Goal: Use online tool/utility: Utilize a website feature to perform a specific function

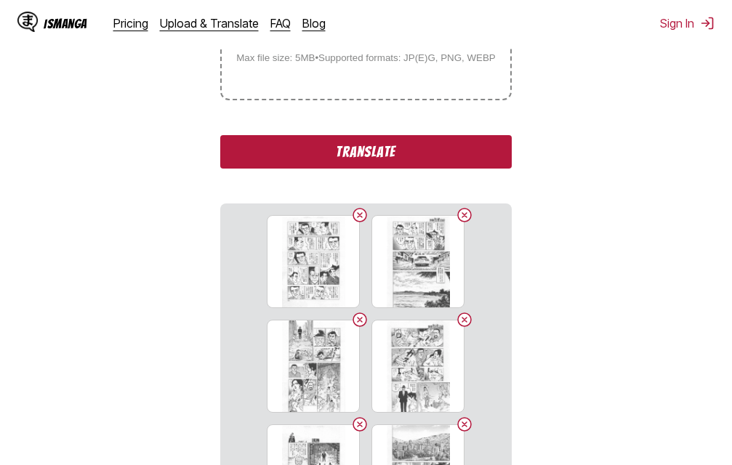
scroll to position [330, 0]
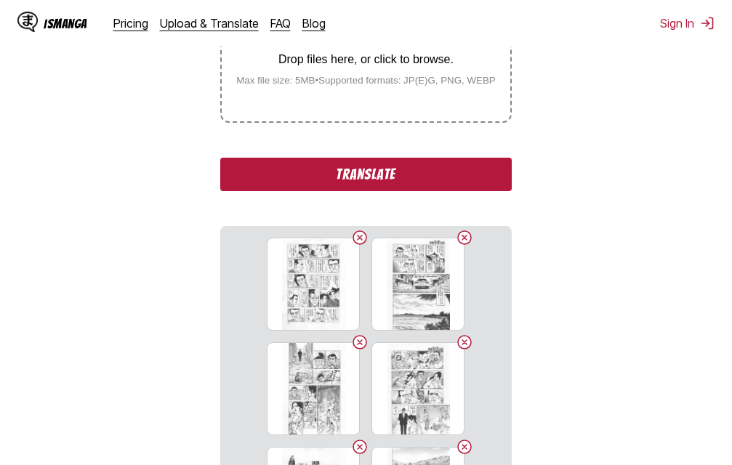
click at [403, 173] on button "Translate" at bounding box center [365, 174] width 291 height 33
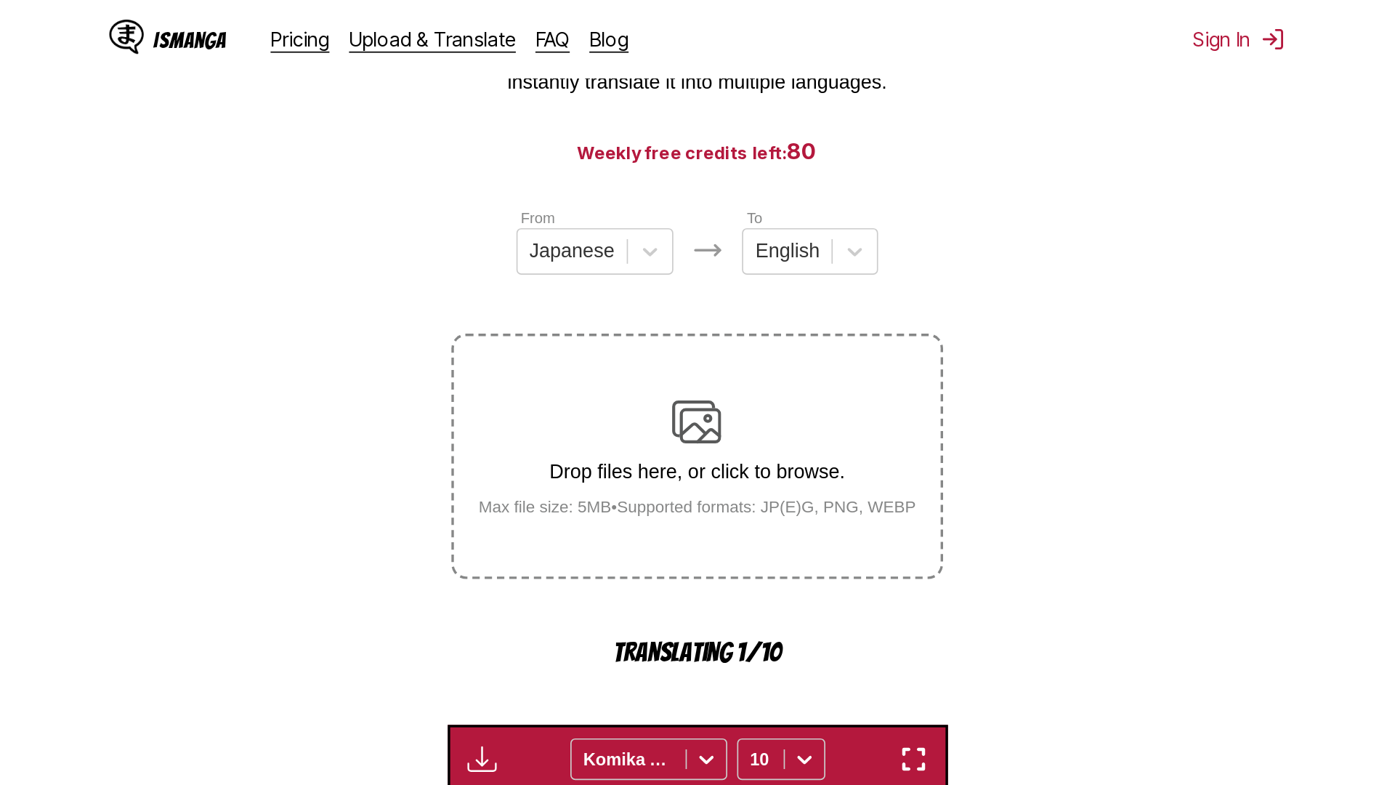
scroll to position [108, 0]
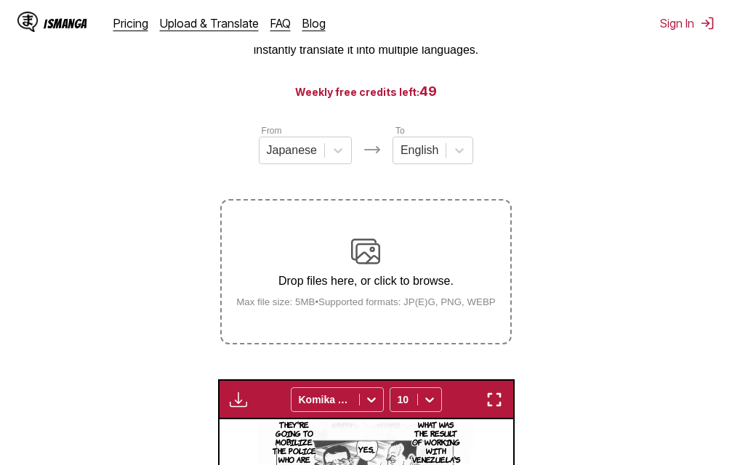
click at [489, 405] on img "button" at bounding box center [493, 399] width 17 height 17
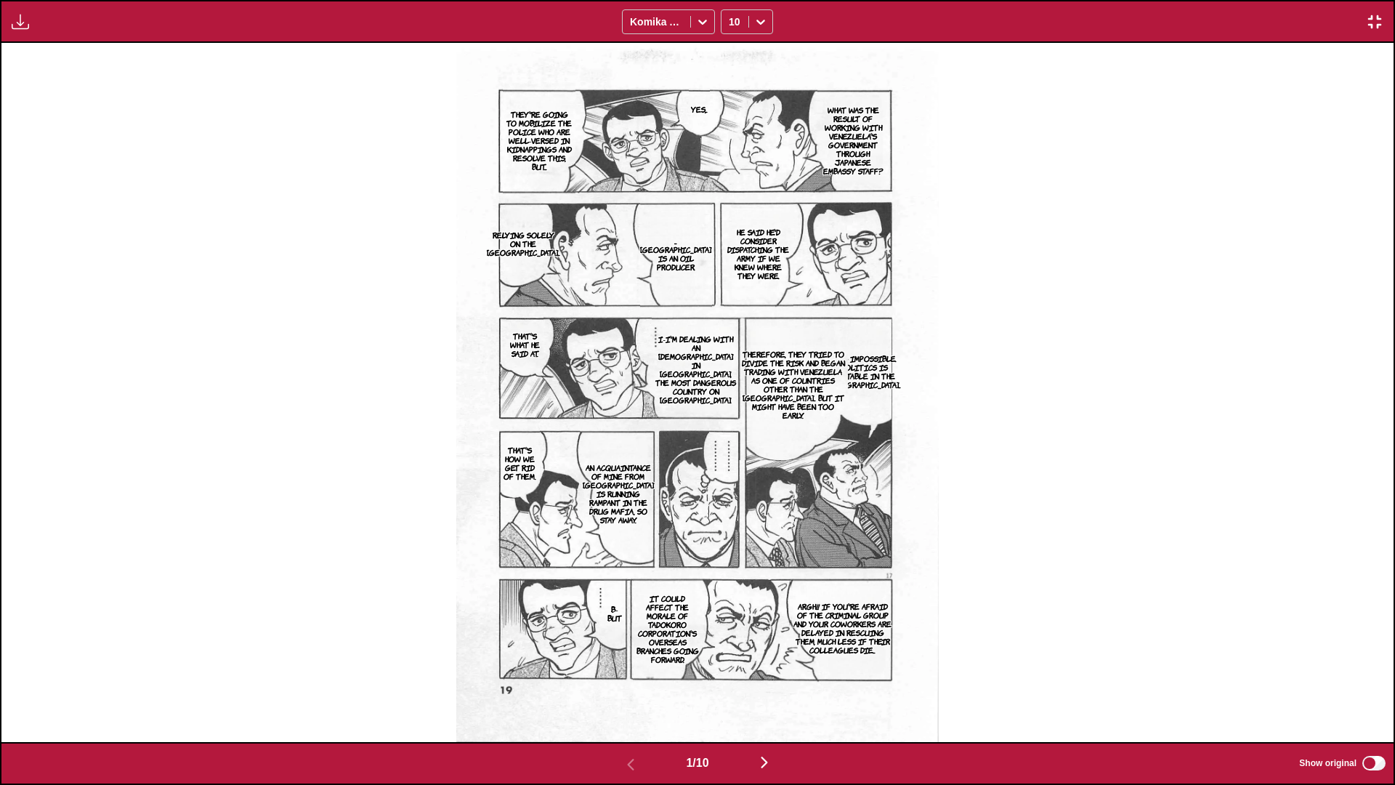
click at [731, 464] on div "1 / 10 Show original" at bounding box center [697, 763] width 1395 height 43
click at [731, 464] on img "button" at bounding box center [763, 761] width 17 height 17
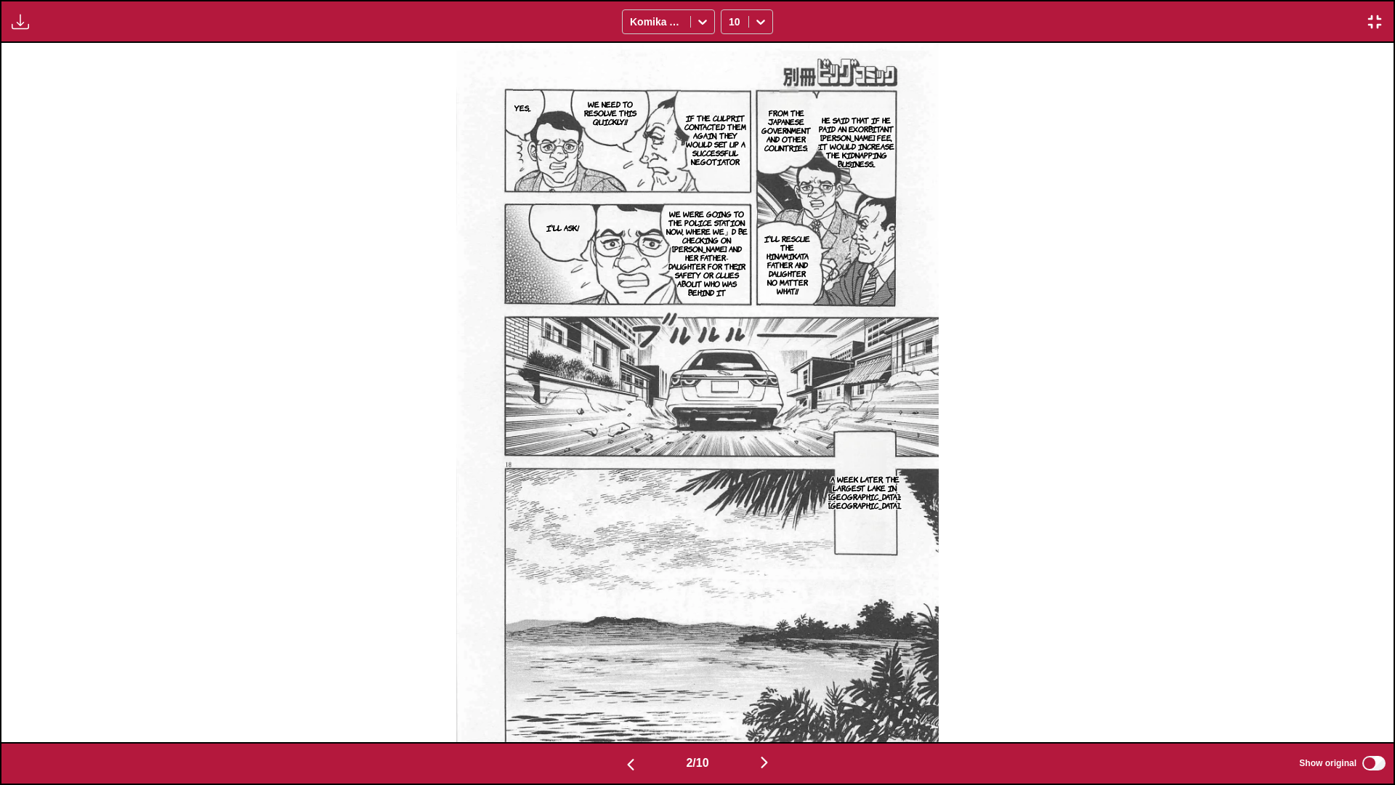
click at [731, 464] on img "button" at bounding box center [763, 761] width 17 height 17
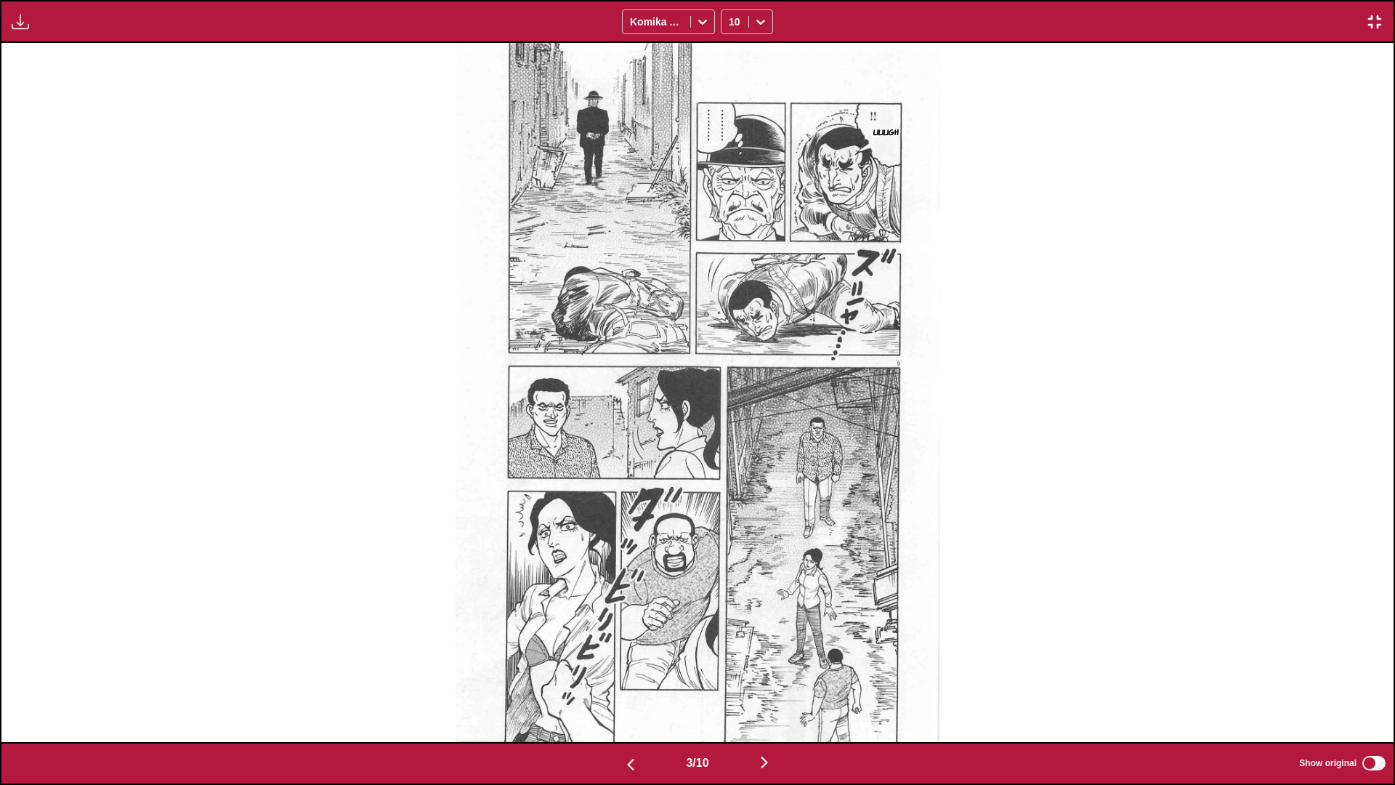
click at [731, 464] on img "button" at bounding box center [763, 761] width 17 height 17
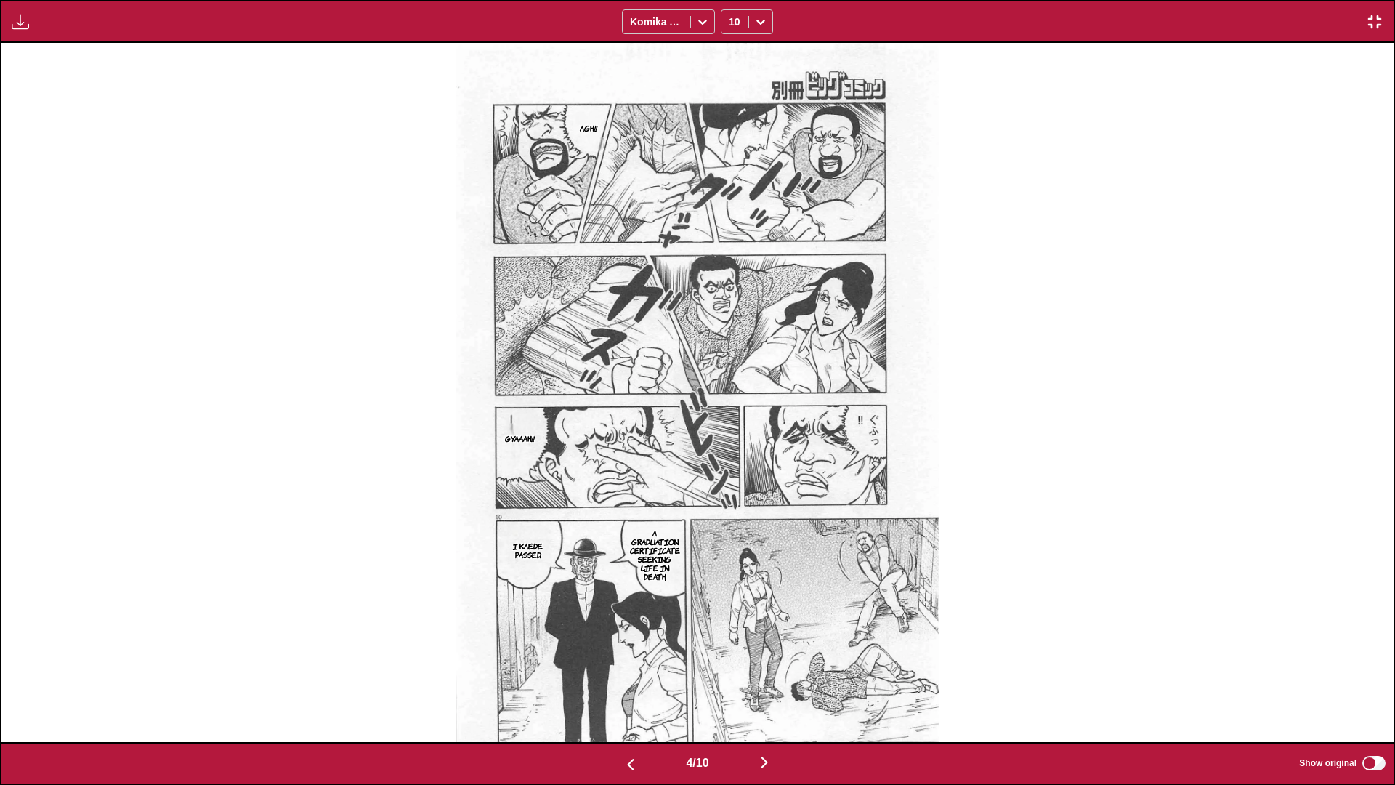
click at [731, 464] on img "button" at bounding box center [763, 761] width 17 height 17
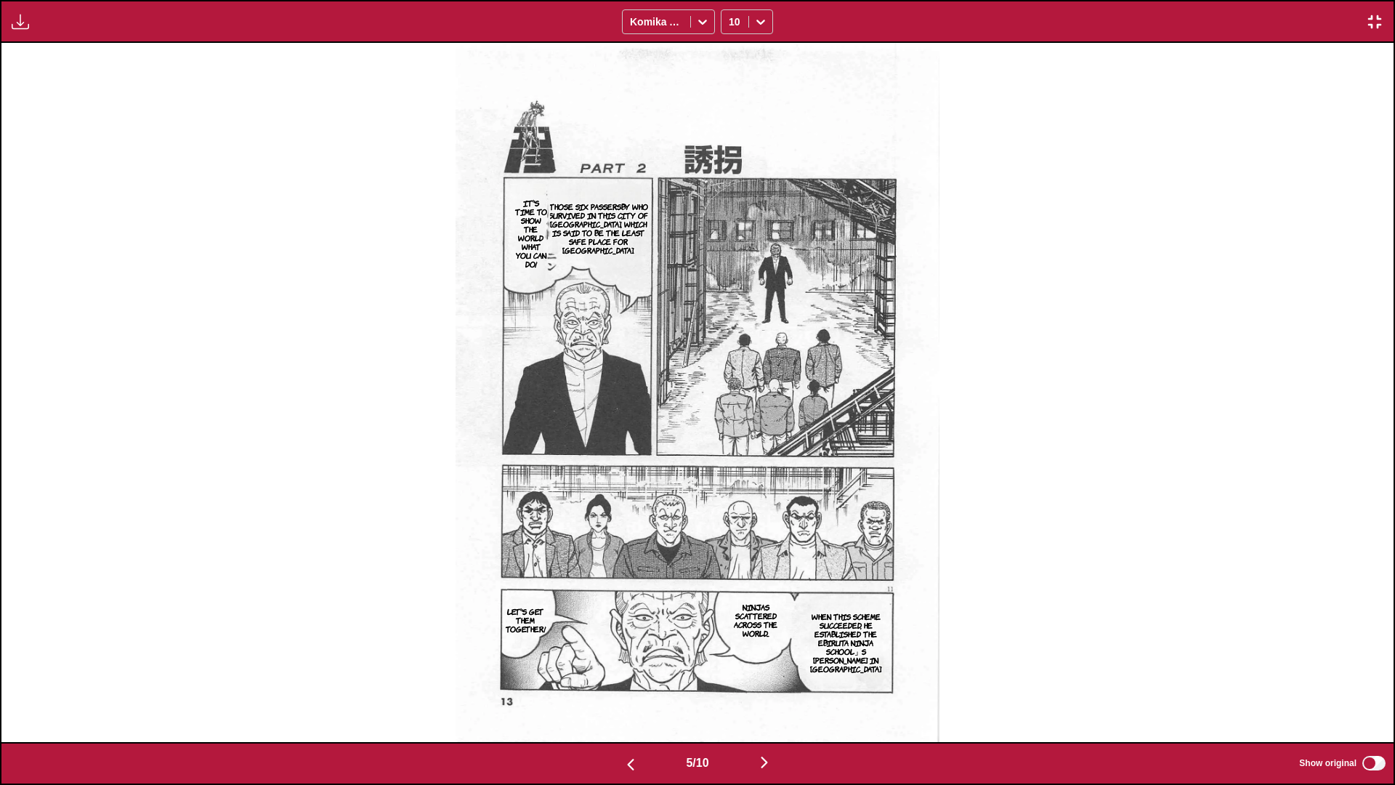
click at [731, 464] on img "button" at bounding box center [763, 761] width 17 height 17
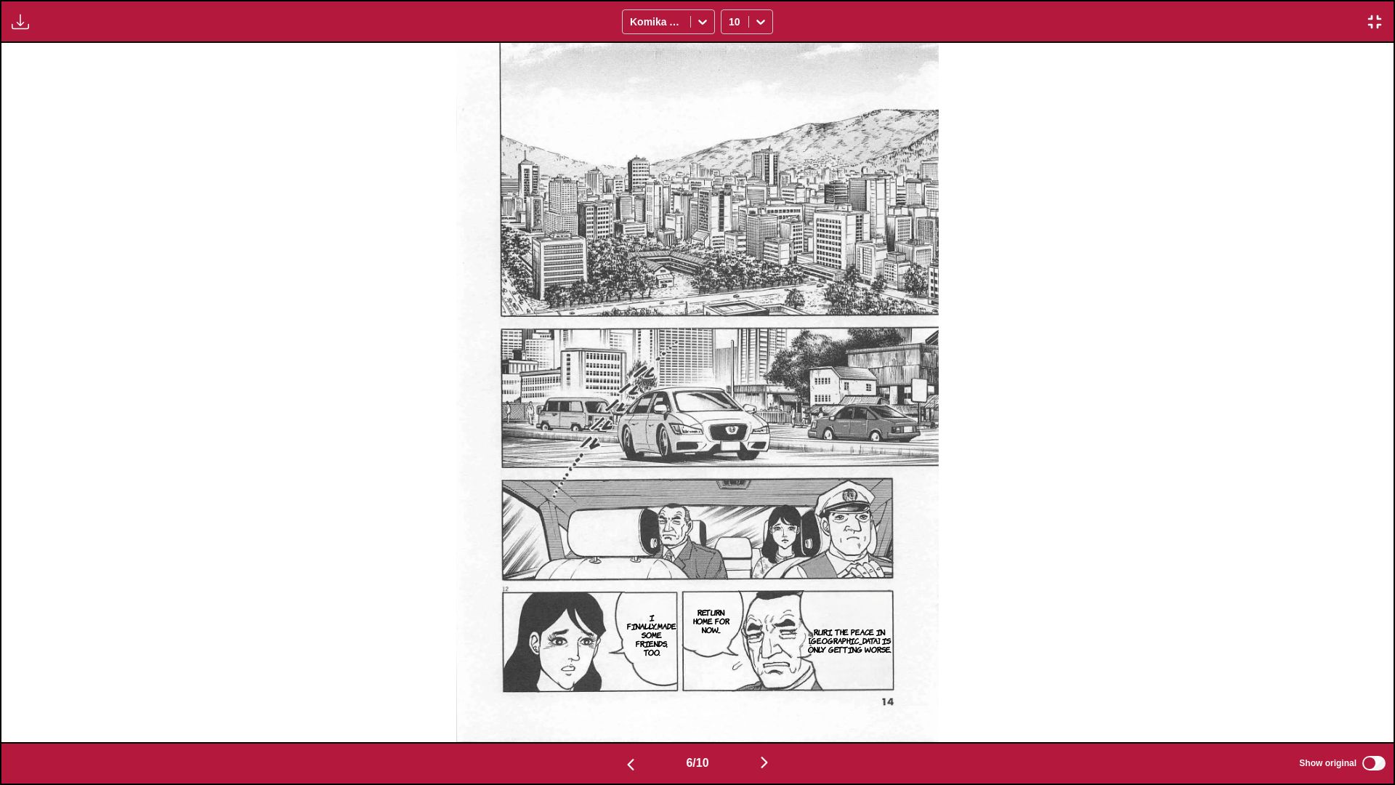
click at [731, 464] on img "button" at bounding box center [763, 761] width 17 height 17
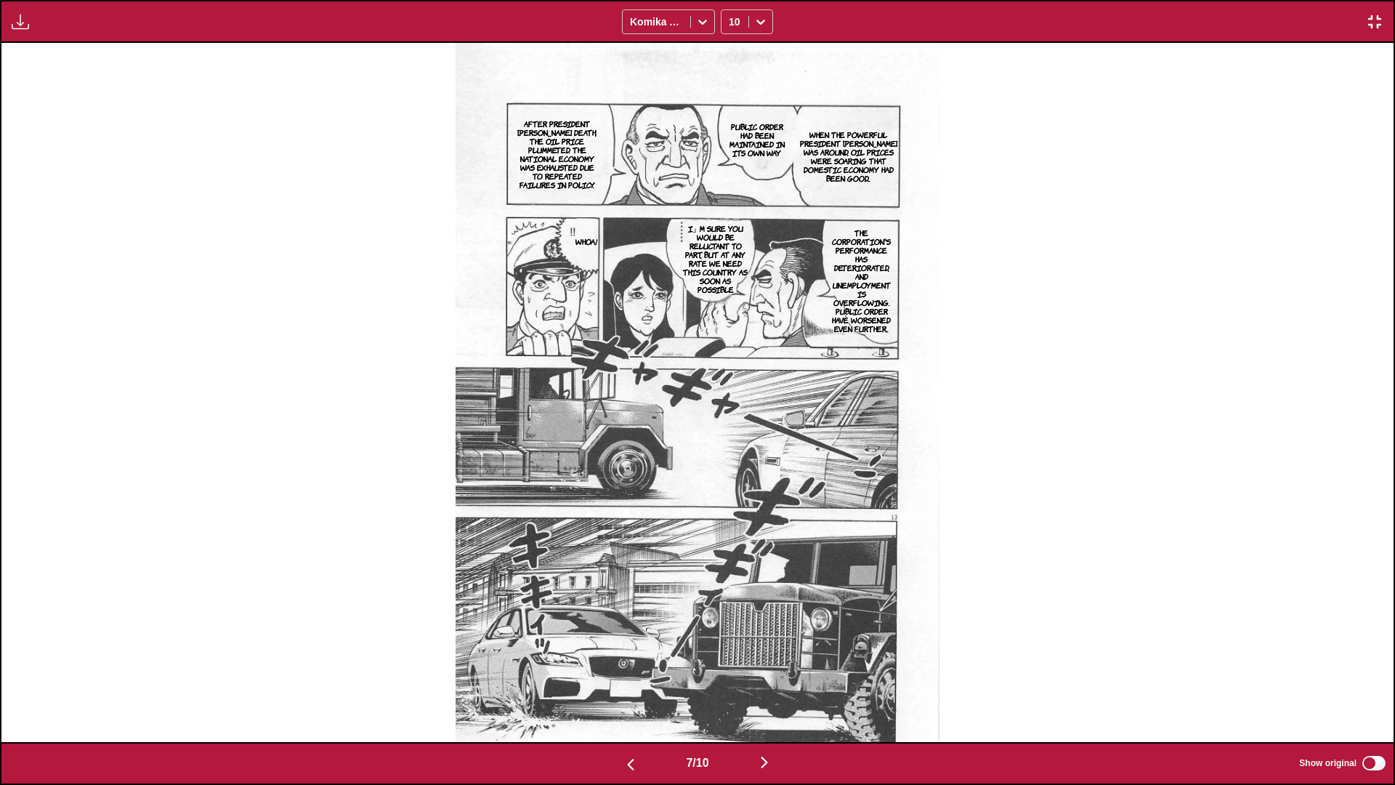
click at [731, 464] on img "button" at bounding box center [763, 761] width 17 height 17
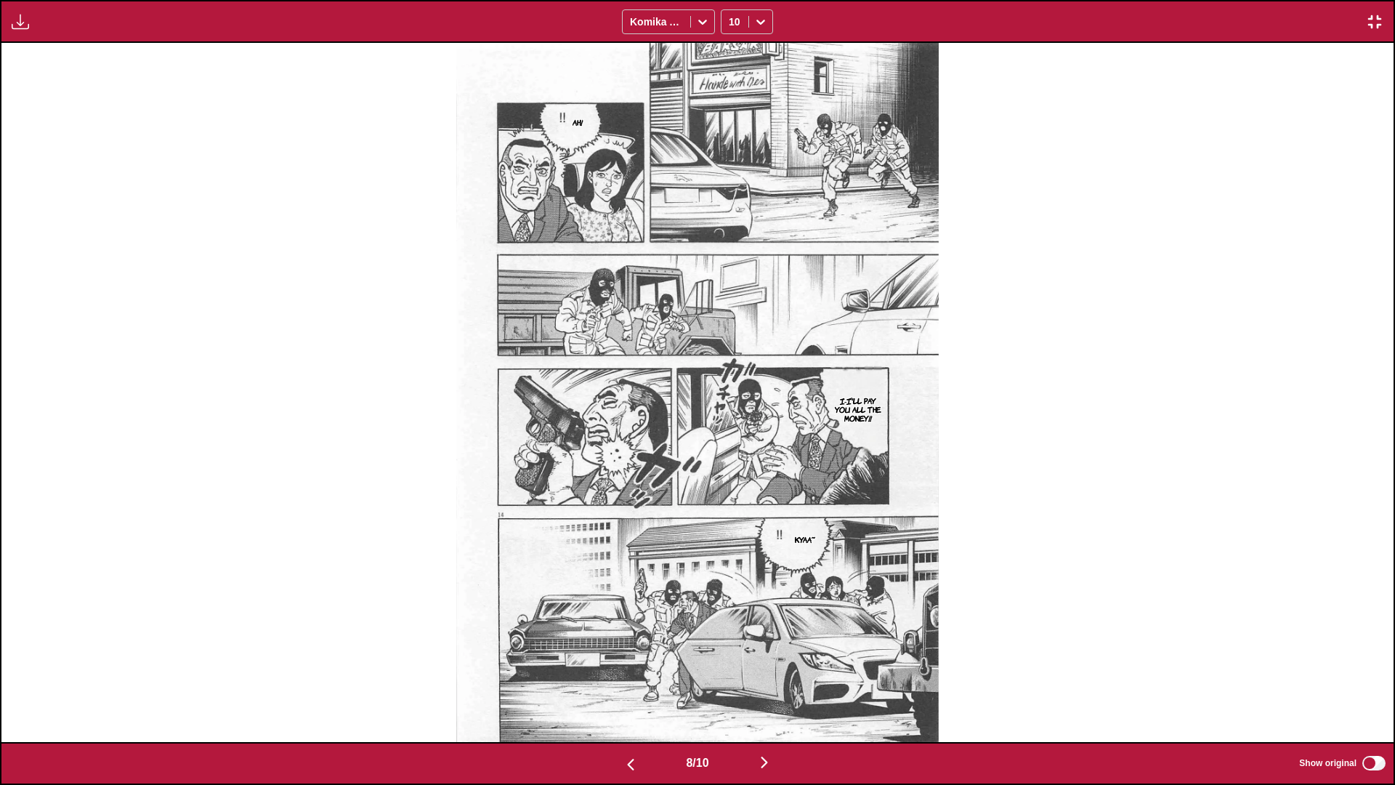
click at [731, 464] on img "button" at bounding box center [763, 761] width 17 height 17
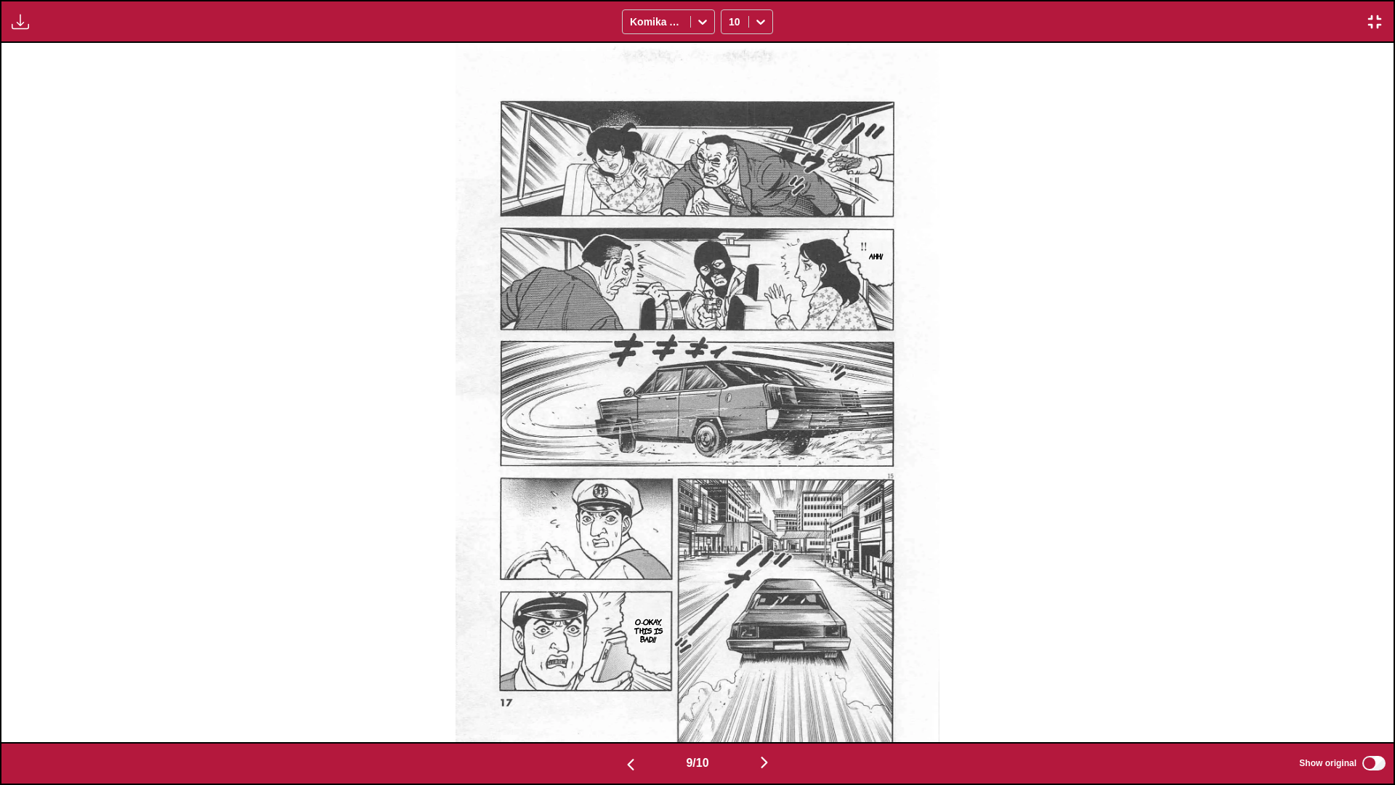
click at [731, 464] on img "button" at bounding box center [763, 761] width 17 height 17
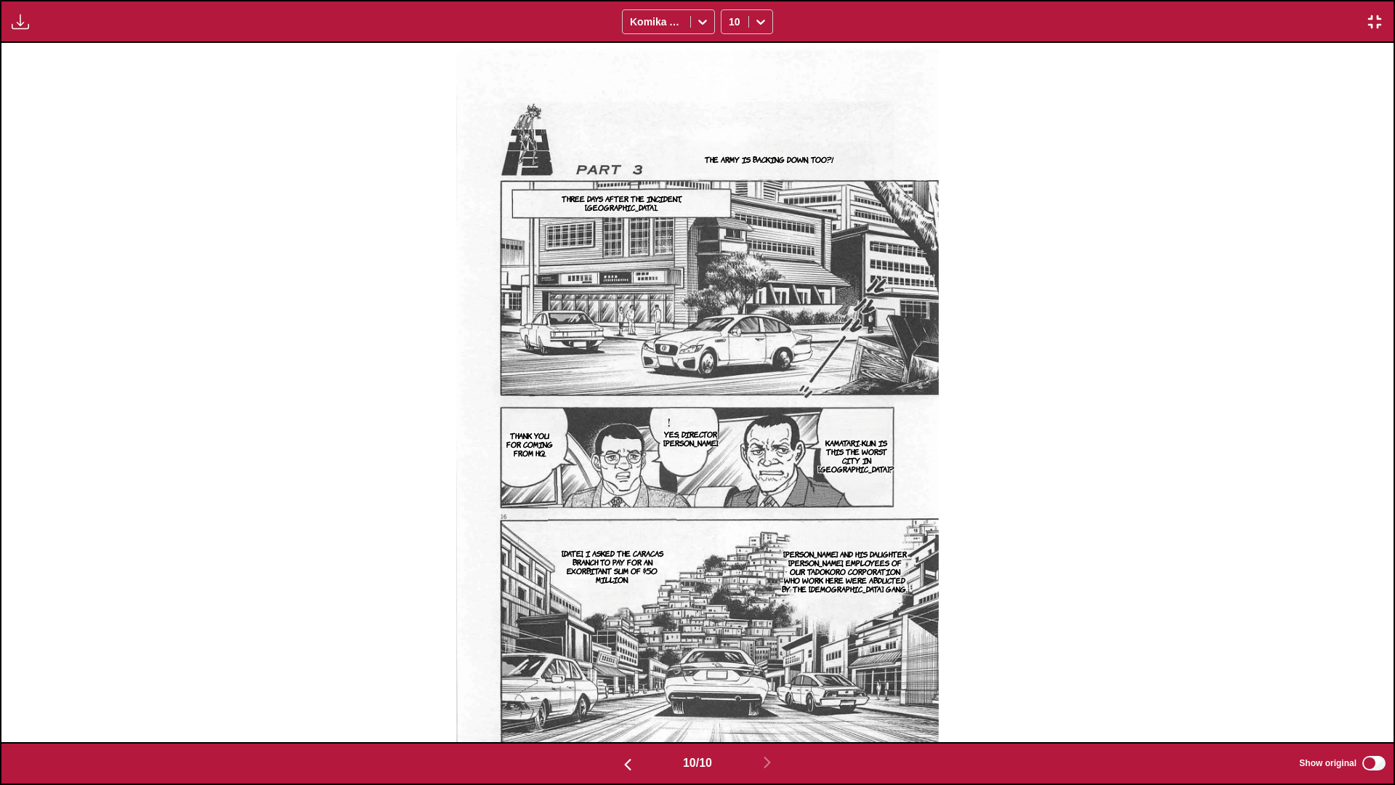
click at [731, 22] on img "button" at bounding box center [1374, 21] width 17 height 17
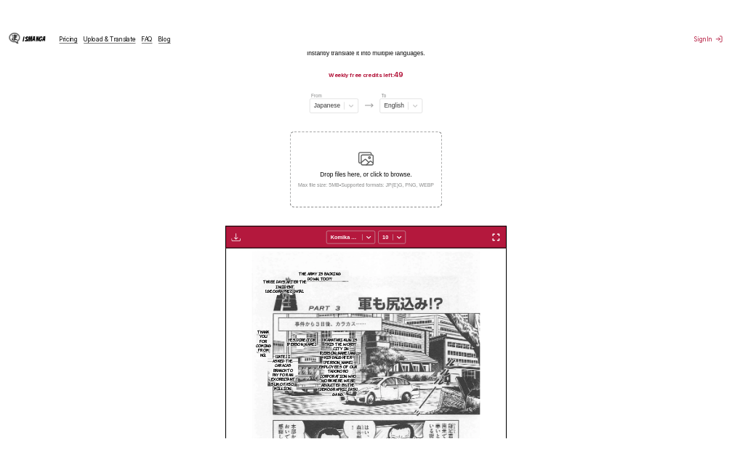
scroll to position [0, 2641]
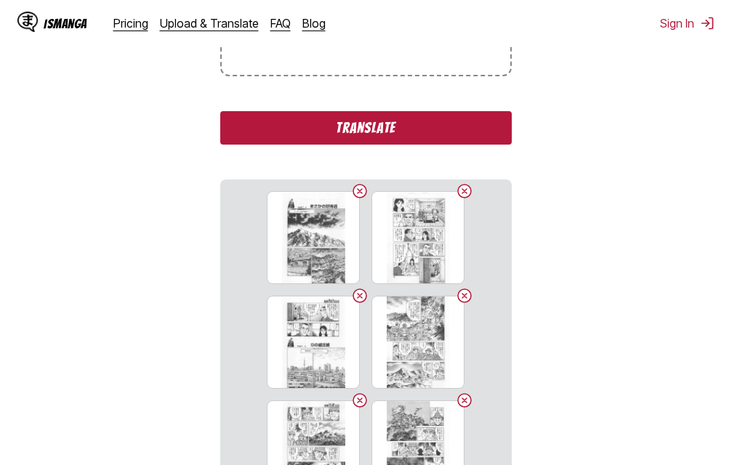
scroll to position [402, 0]
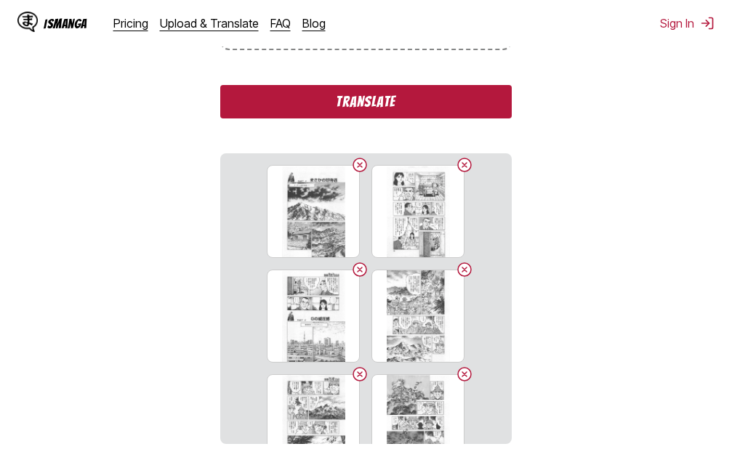
click at [379, 99] on button "Translate" at bounding box center [365, 101] width 291 height 33
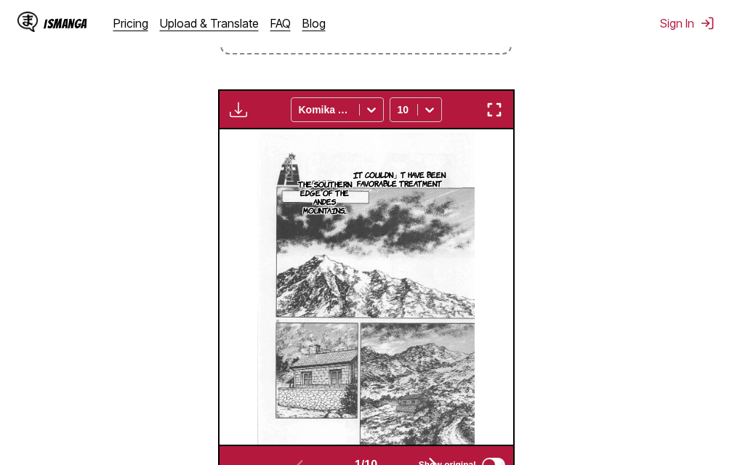
scroll to position [326, 0]
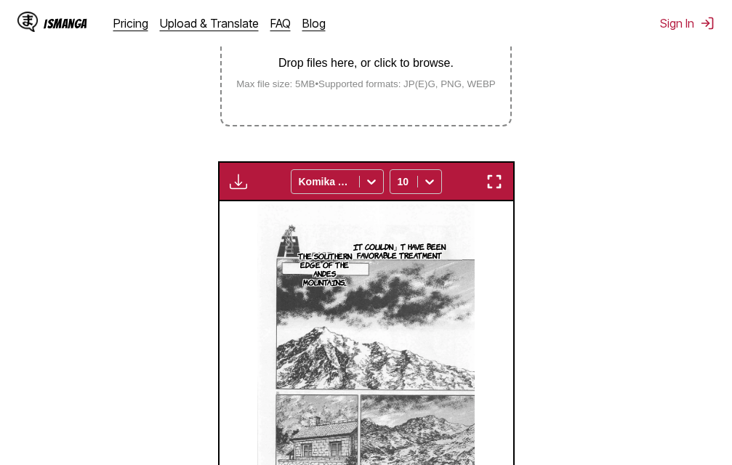
click at [498, 185] on img "button" at bounding box center [493, 181] width 17 height 17
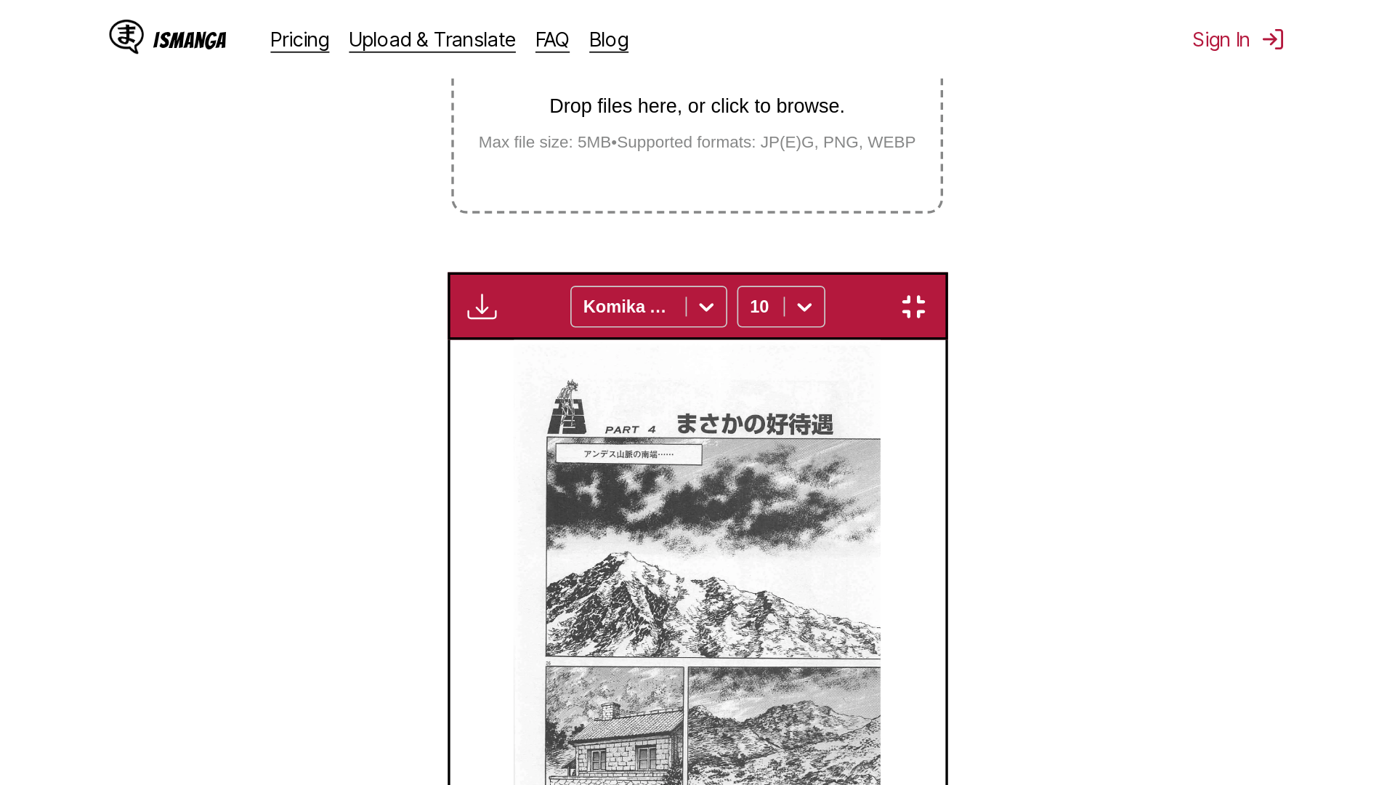
scroll to position [153, 0]
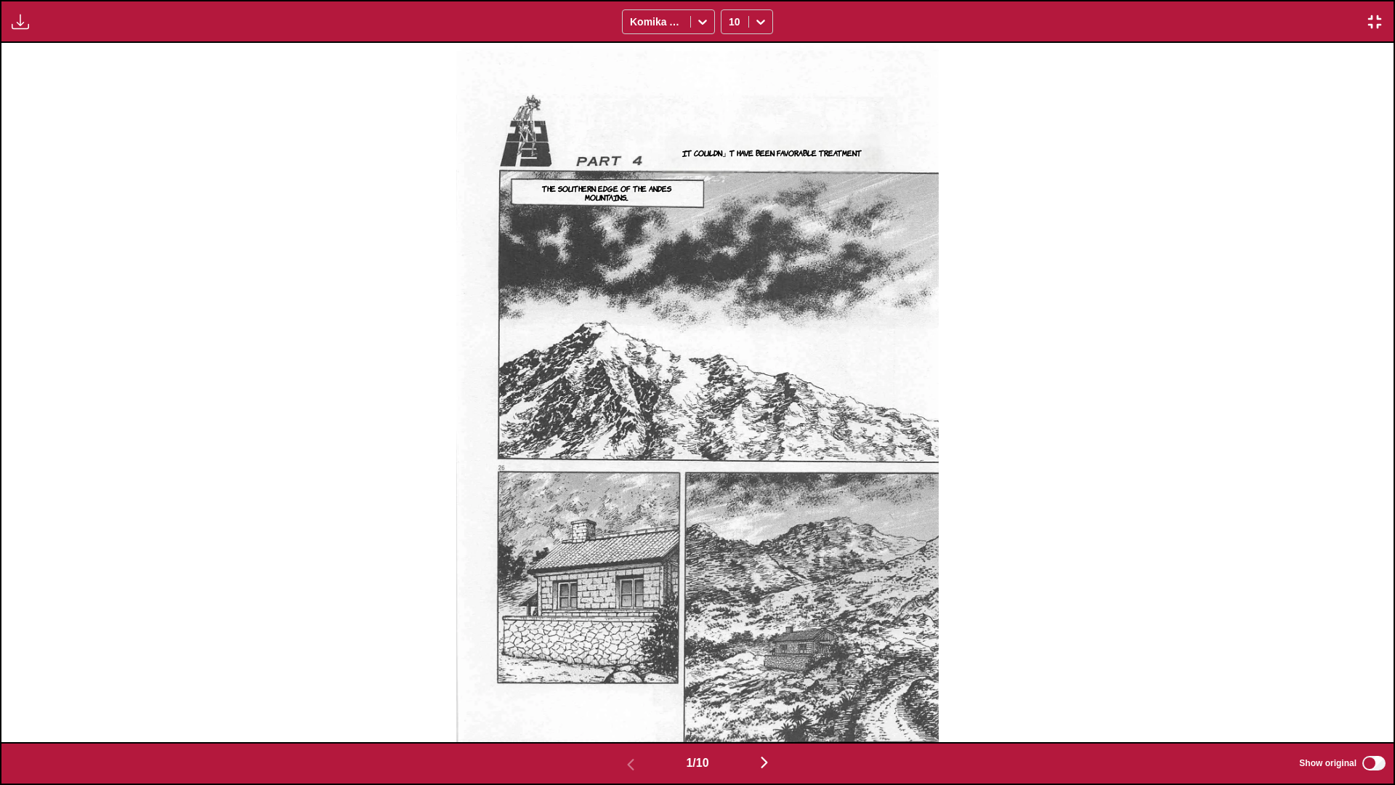
click at [731, 464] on img "button" at bounding box center [763, 761] width 17 height 17
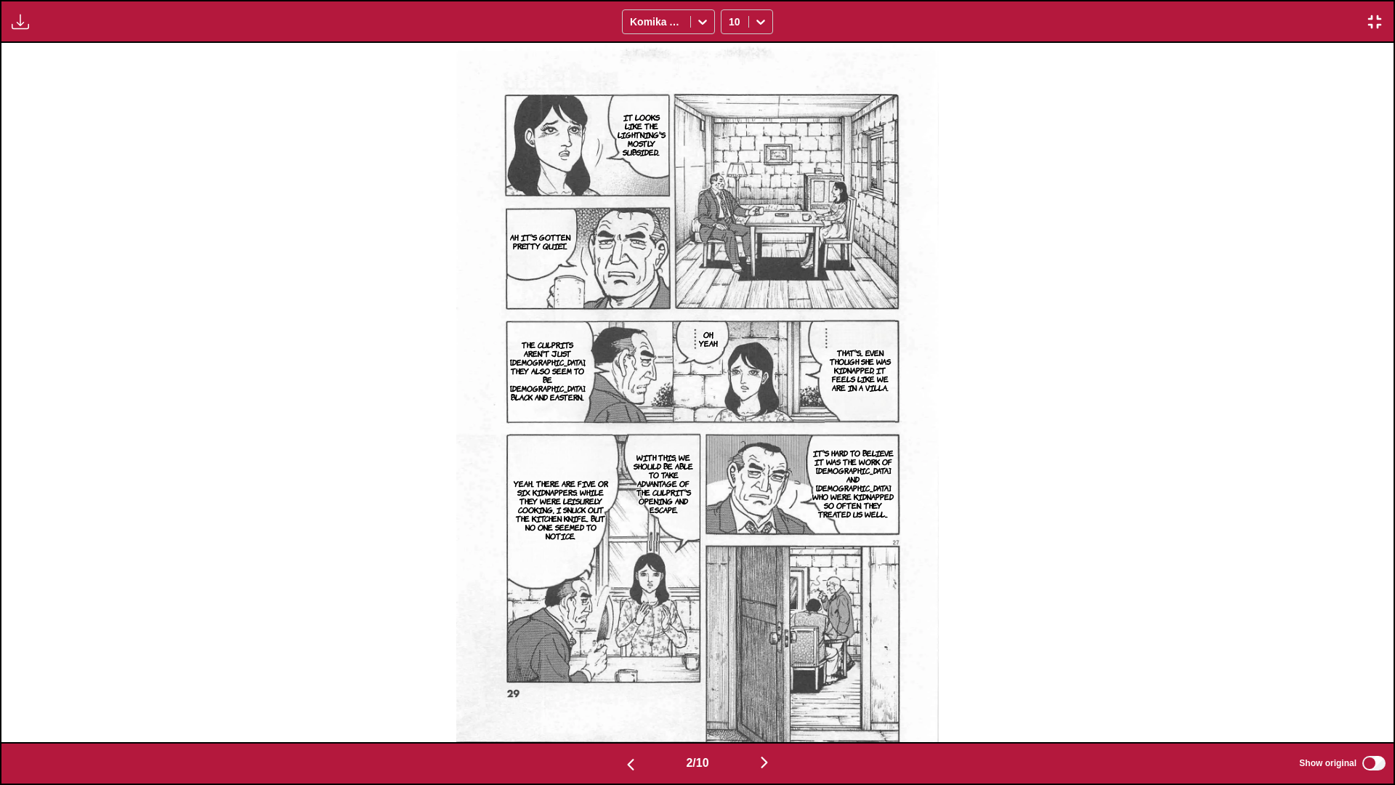
click at [731, 464] on img "button" at bounding box center [763, 761] width 17 height 17
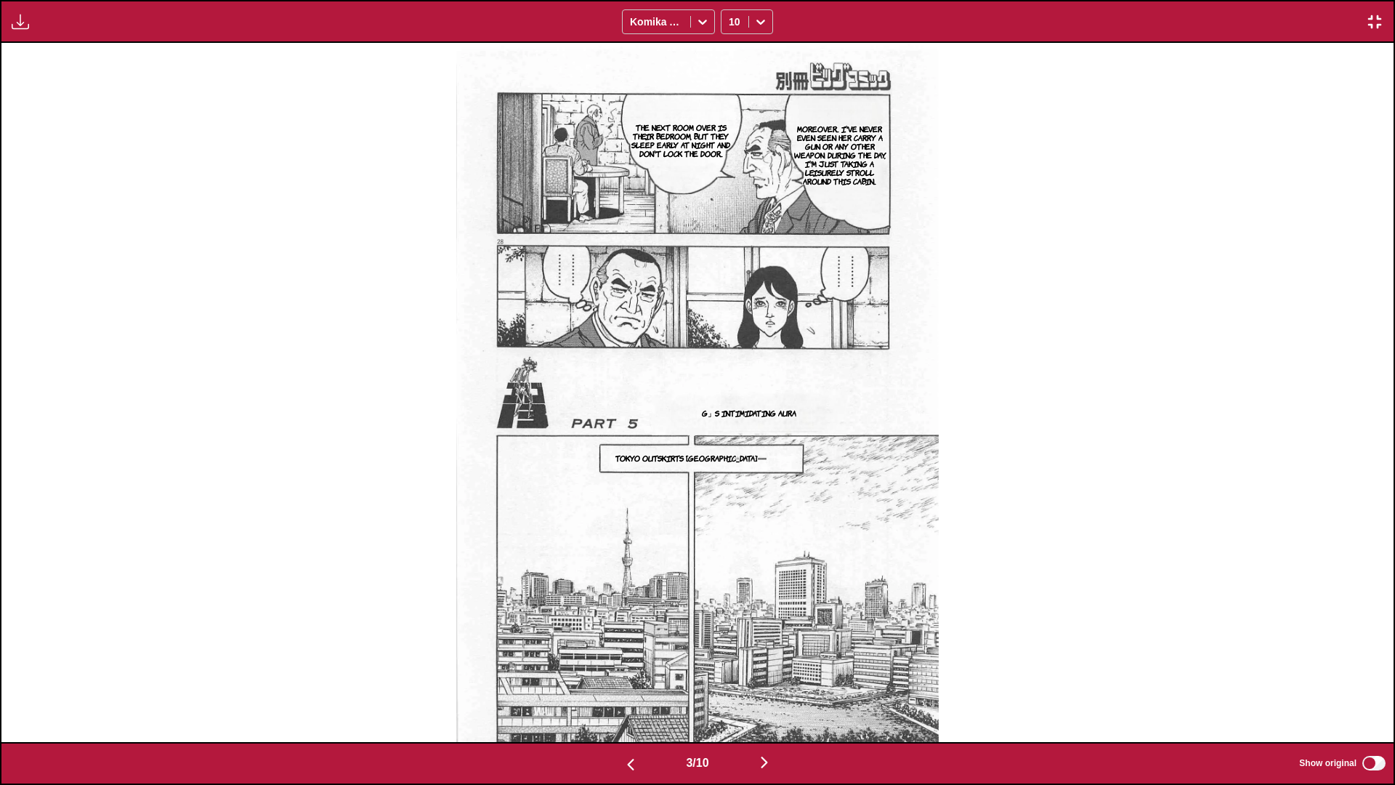
click at [731, 464] on img "button" at bounding box center [763, 761] width 17 height 17
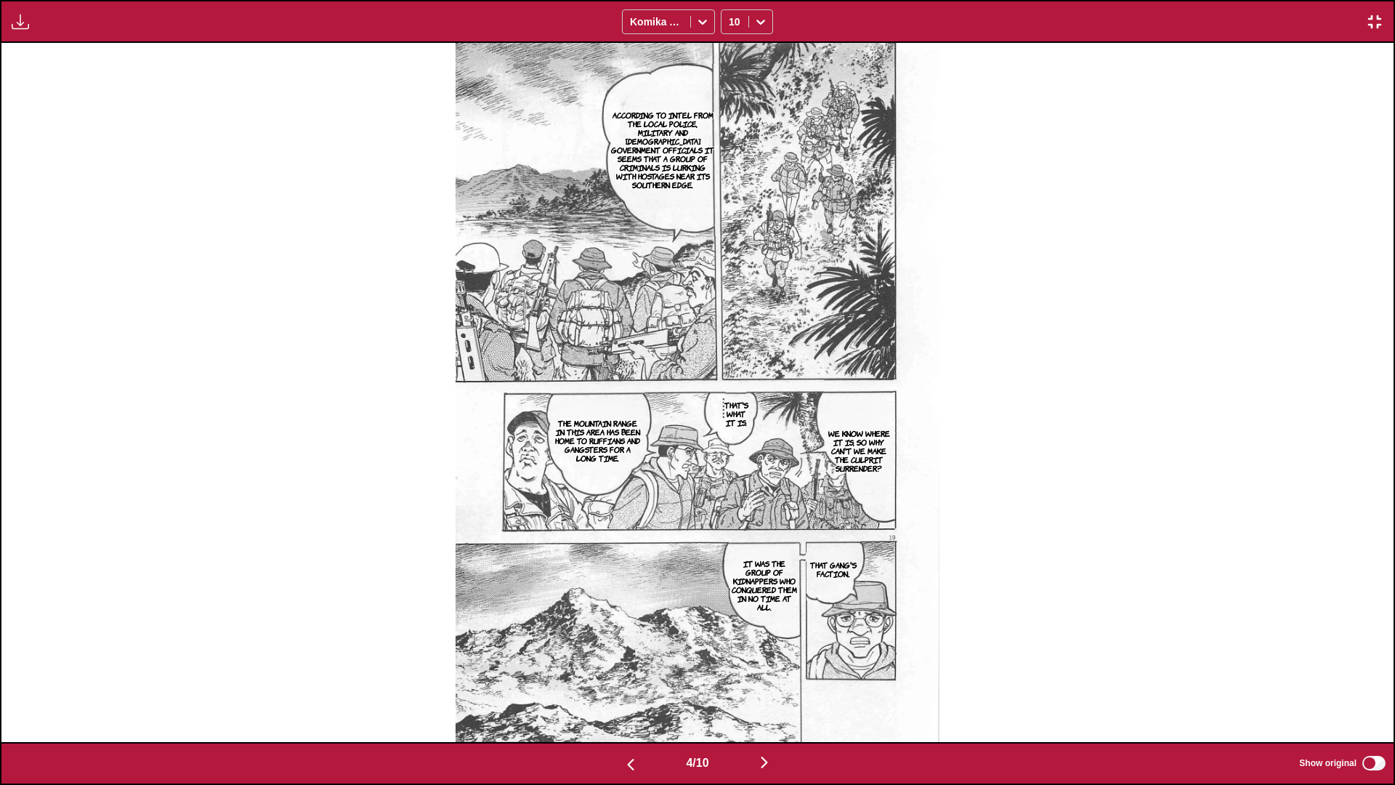
click at [731, 464] on img "button" at bounding box center [763, 761] width 17 height 17
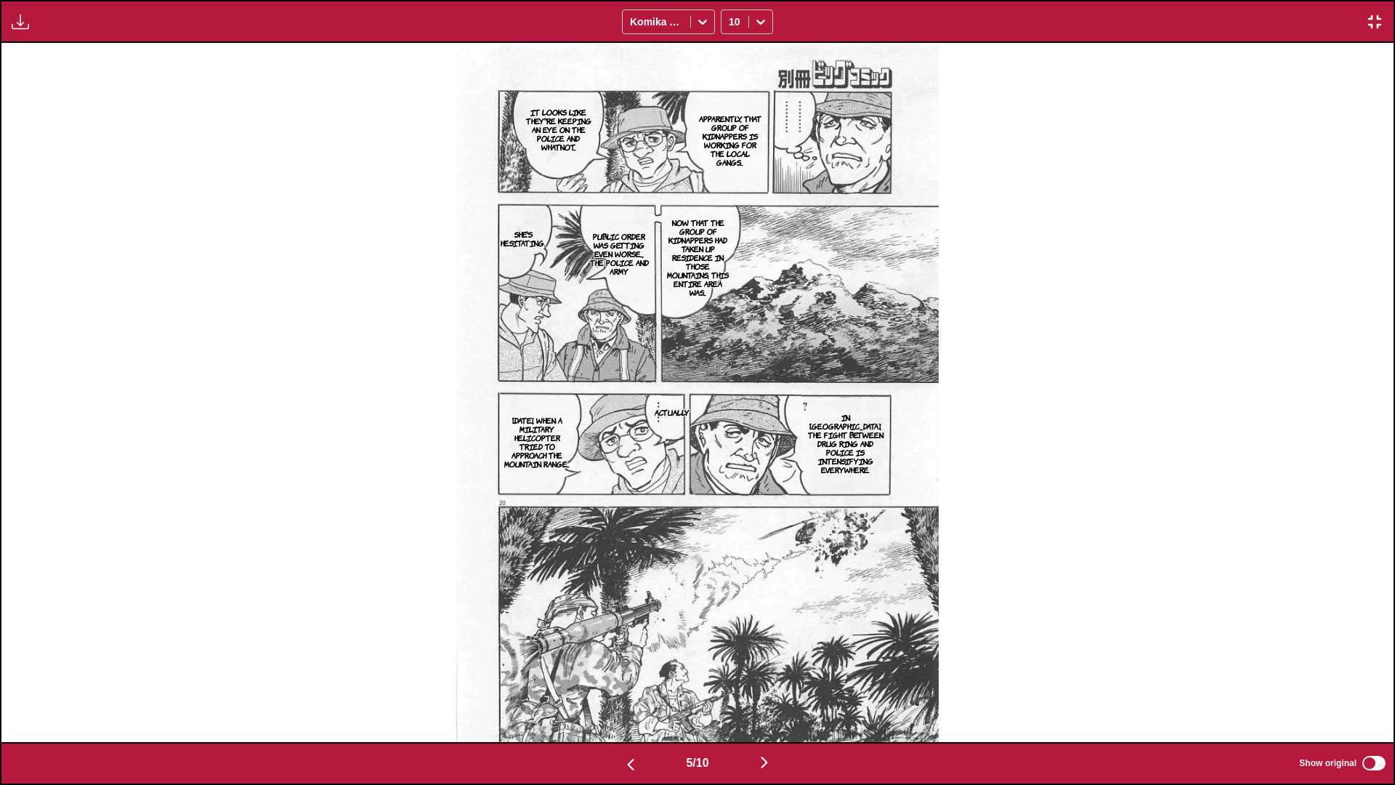
click at [731, 464] on img "button" at bounding box center [763, 761] width 17 height 17
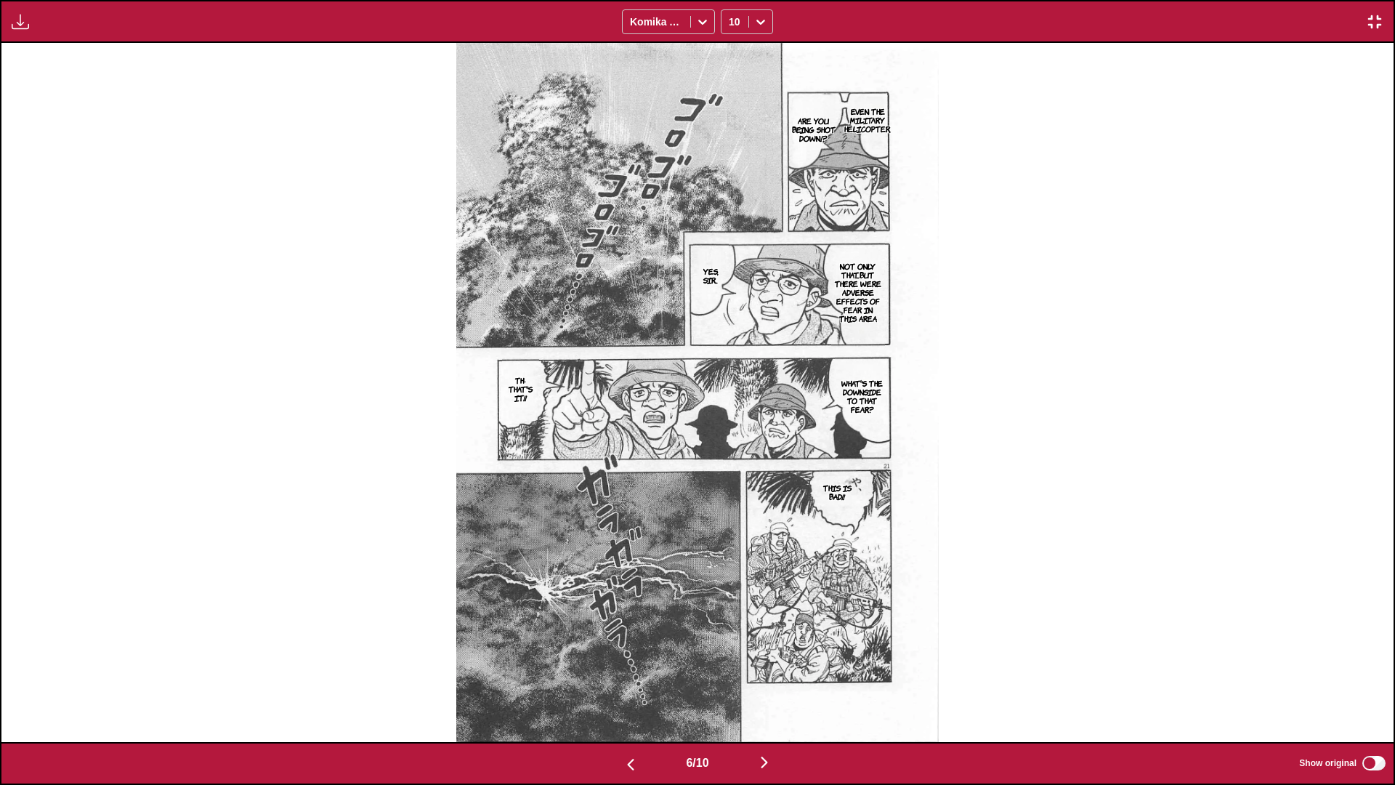
click at [731, 464] on img "button" at bounding box center [763, 761] width 17 height 17
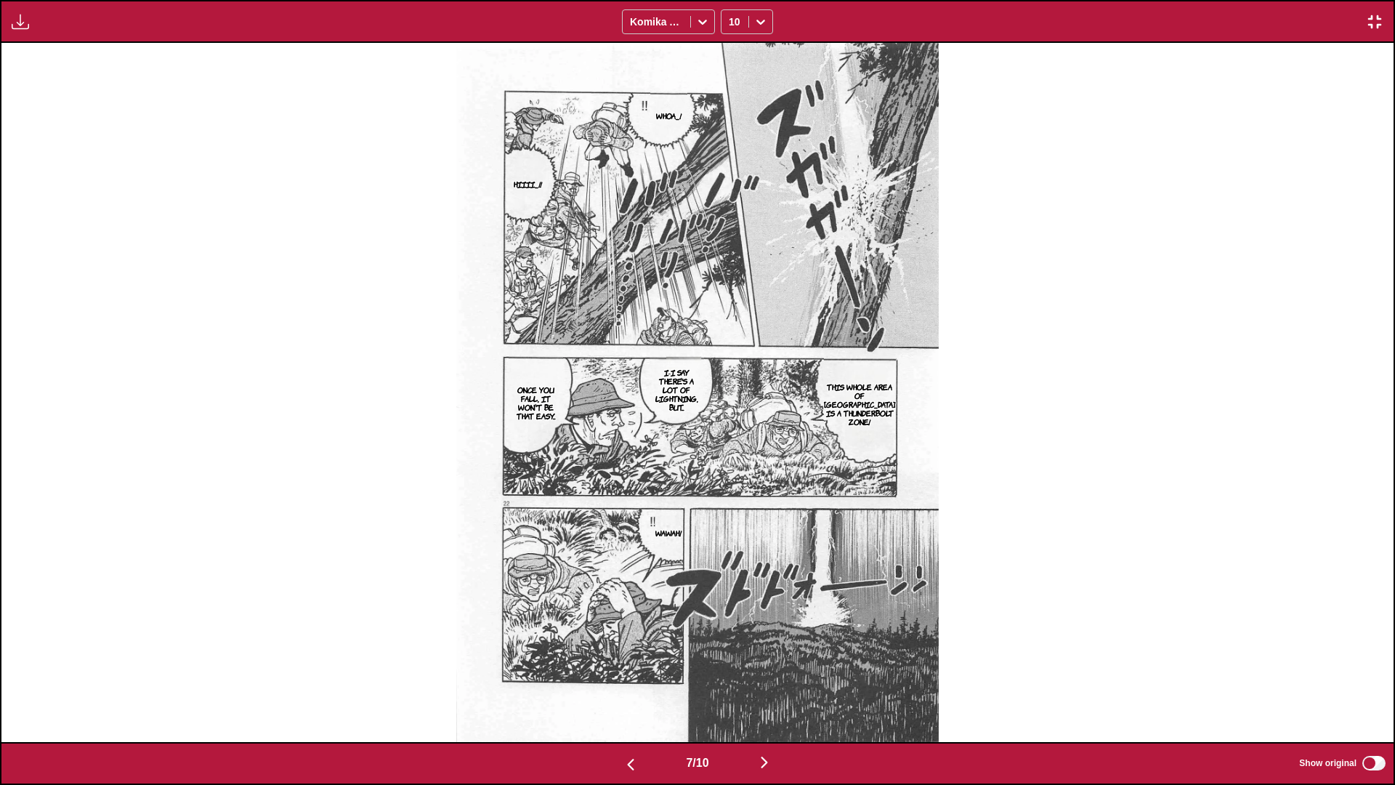
click at [731, 464] on img "button" at bounding box center [763, 761] width 17 height 17
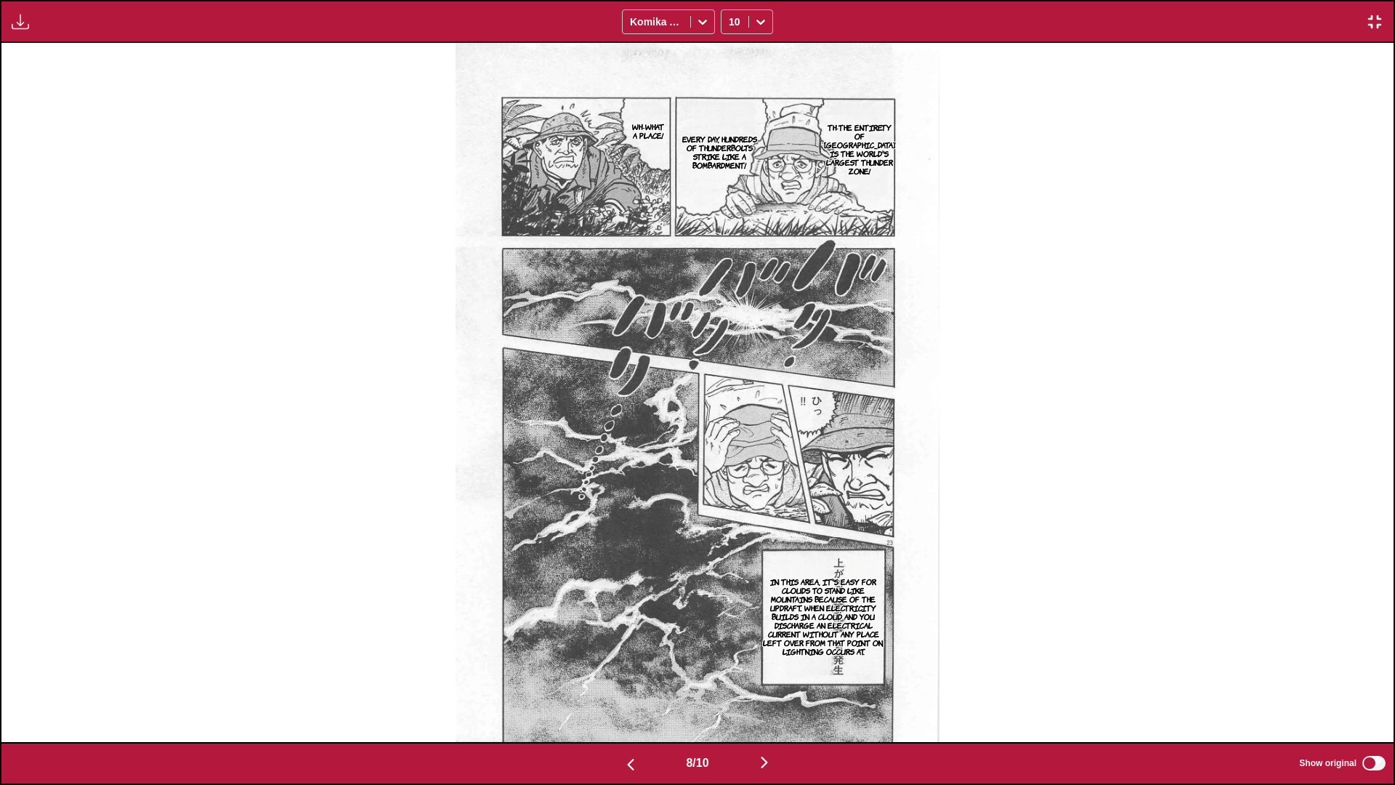
click at [731, 464] on img "button" at bounding box center [763, 761] width 17 height 17
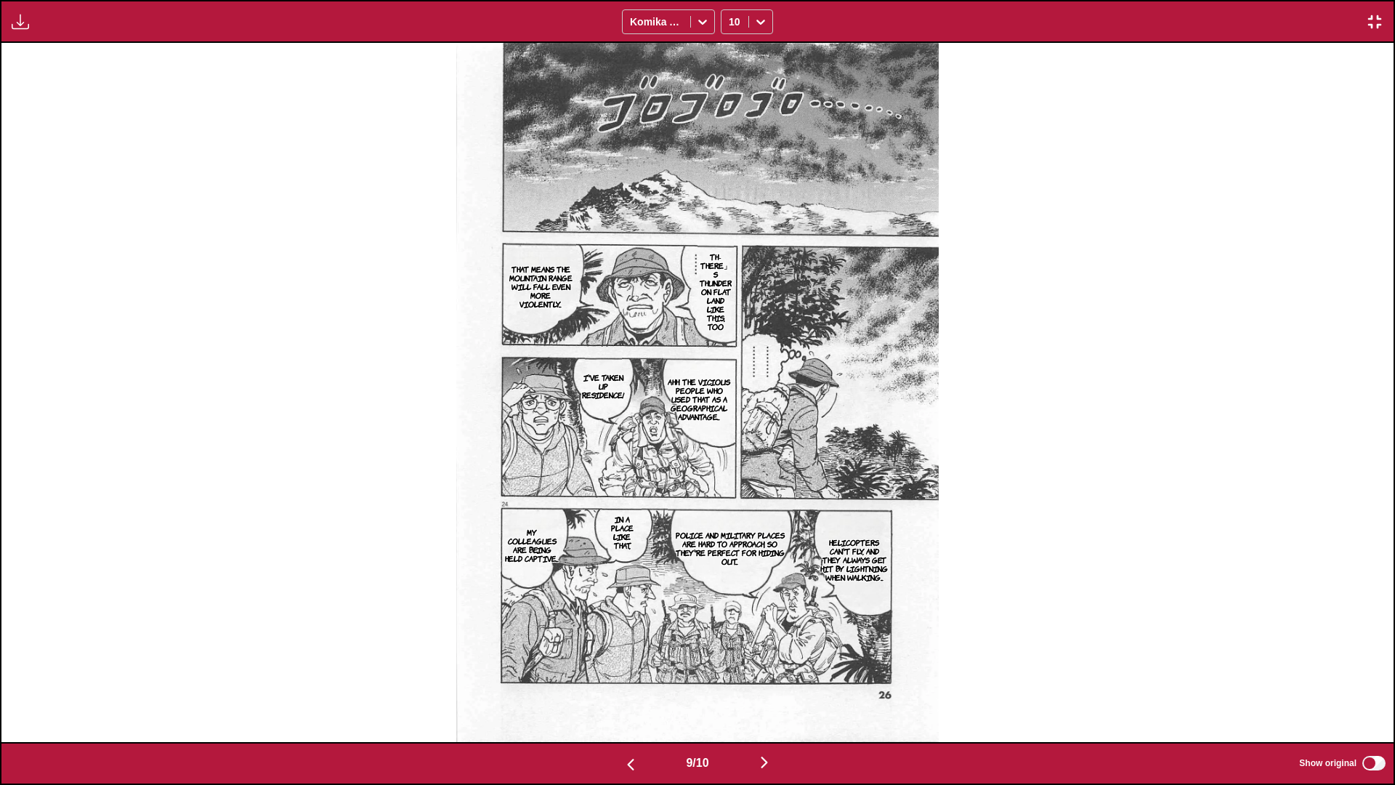
click at [731, 464] on img "button" at bounding box center [763, 761] width 17 height 17
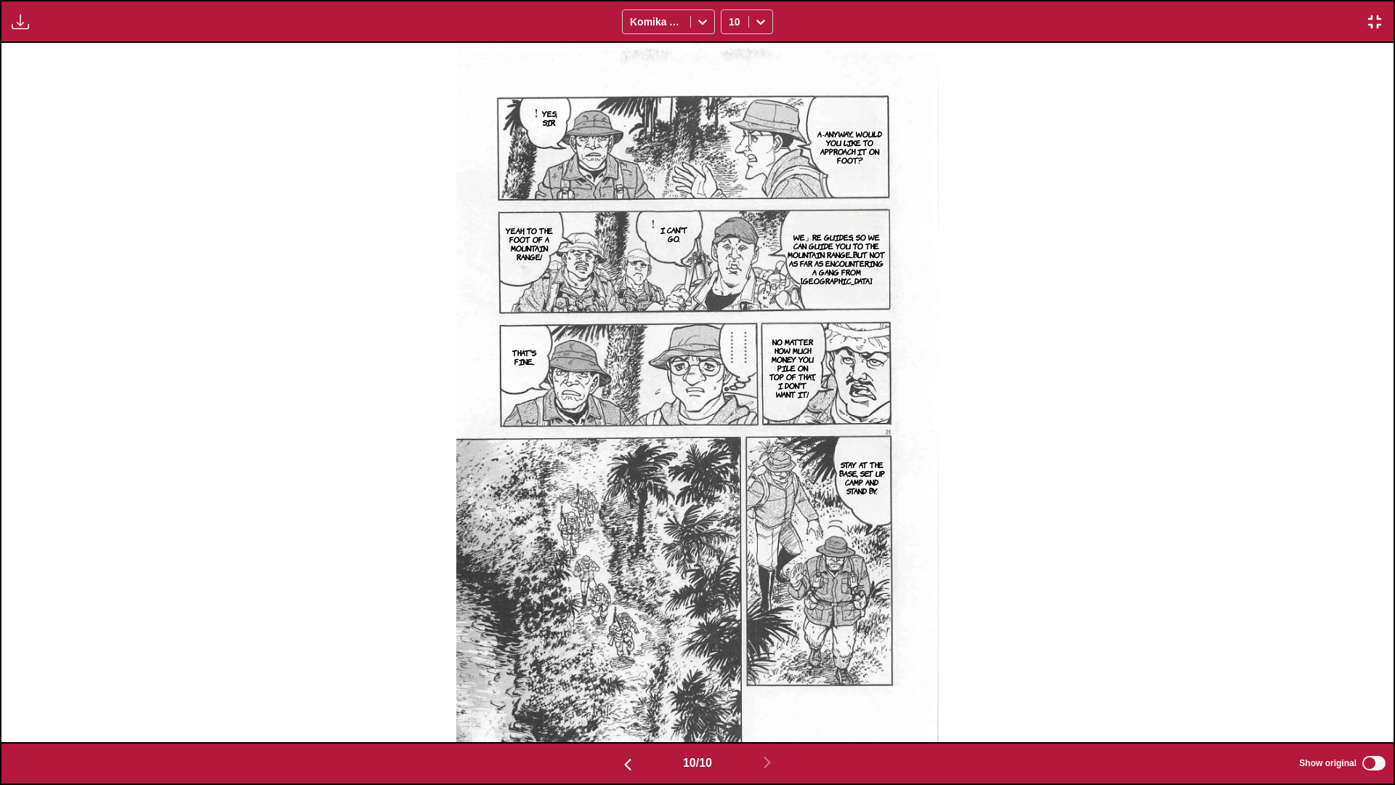
click at [731, 22] on img "button" at bounding box center [1374, 21] width 17 height 17
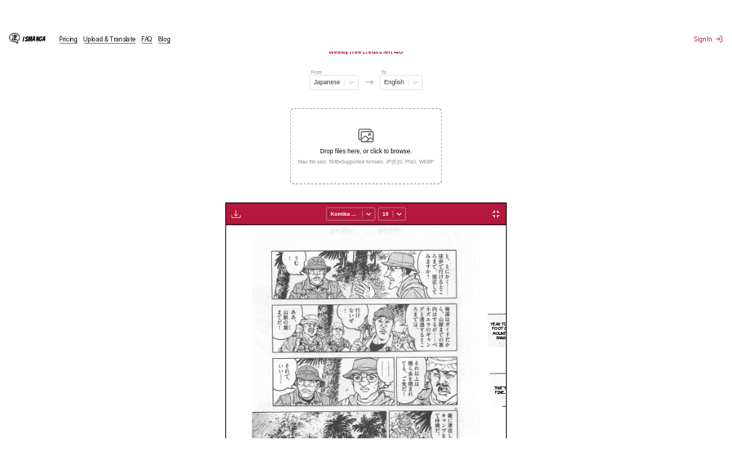
scroll to position [0, 2641]
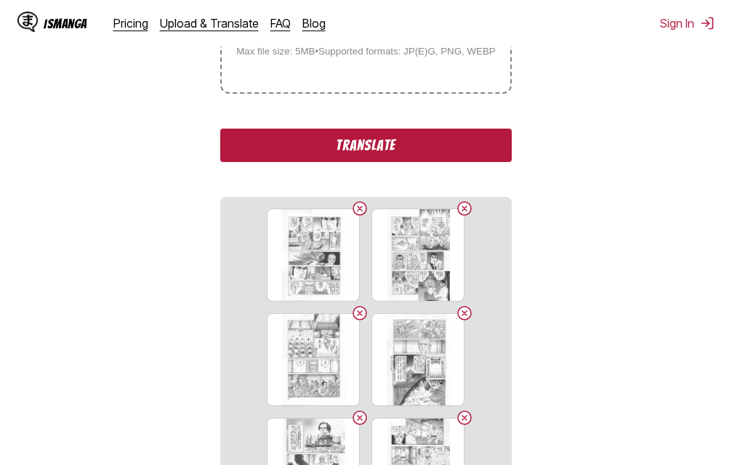
scroll to position [363, 0]
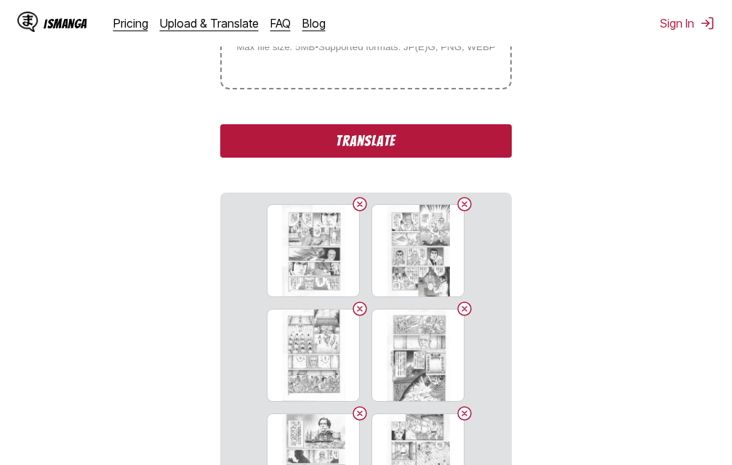
click at [323, 134] on button "Translate" at bounding box center [365, 140] width 291 height 33
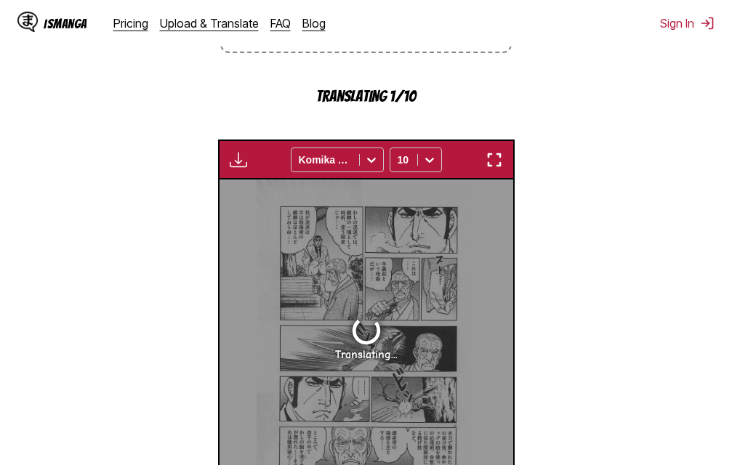
scroll to position [399, 0]
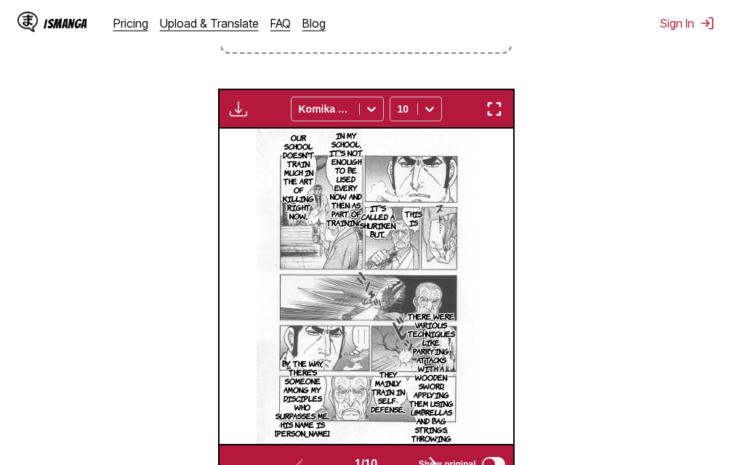
click at [501, 116] on img "button" at bounding box center [493, 108] width 17 height 17
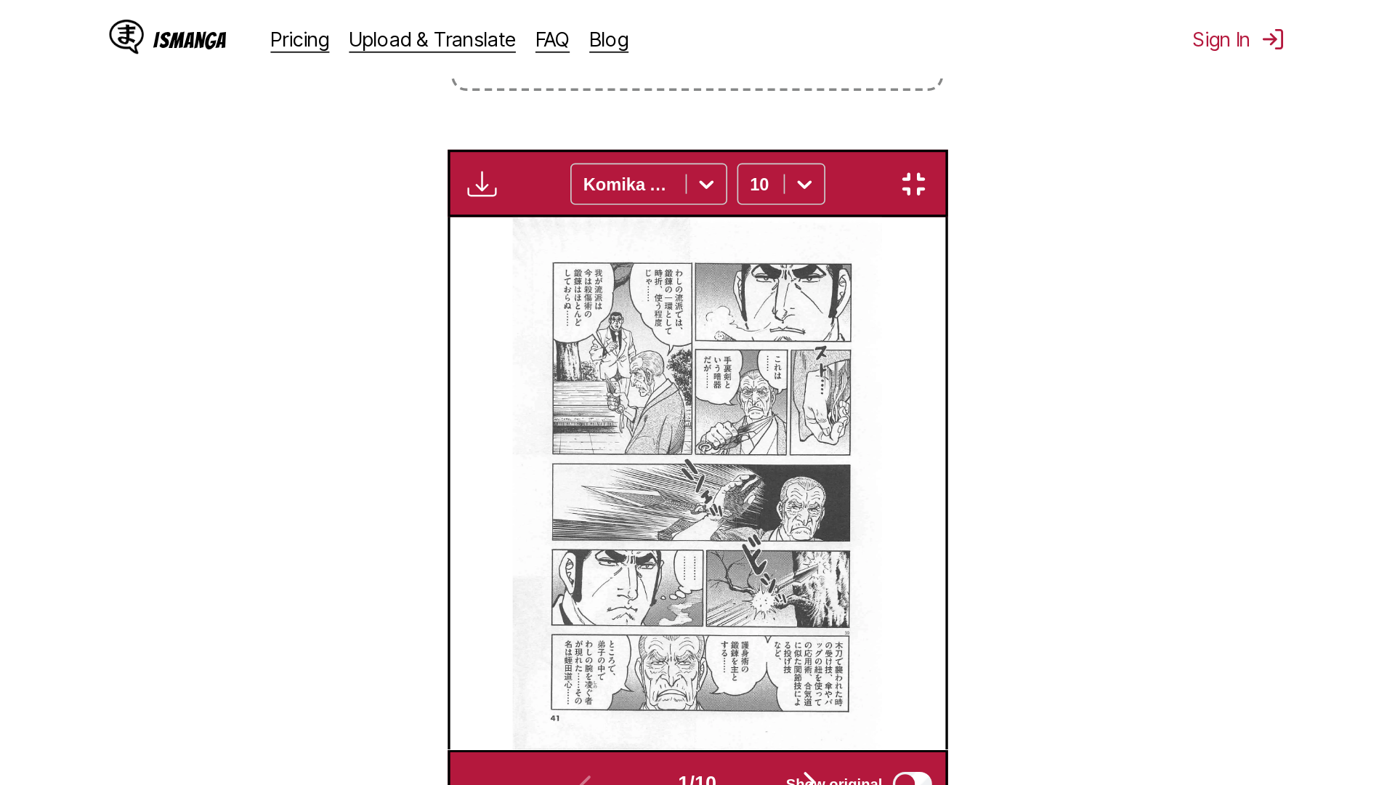
scroll to position [153, 0]
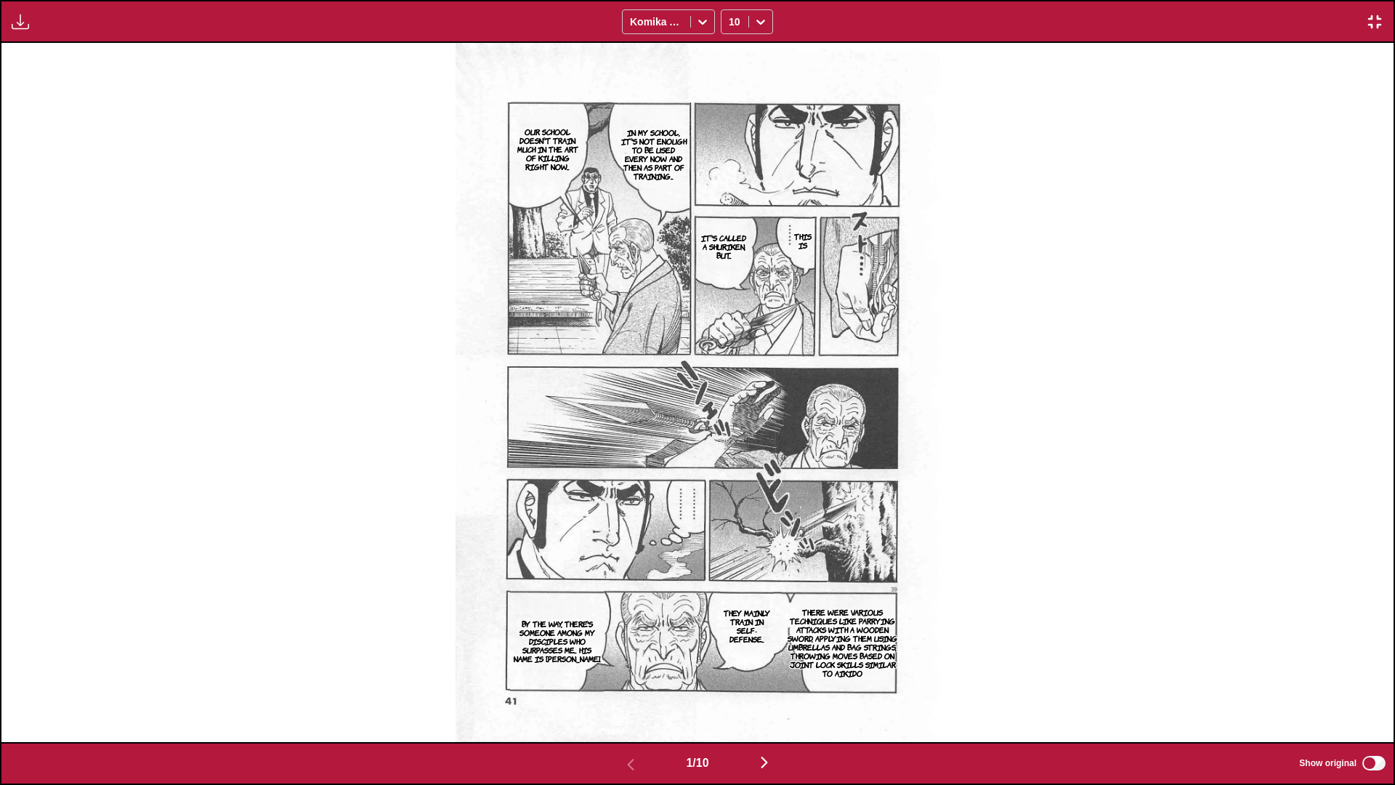
click at [731, 464] on img "button" at bounding box center [763, 761] width 17 height 17
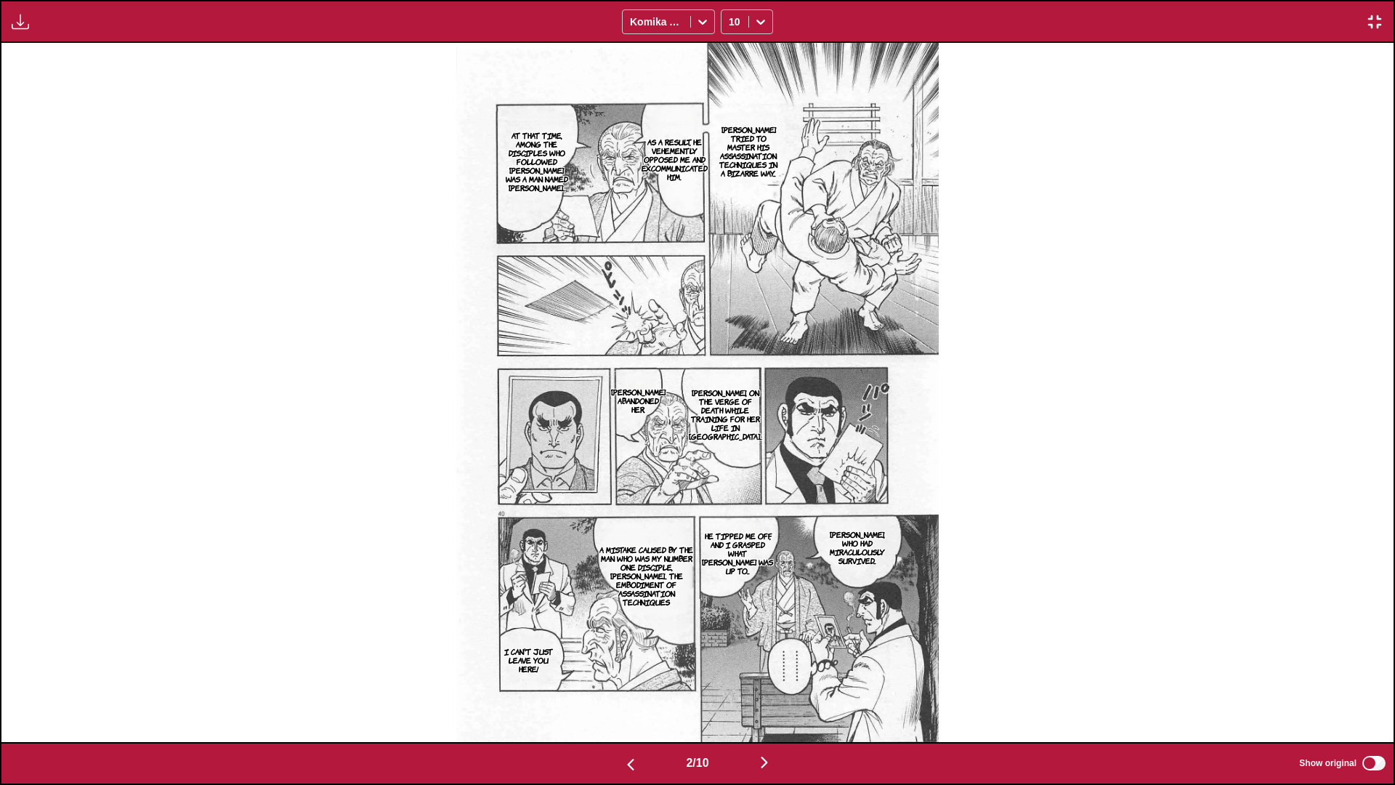
click at [731, 464] on img "button" at bounding box center [763, 761] width 17 height 17
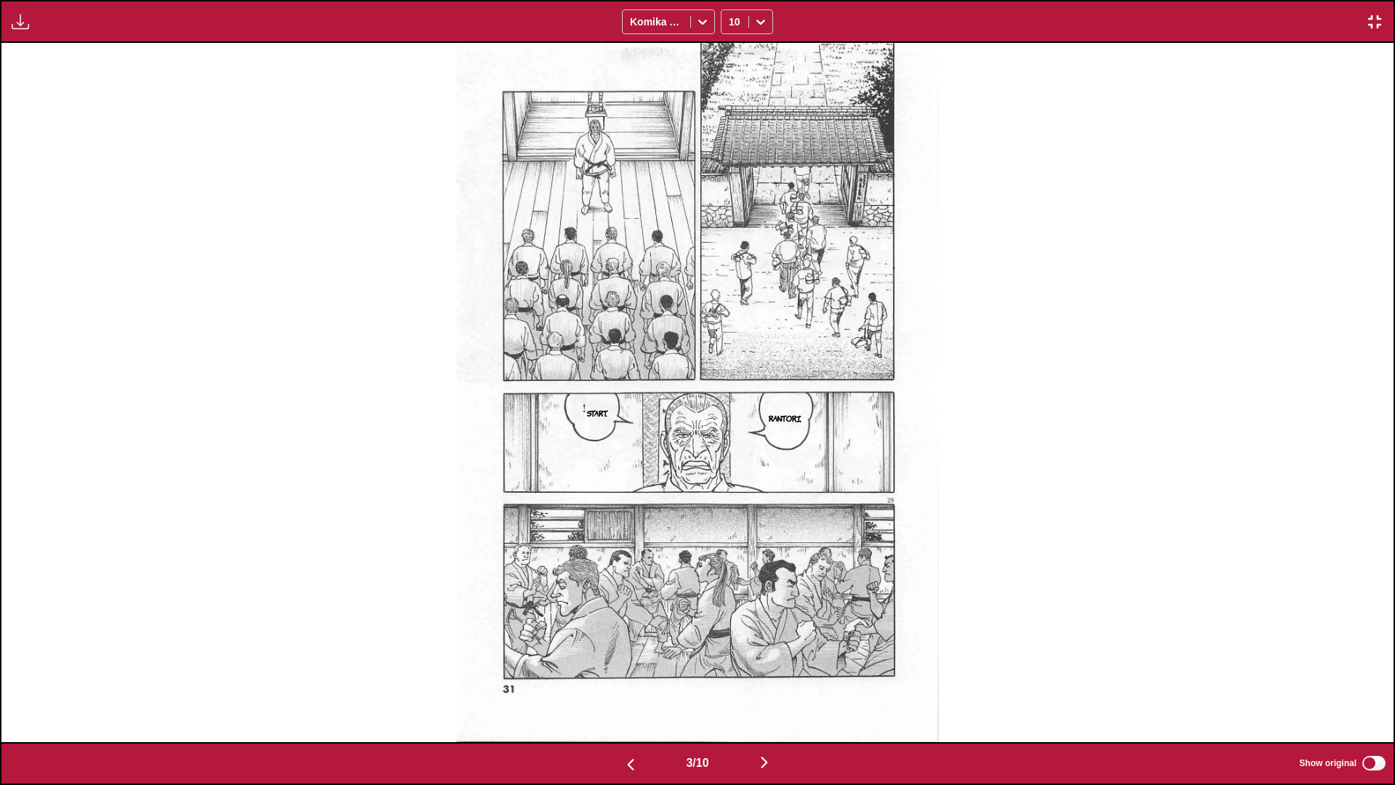
click at [731, 464] on img "button" at bounding box center [763, 761] width 17 height 17
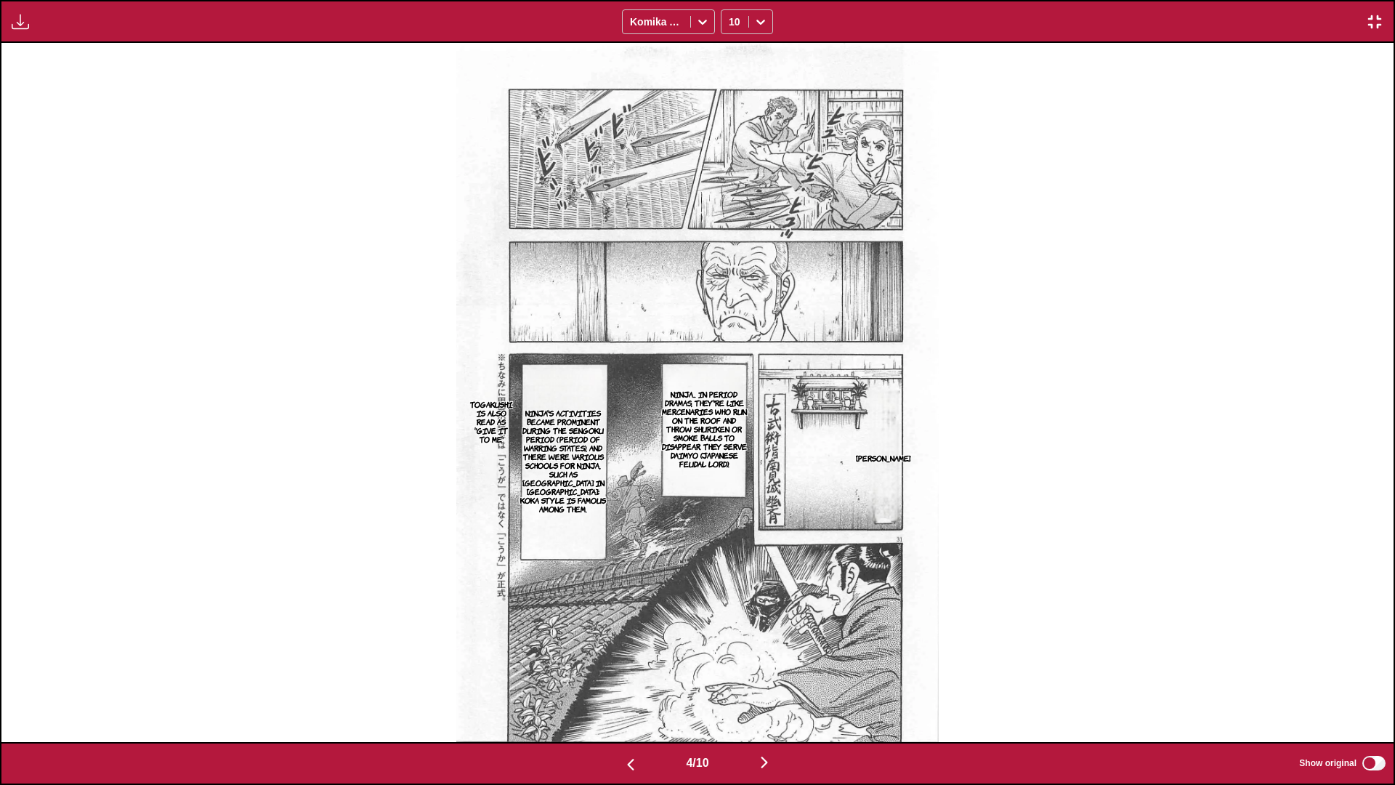
click at [731, 464] on img "button" at bounding box center [763, 761] width 17 height 17
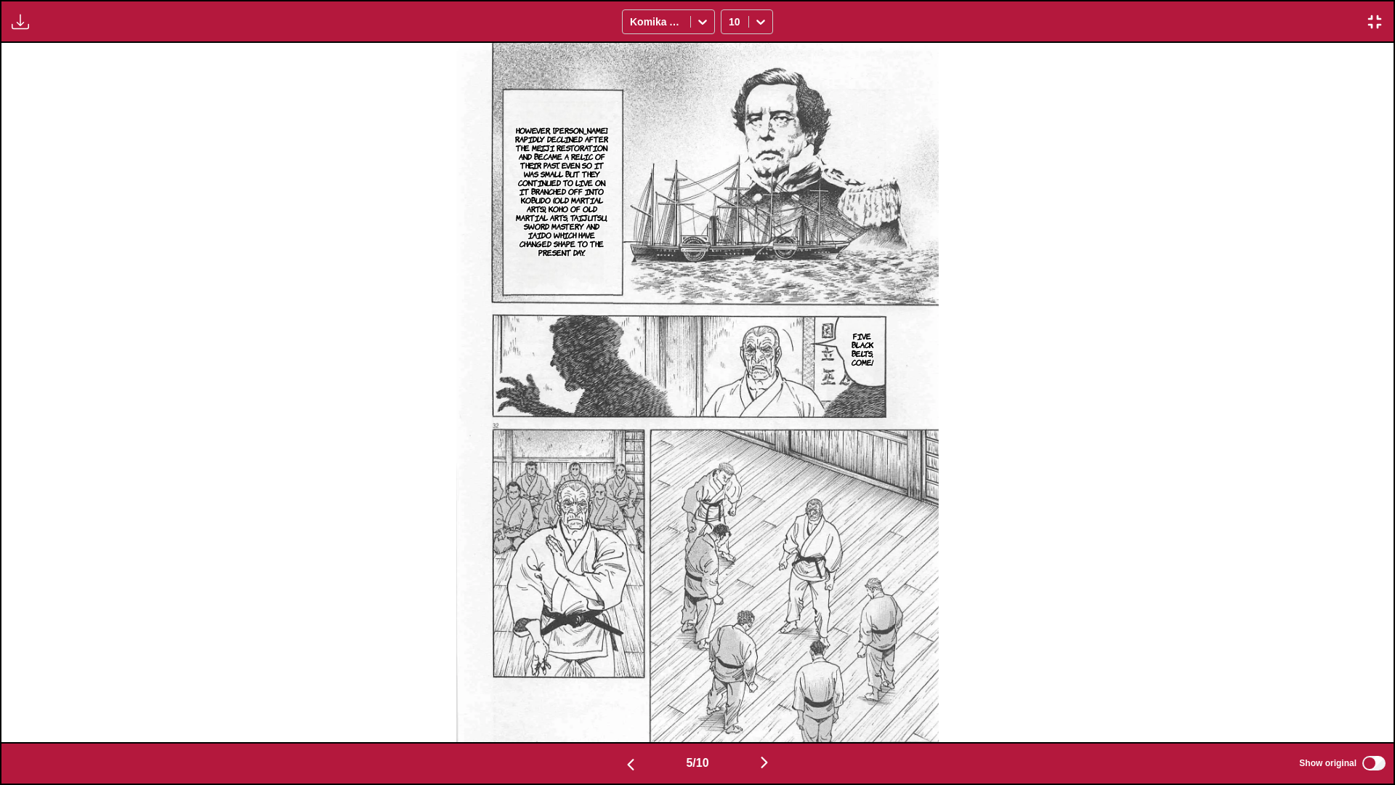
click at [731, 464] on img "button" at bounding box center [763, 761] width 17 height 17
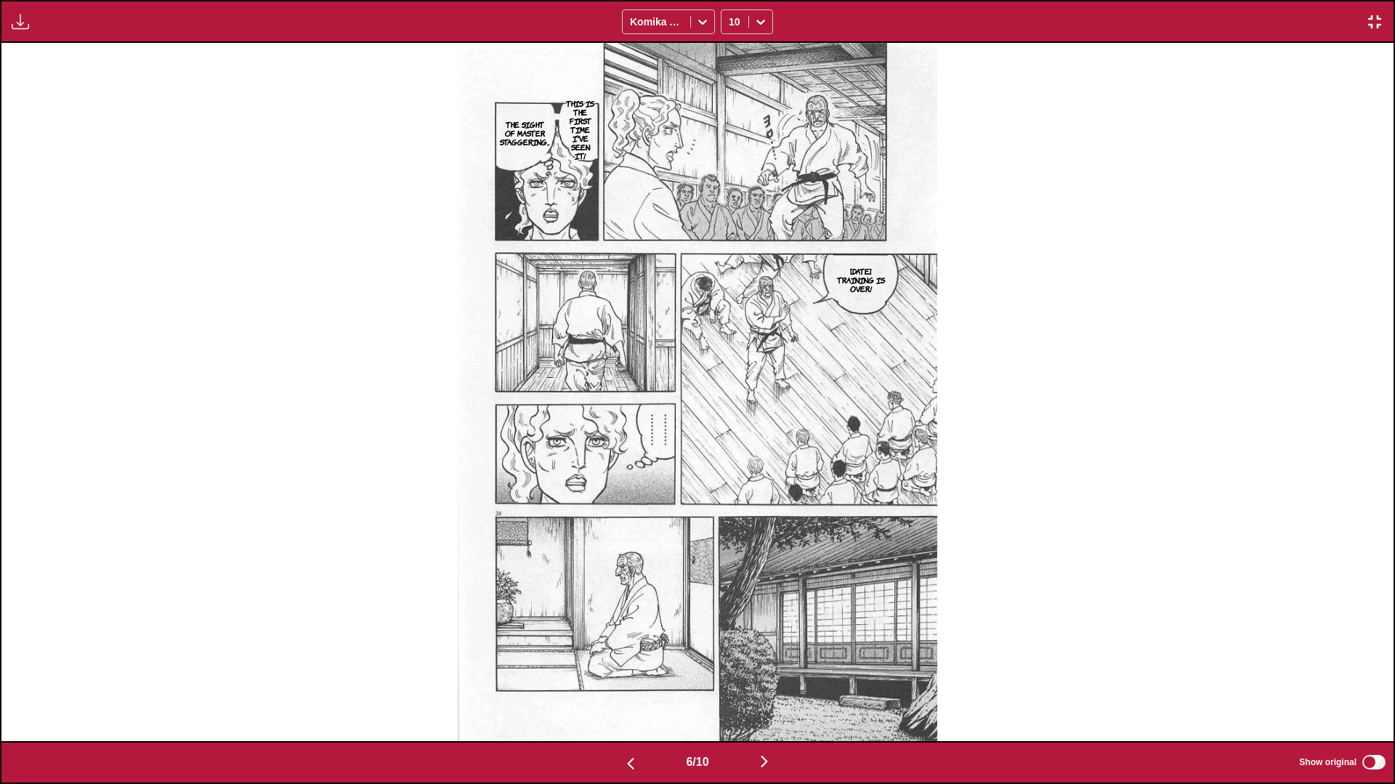
click at [731, 464] on img "button" at bounding box center [763, 761] width 17 height 17
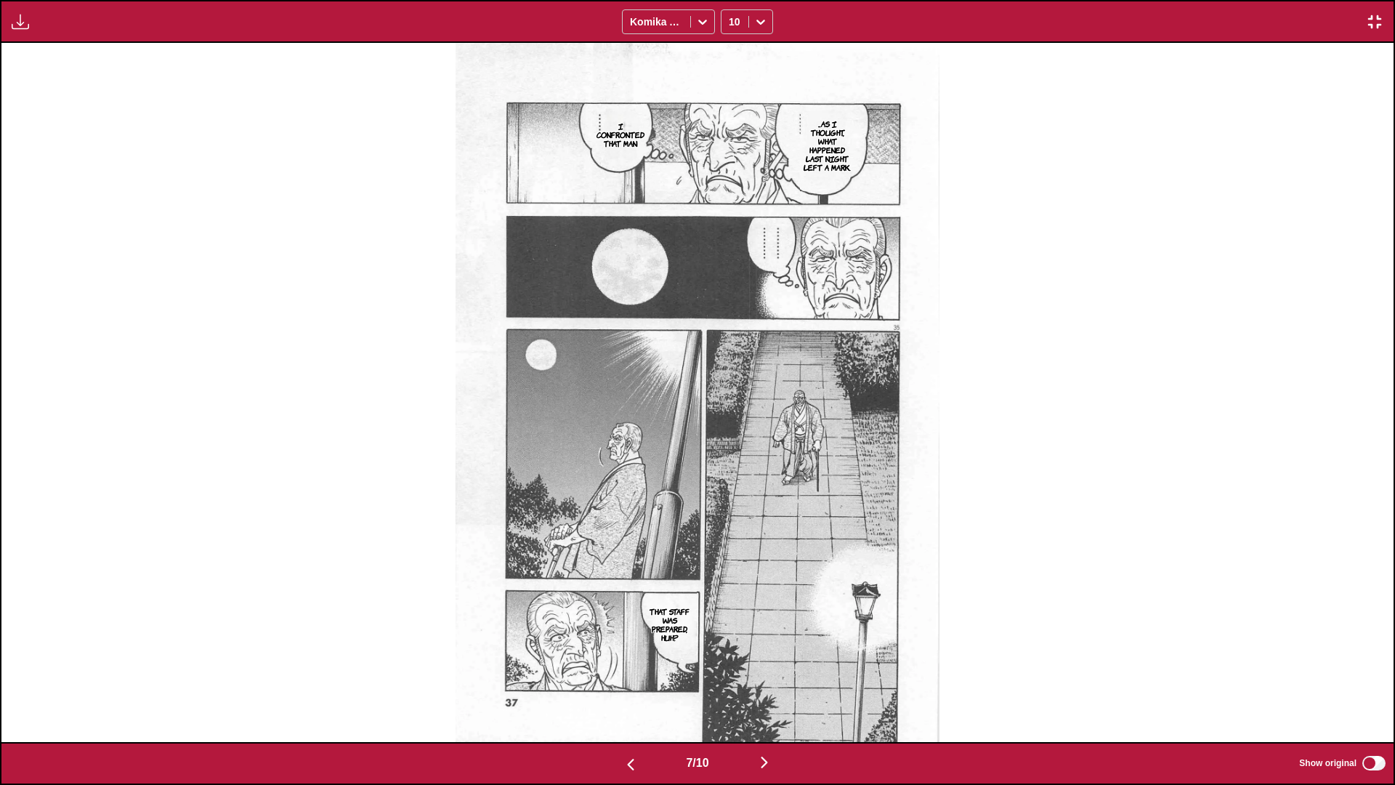
click at [731, 464] on img "button" at bounding box center [763, 761] width 17 height 17
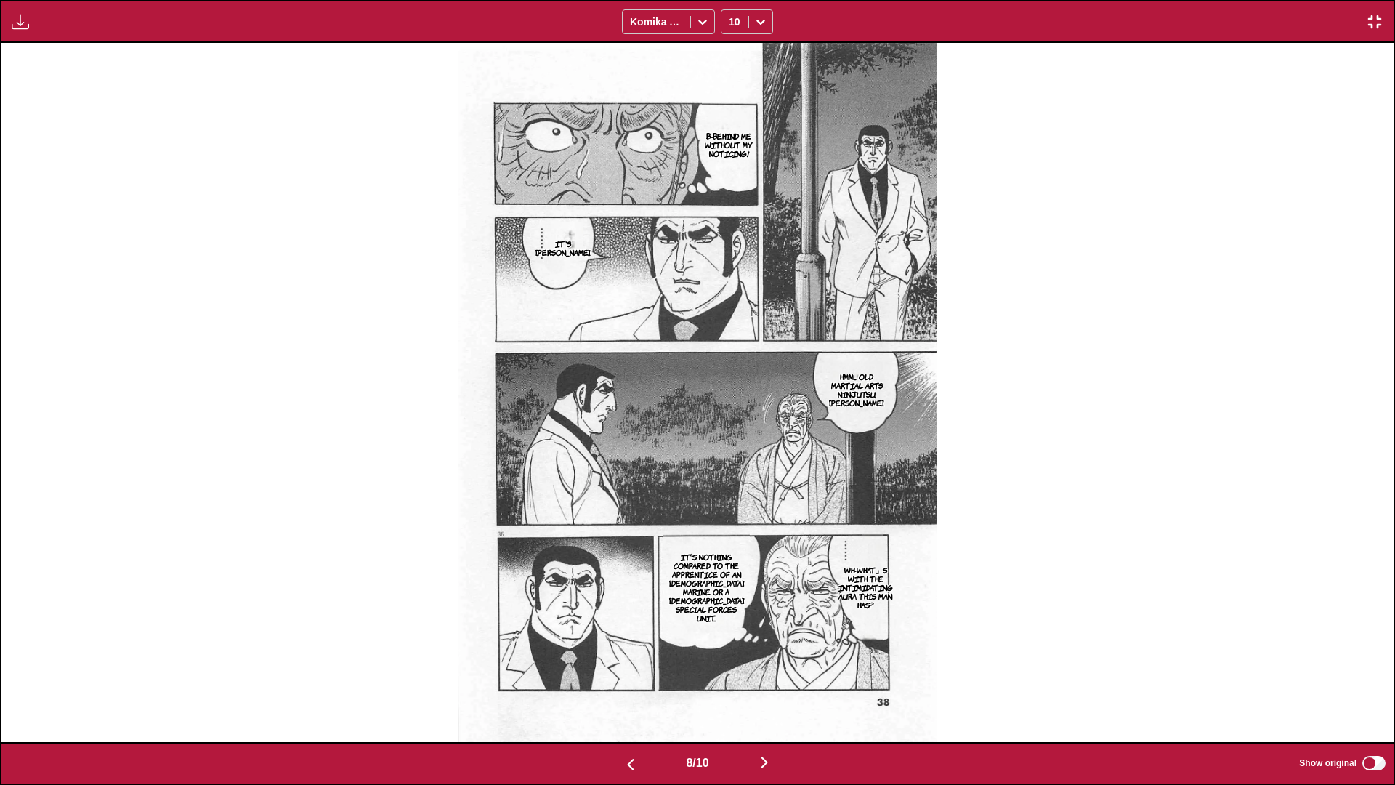
click at [731, 464] on img "button" at bounding box center [763, 761] width 17 height 17
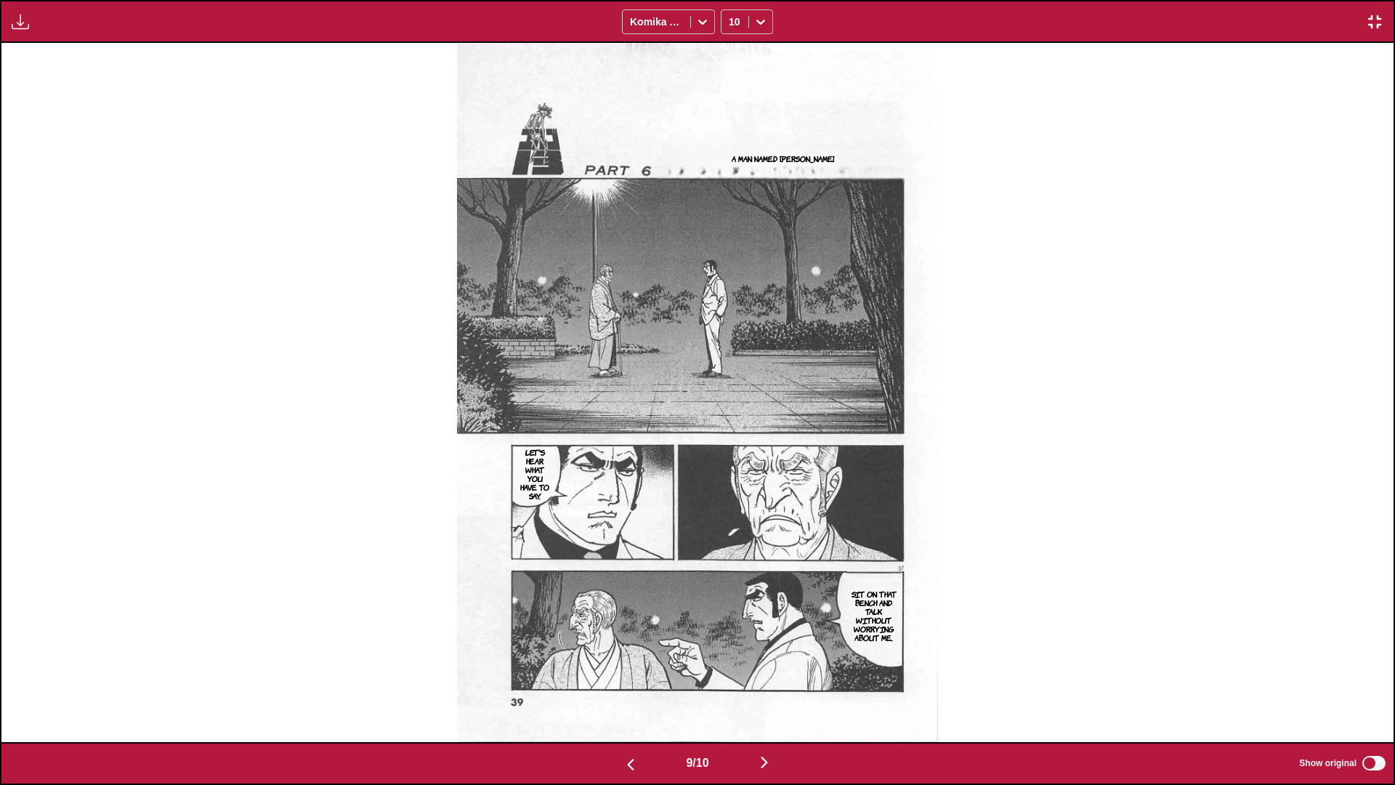
click at [731, 464] on img "button" at bounding box center [763, 761] width 17 height 17
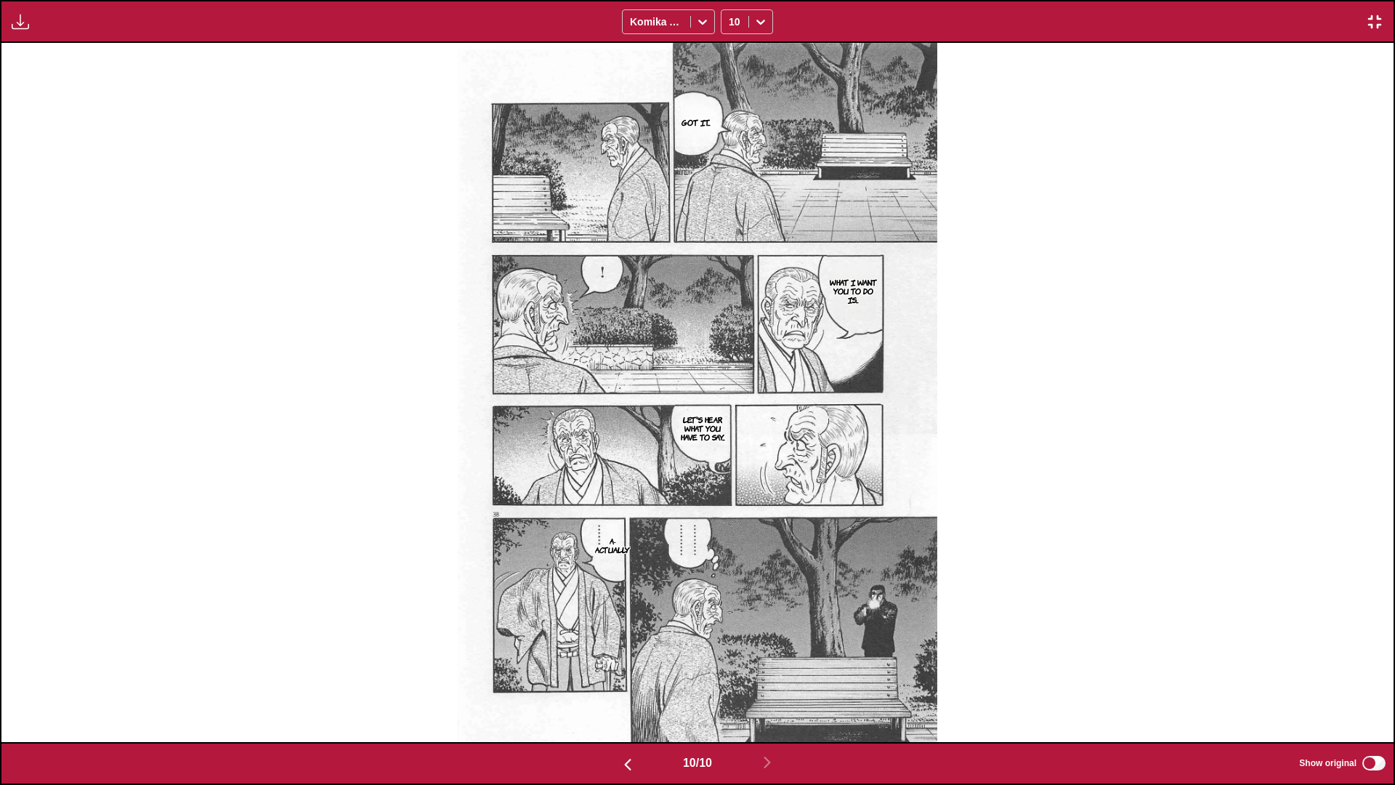
click at [731, 15] on img "button" at bounding box center [1374, 21] width 17 height 17
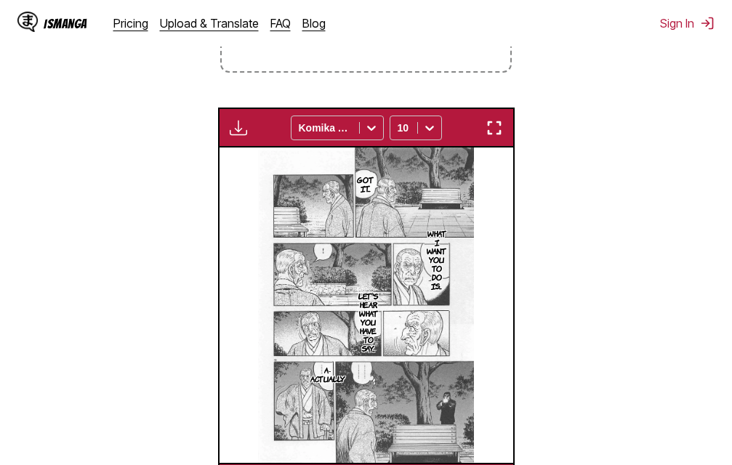
scroll to position [0, 2641]
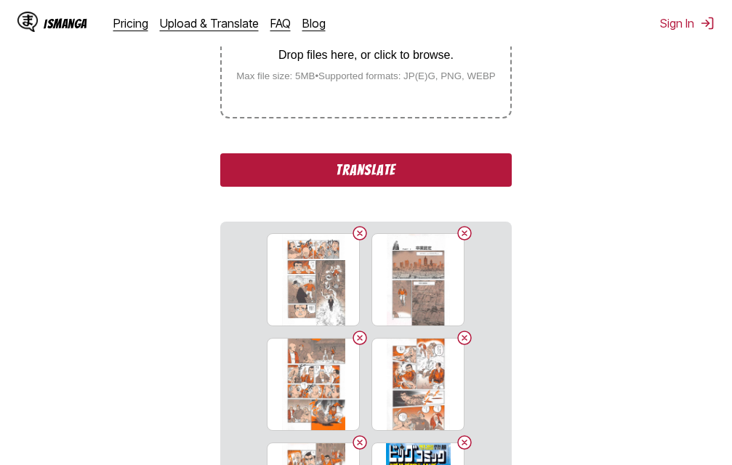
scroll to position [330, 0]
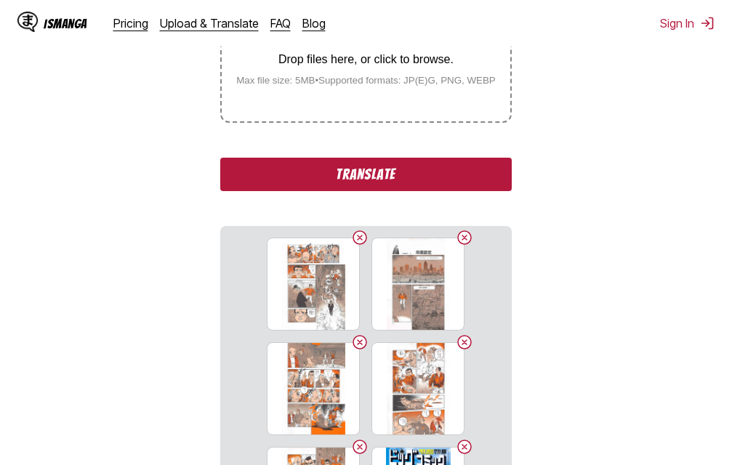
click at [355, 175] on button "Translate" at bounding box center [365, 174] width 291 height 33
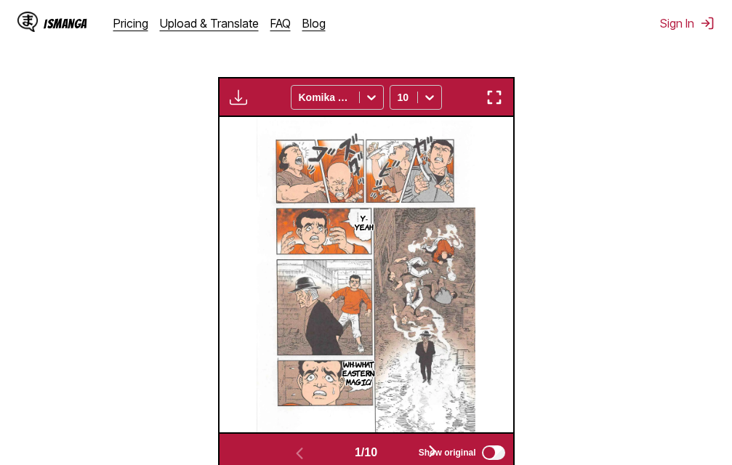
scroll to position [436, 0]
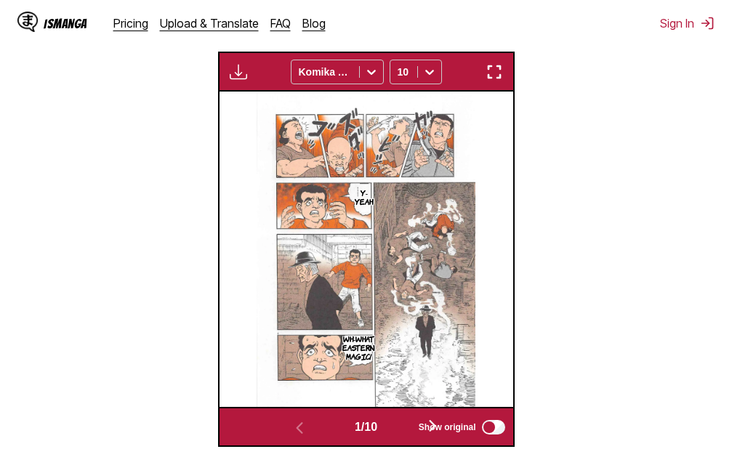
click at [490, 70] on img "button" at bounding box center [493, 71] width 17 height 17
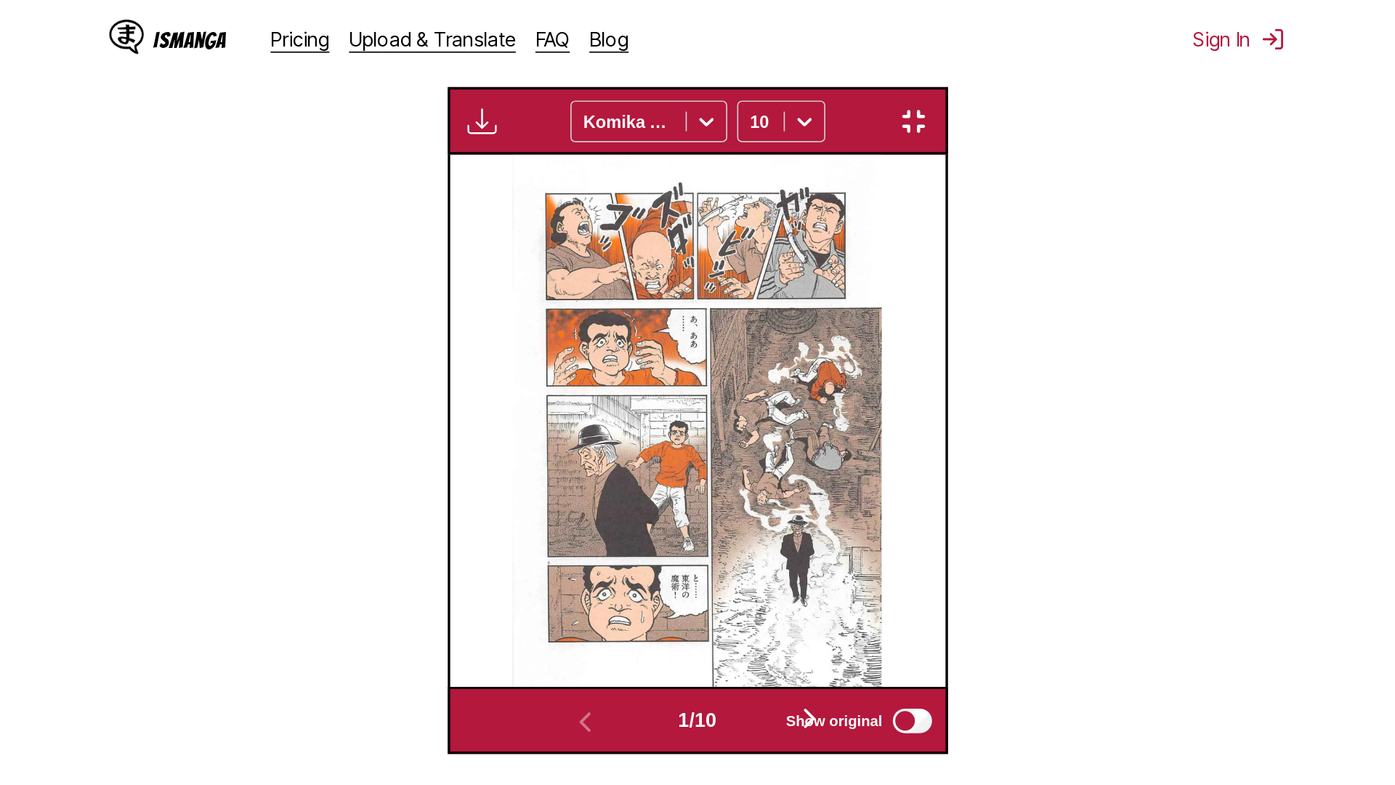
scroll to position [153, 0]
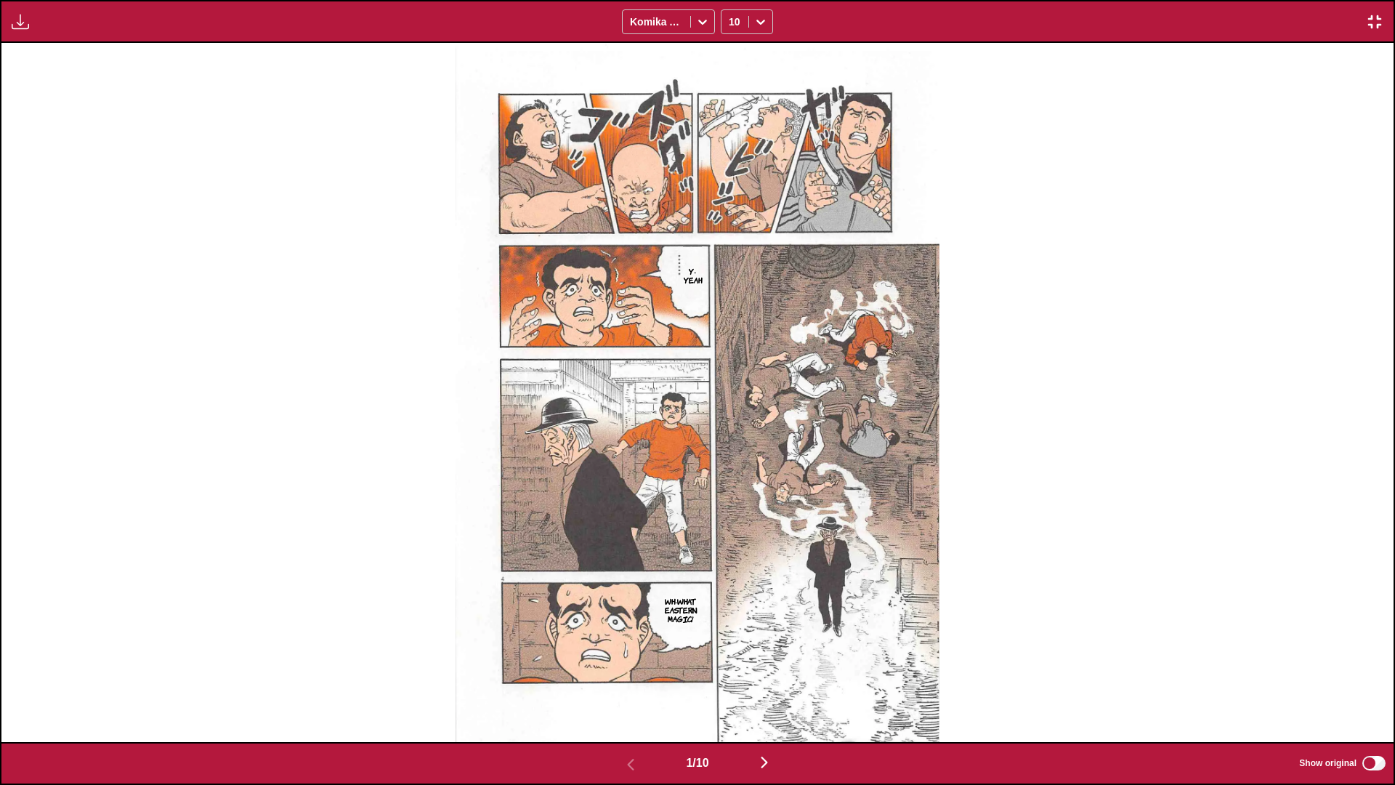
click at [731, 464] on img "button" at bounding box center [763, 761] width 17 height 17
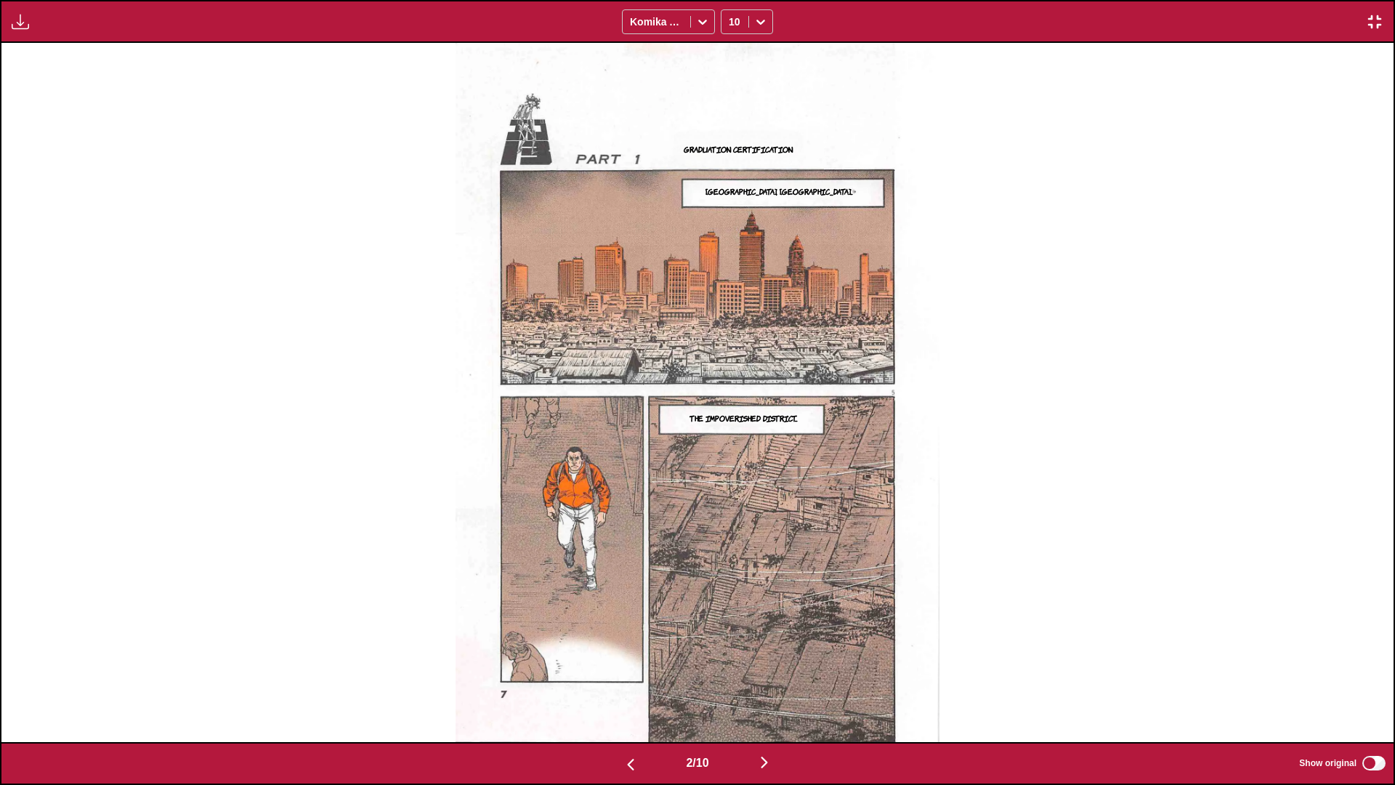
click at [731, 464] on img "button" at bounding box center [763, 761] width 17 height 17
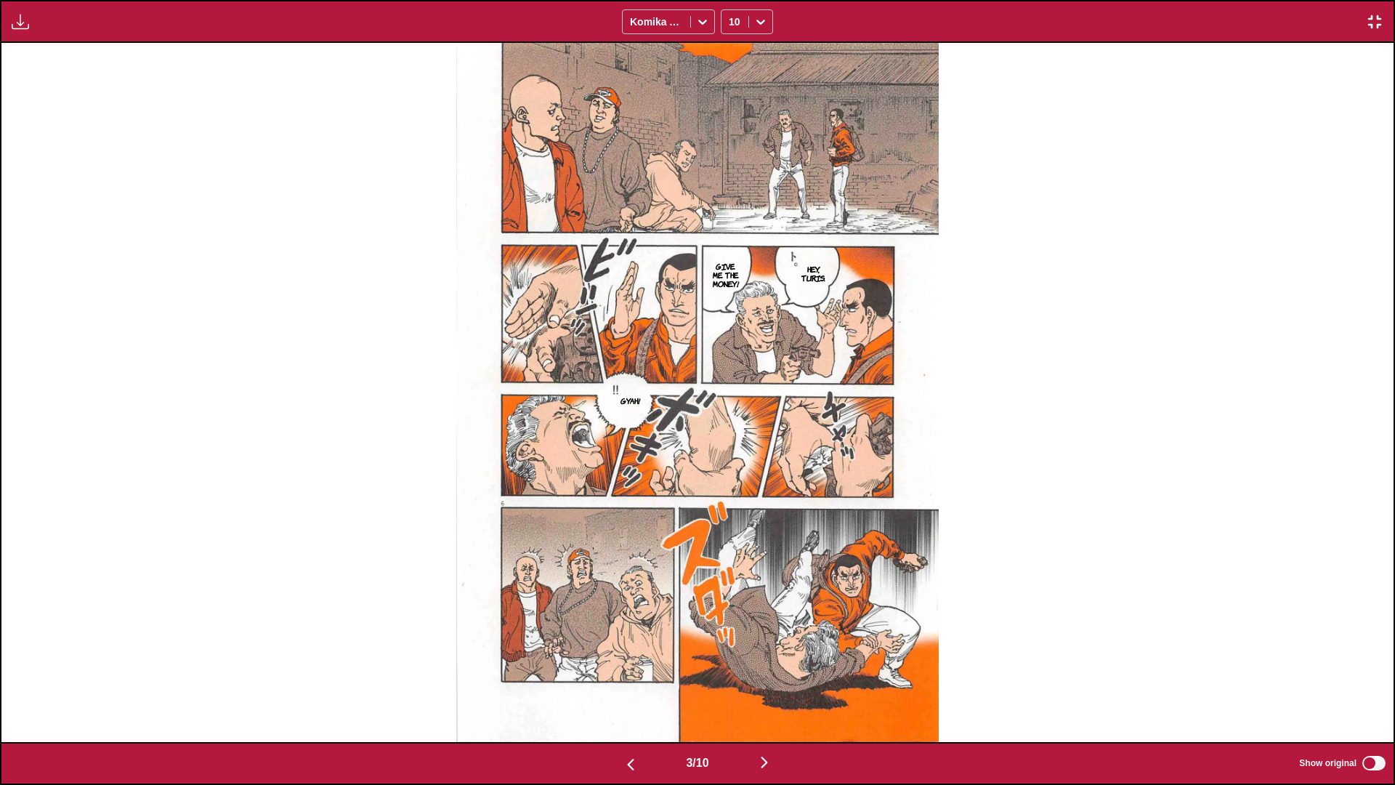
click at [731, 464] on img "button" at bounding box center [763, 761] width 17 height 17
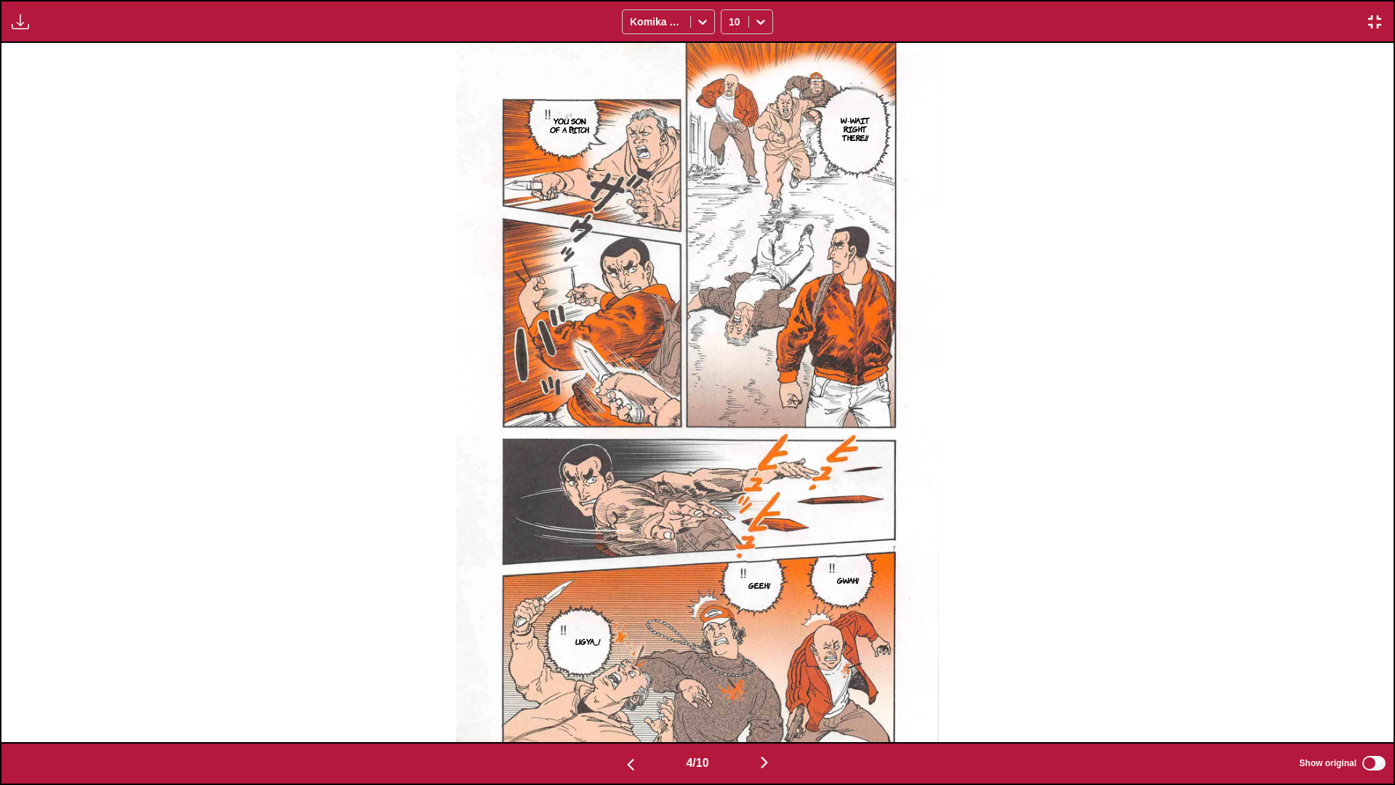
click at [731, 464] on img "button" at bounding box center [763, 761] width 17 height 17
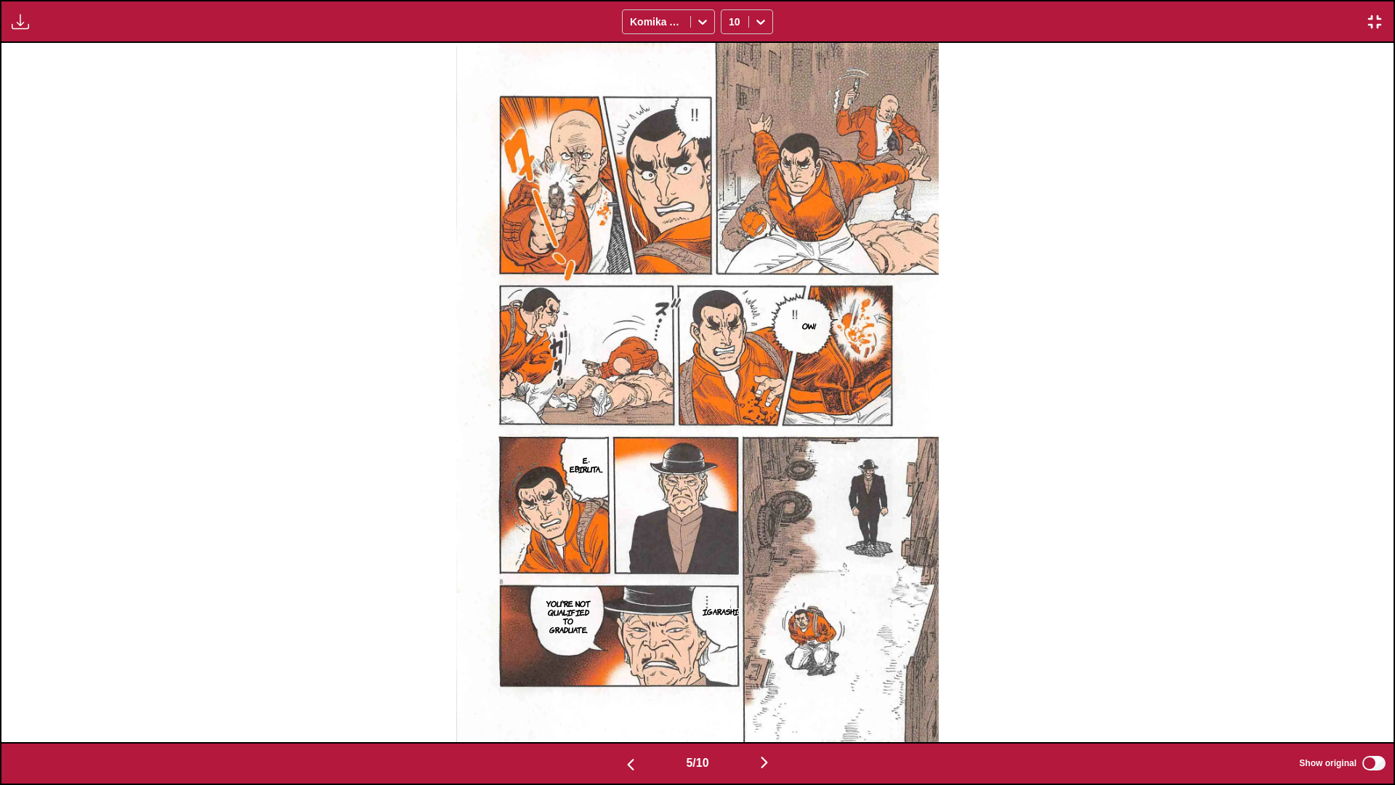
click at [731, 464] on img "button" at bounding box center [763, 761] width 17 height 17
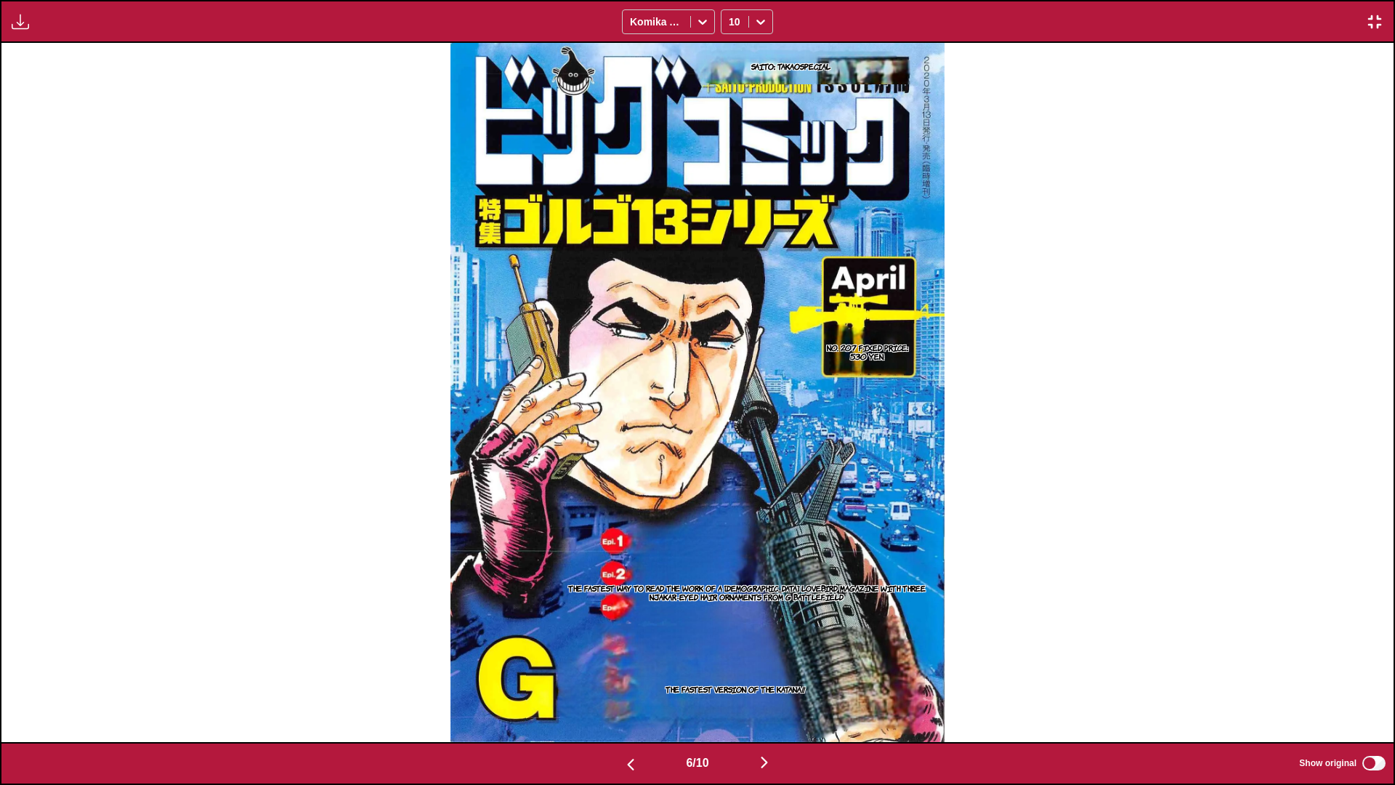
click at [731, 464] on img "button" at bounding box center [763, 761] width 17 height 17
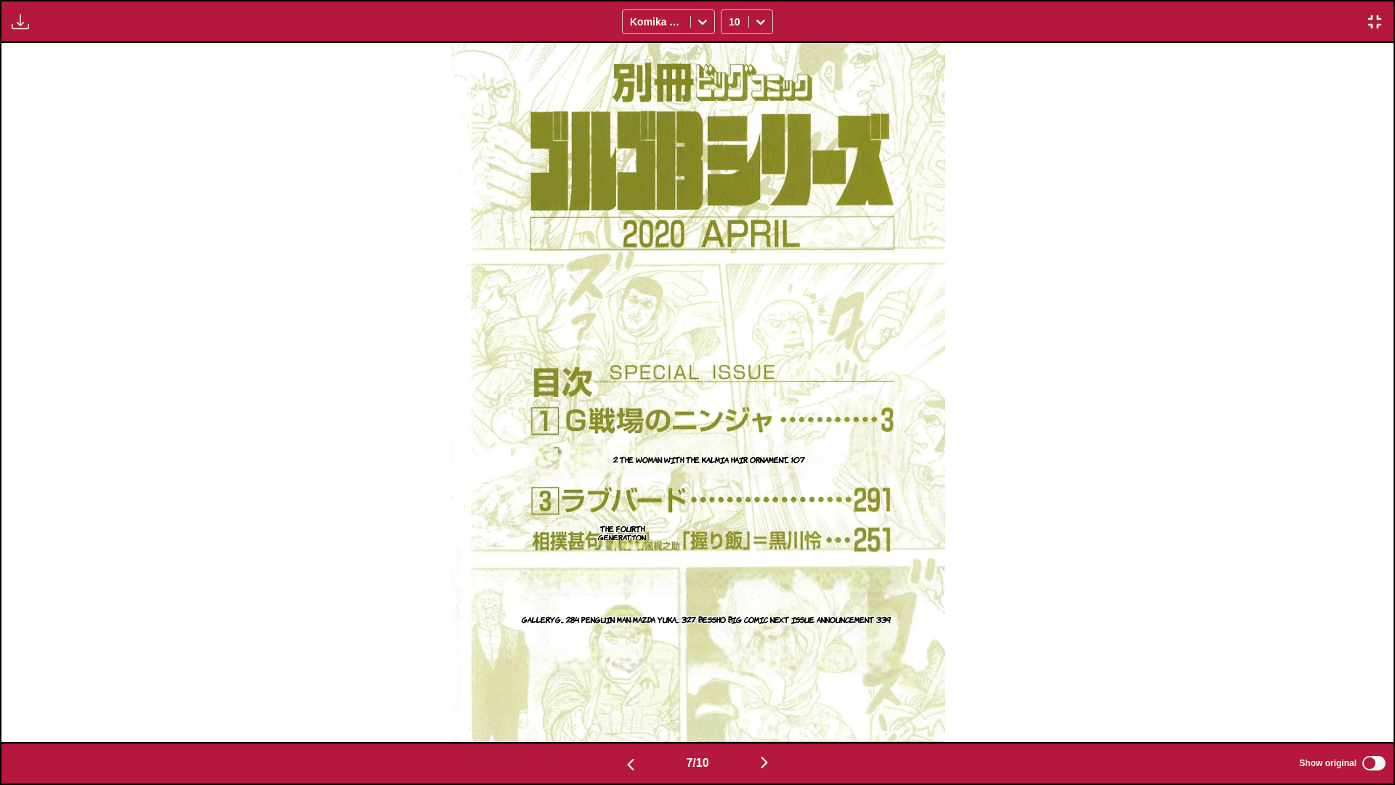
click at [731, 464] on img "button" at bounding box center [763, 761] width 17 height 17
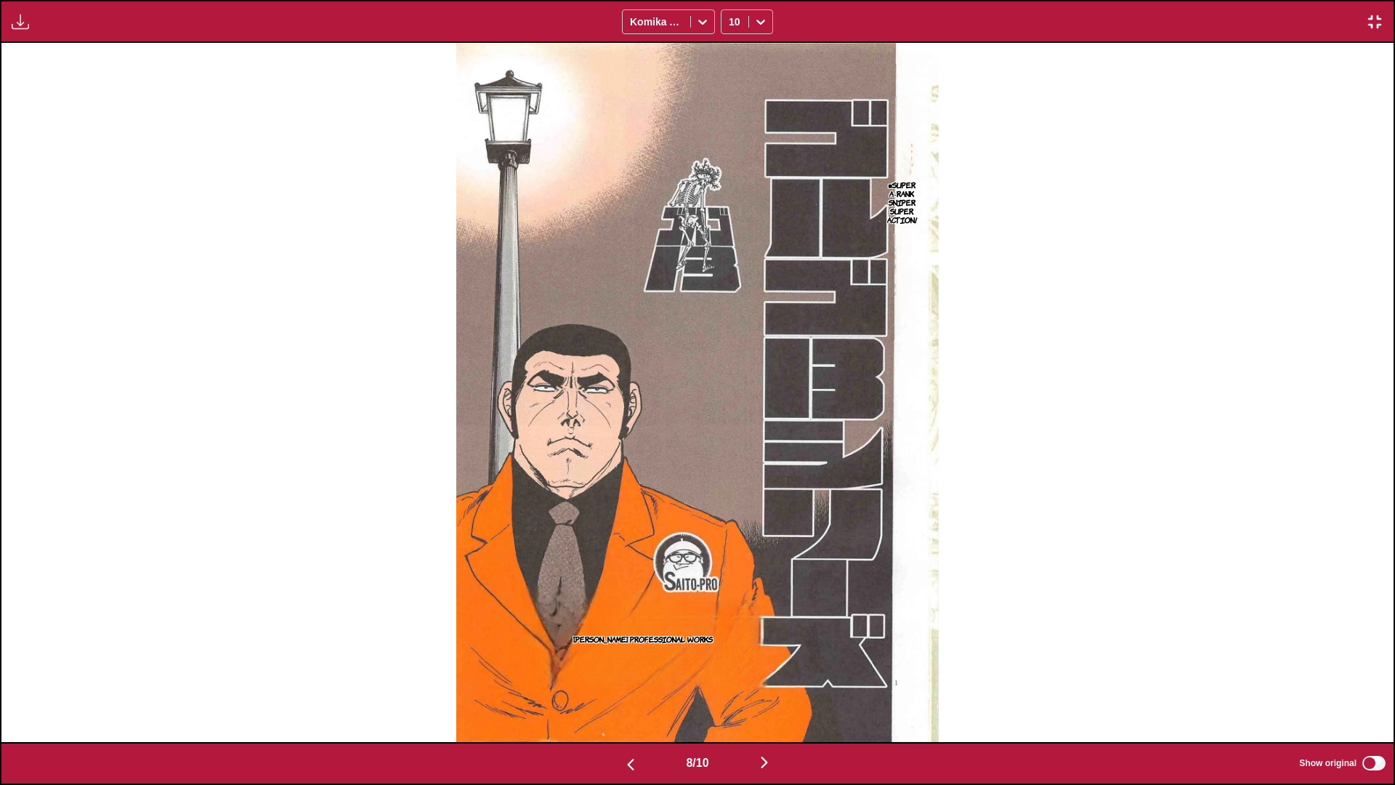
click at [731, 464] on img "button" at bounding box center [763, 761] width 17 height 17
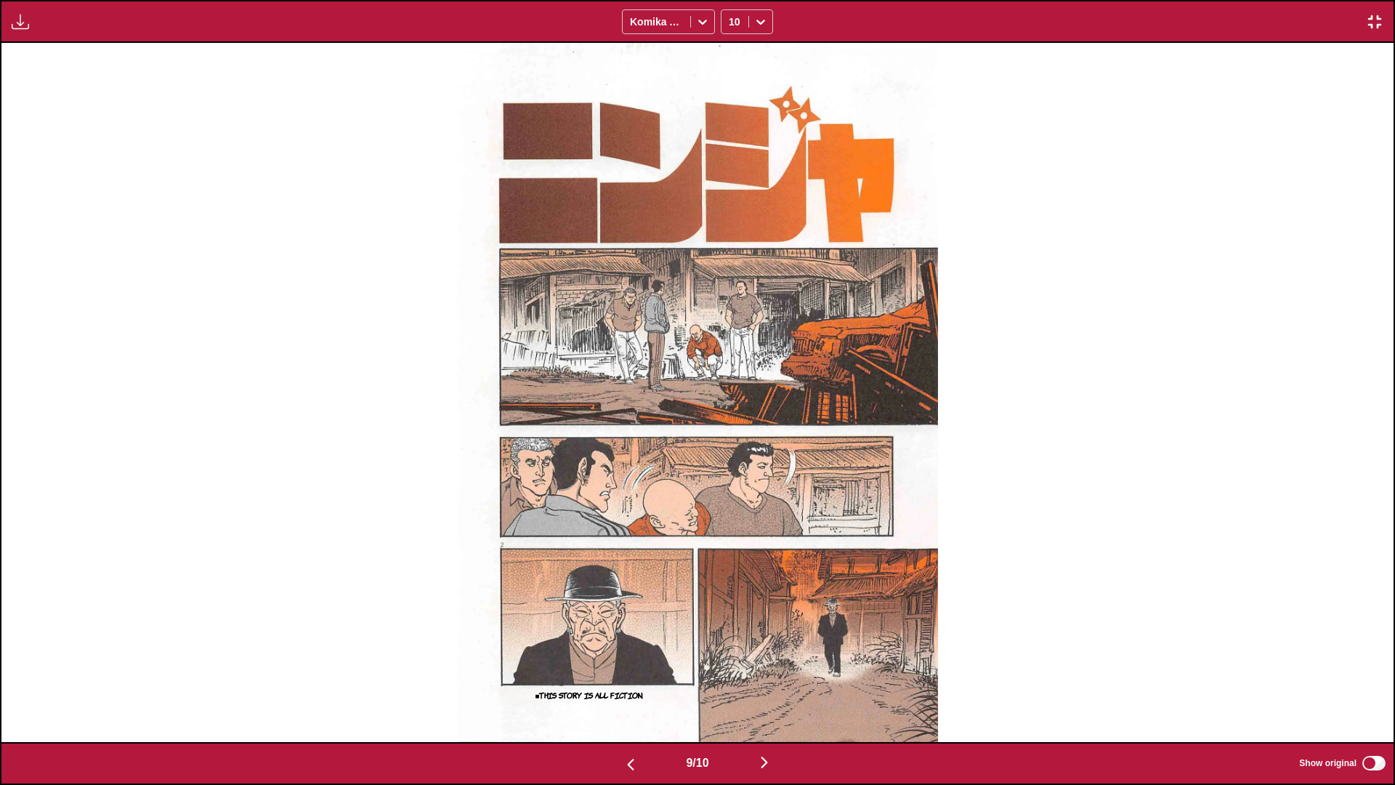
click at [731, 464] on img "button" at bounding box center [763, 761] width 17 height 17
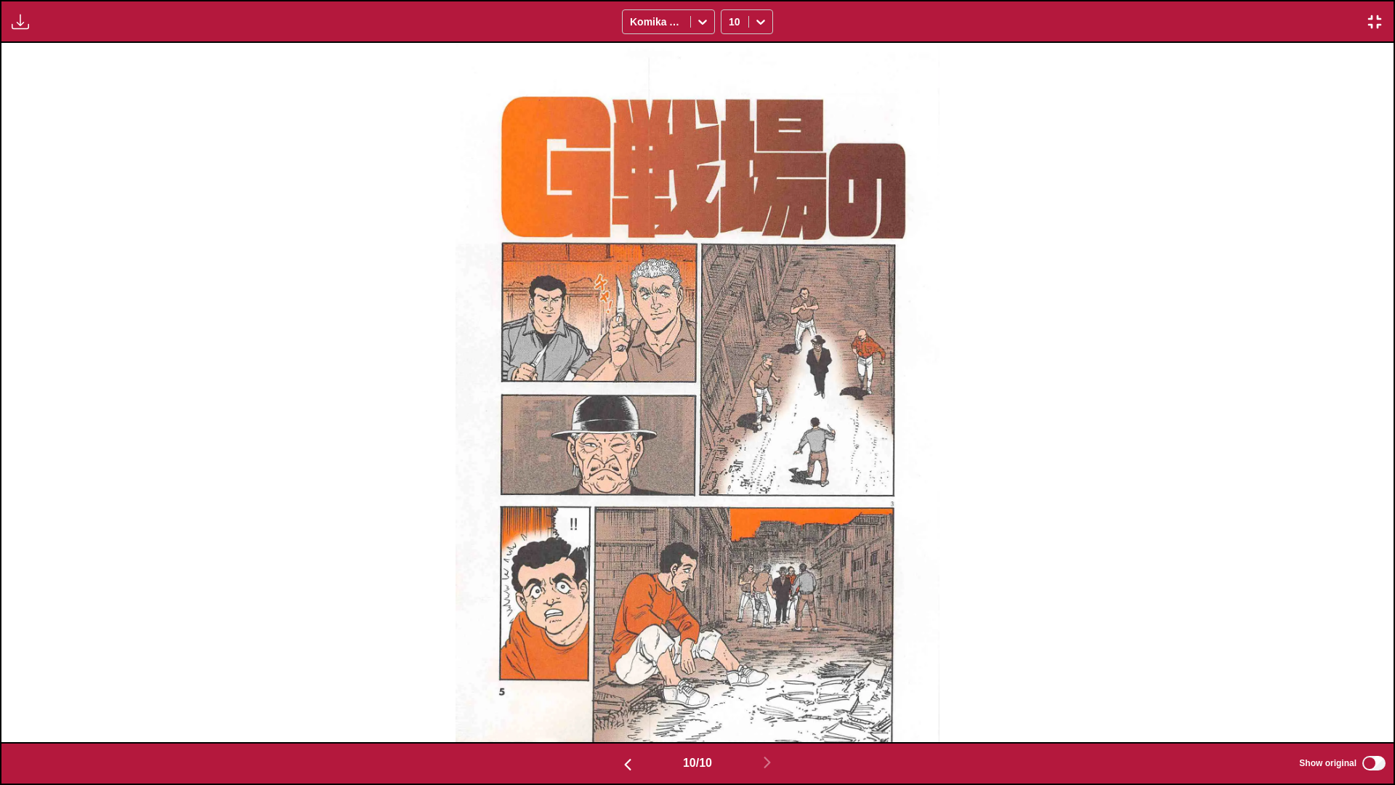
click at [731, 32] on div "Available for premium users only Komika Axis 10" at bounding box center [697, 21] width 1395 height 43
click at [731, 20] on img "button" at bounding box center [1374, 21] width 17 height 17
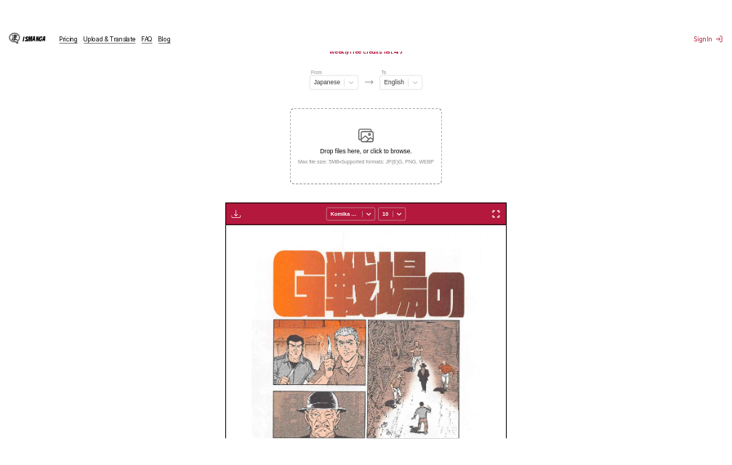
scroll to position [0, 2641]
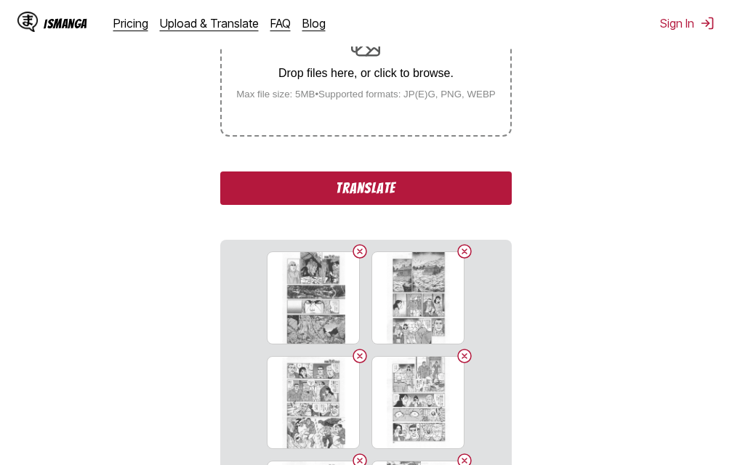
scroll to position [330, 0]
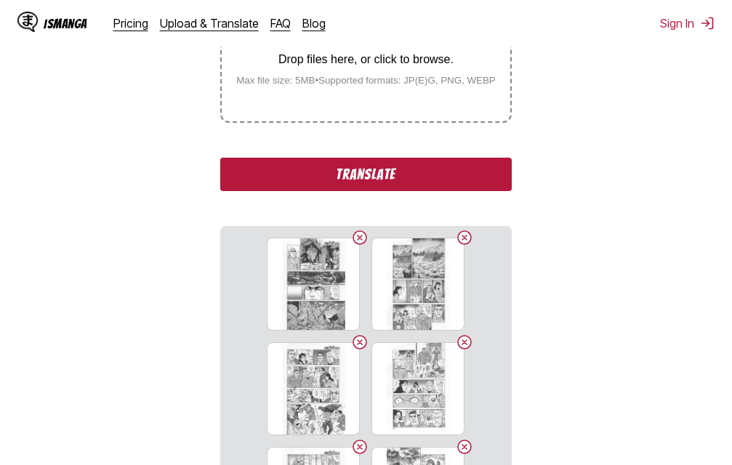
click at [405, 178] on button "Translate" at bounding box center [365, 174] width 291 height 33
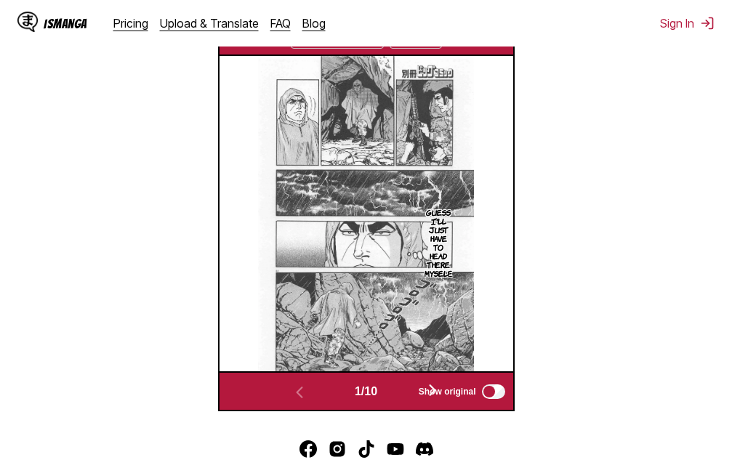
scroll to position [399, 0]
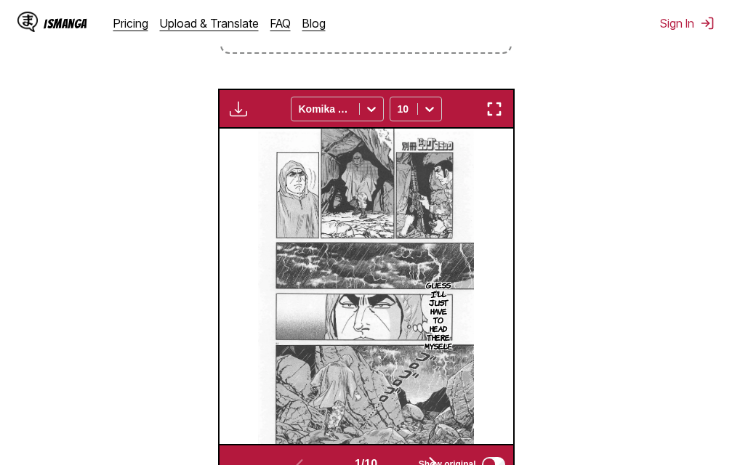
click at [495, 114] on img "button" at bounding box center [493, 108] width 17 height 17
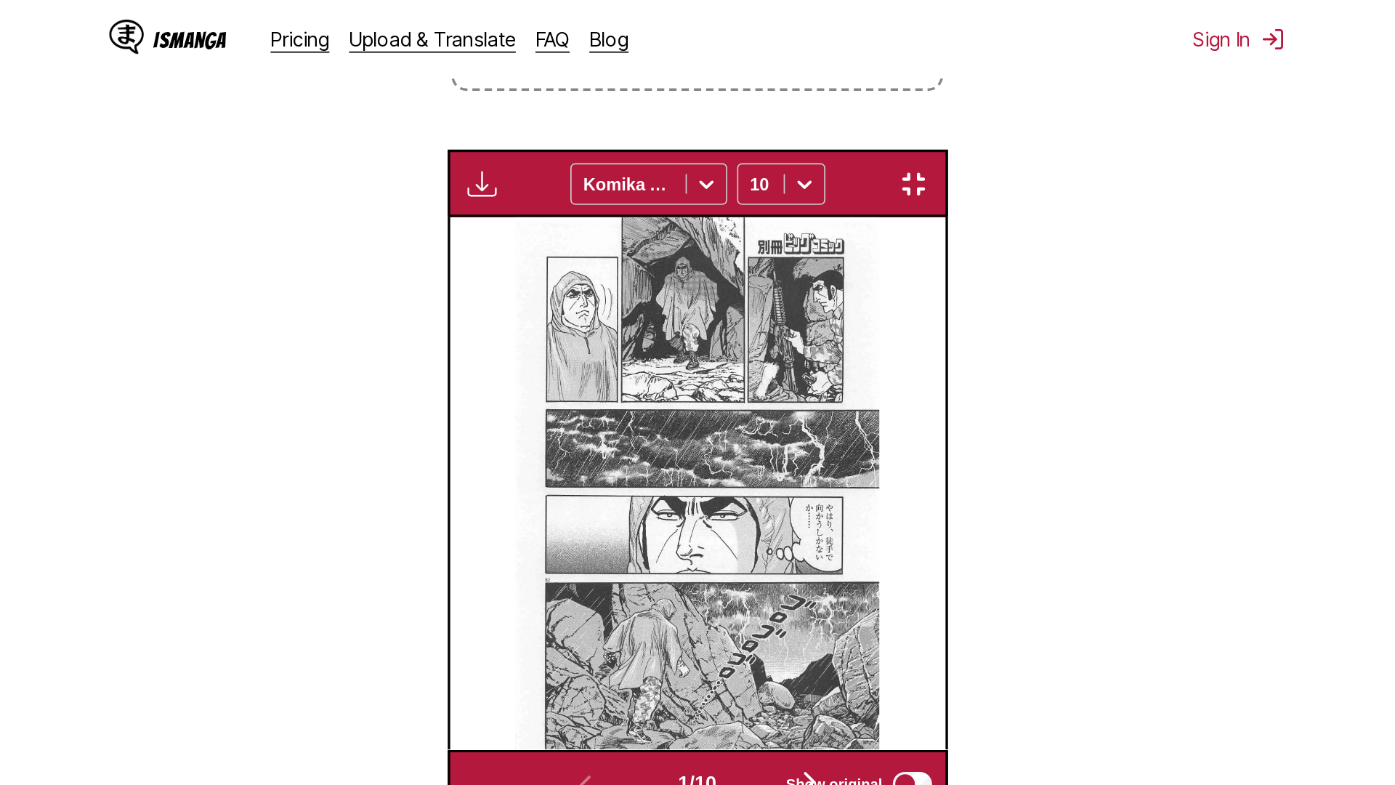
scroll to position [153, 0]
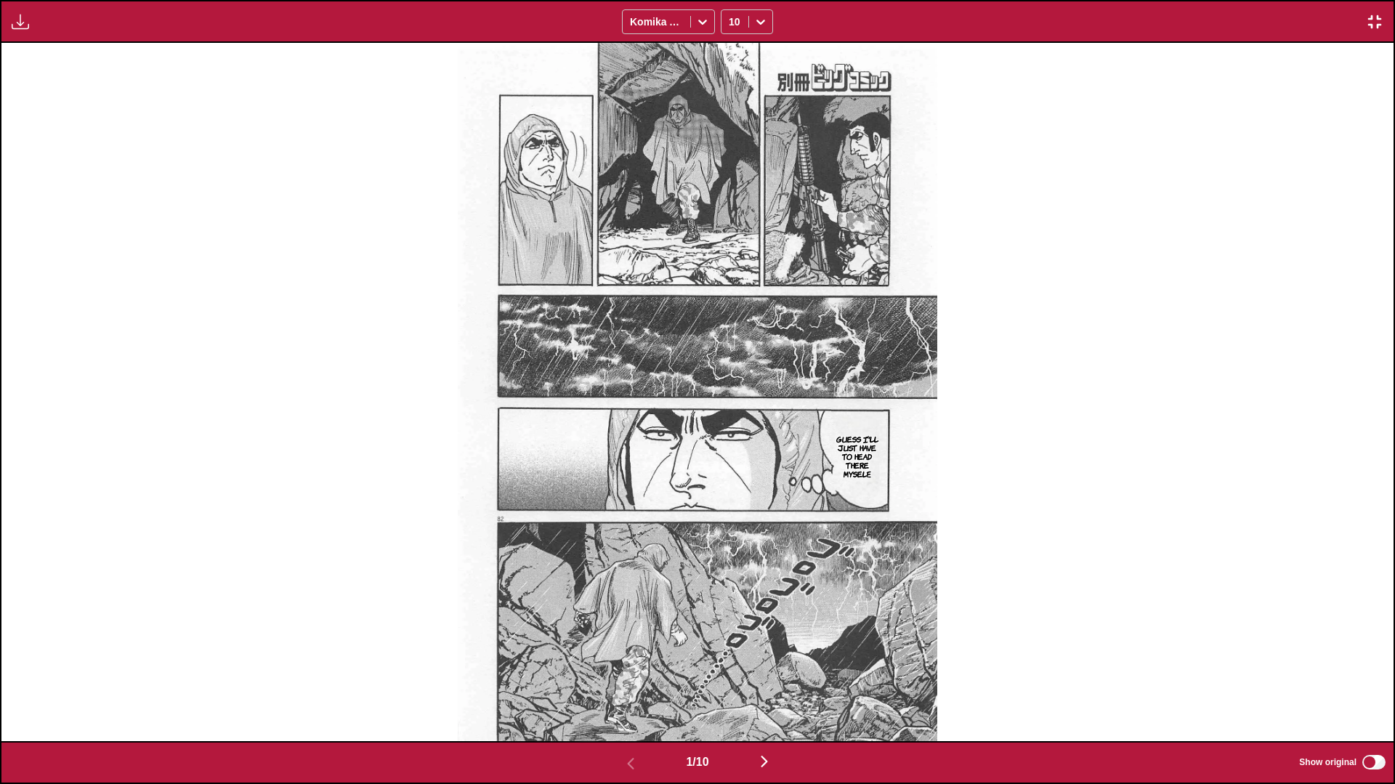
click at [731, 464] on img "button" at bounding box center [763, 761] width 17 height 17
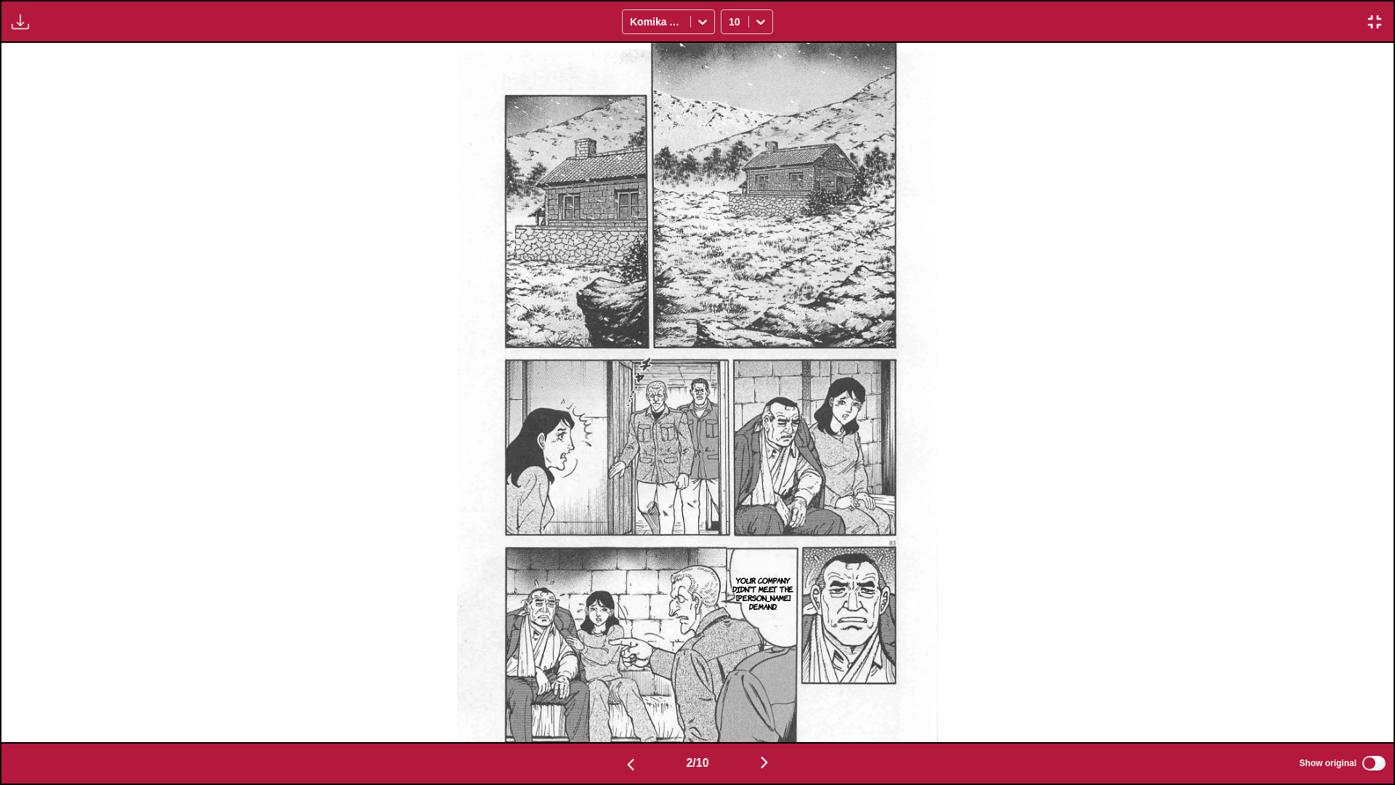
click at [731, 464] on img "button" at bounding box center [763, 761] width 17 height 17
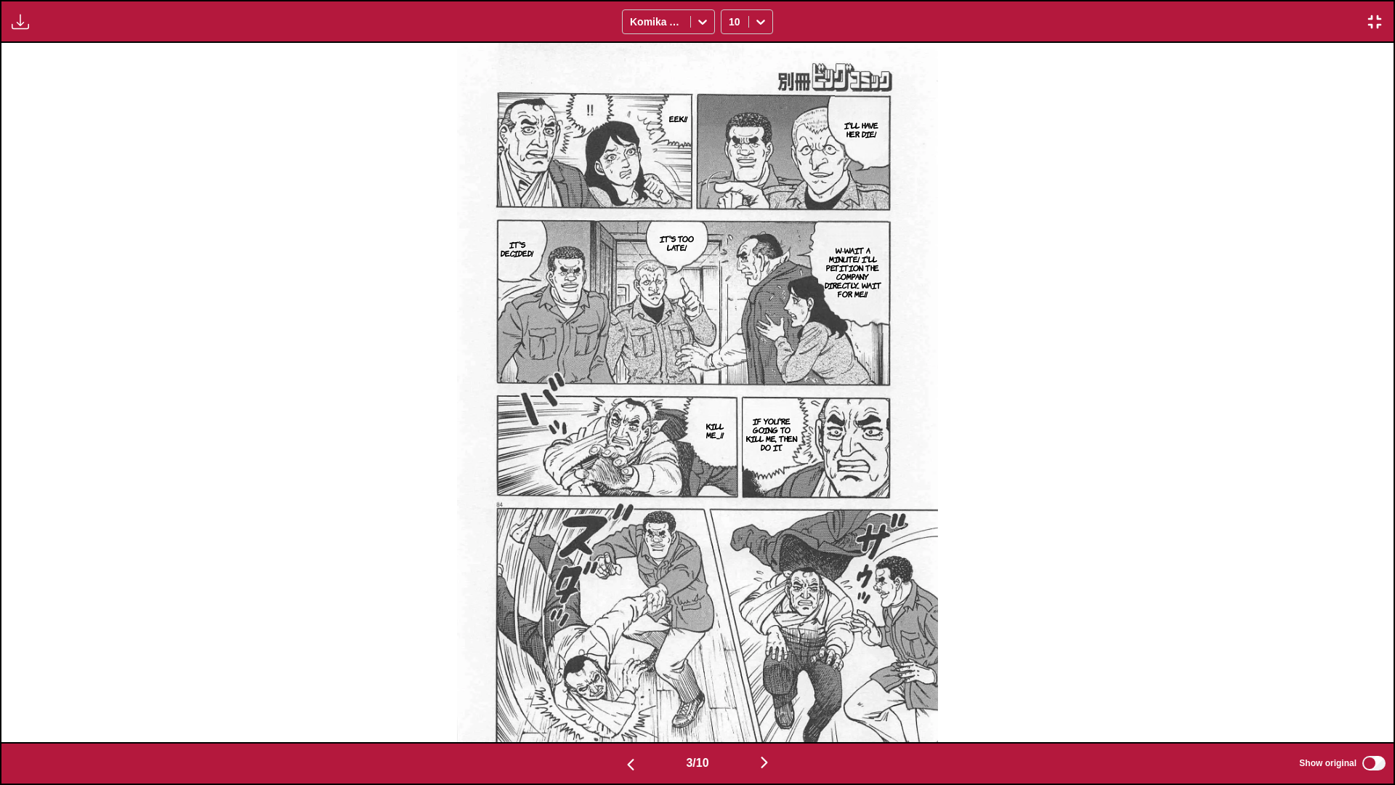
click at [731, 464] on img "button" at bounding box center [763, 761] width 17 height 17
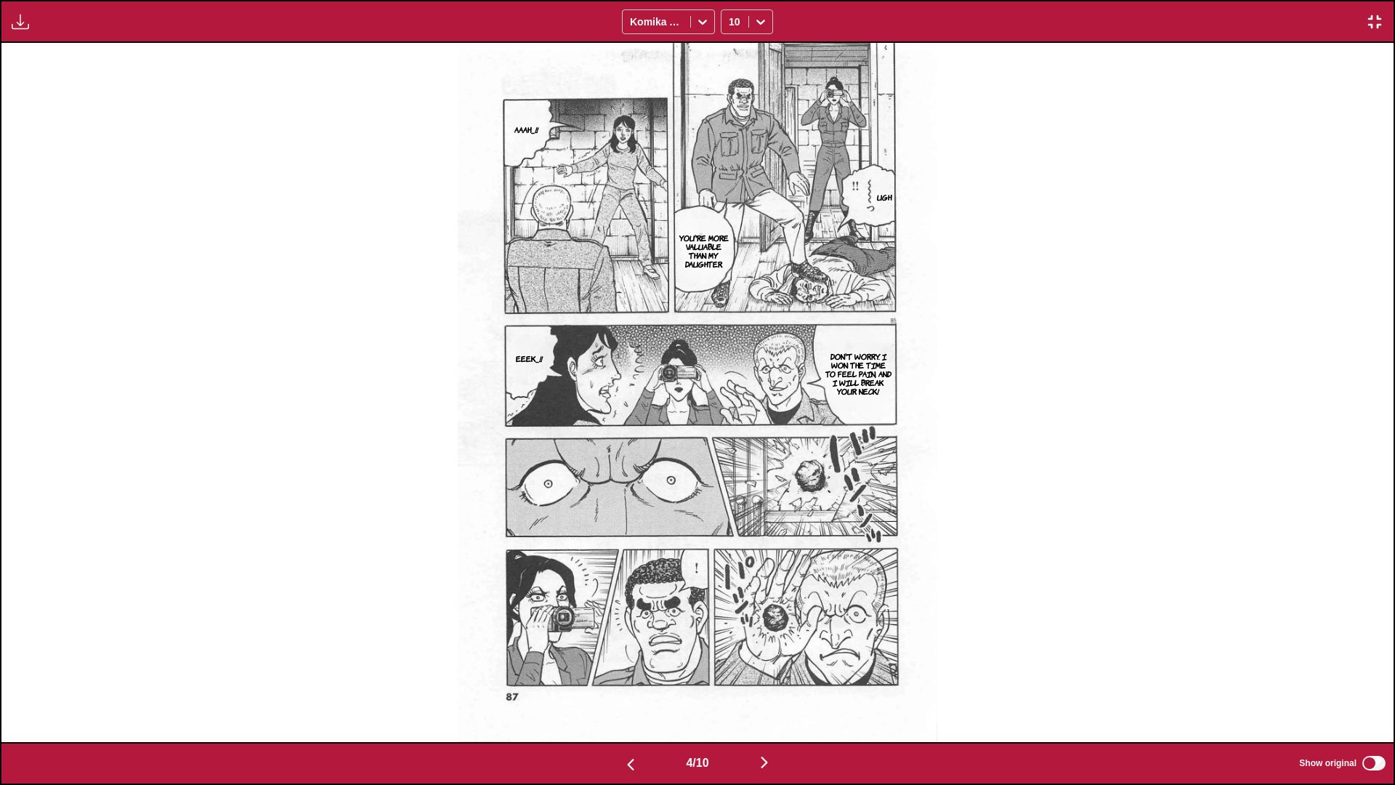
click at [731, 464] on img "button" at bounding box center [763, 761] width 17 height 17
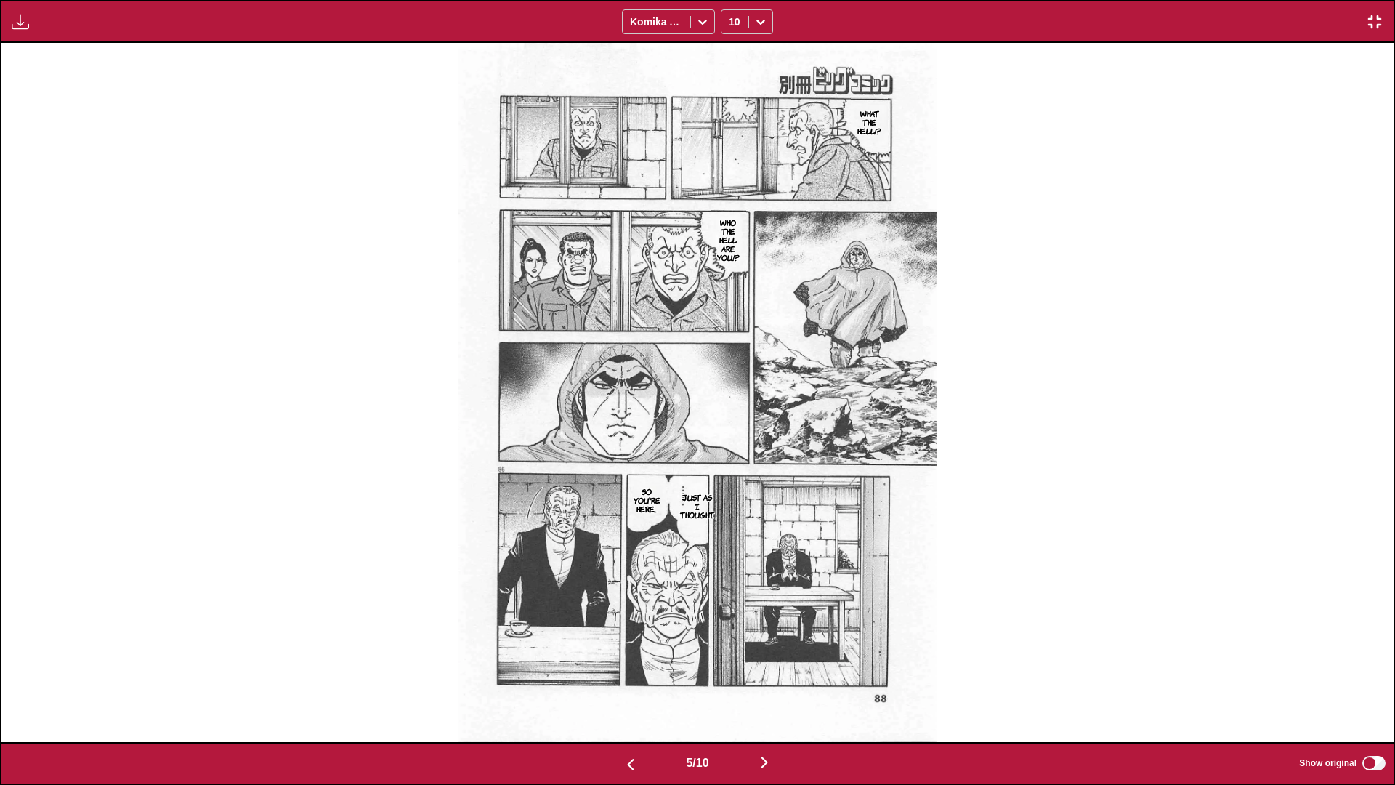
click at [731, 464] on img "button" at bounding box center [763, 761] width 17 height 17
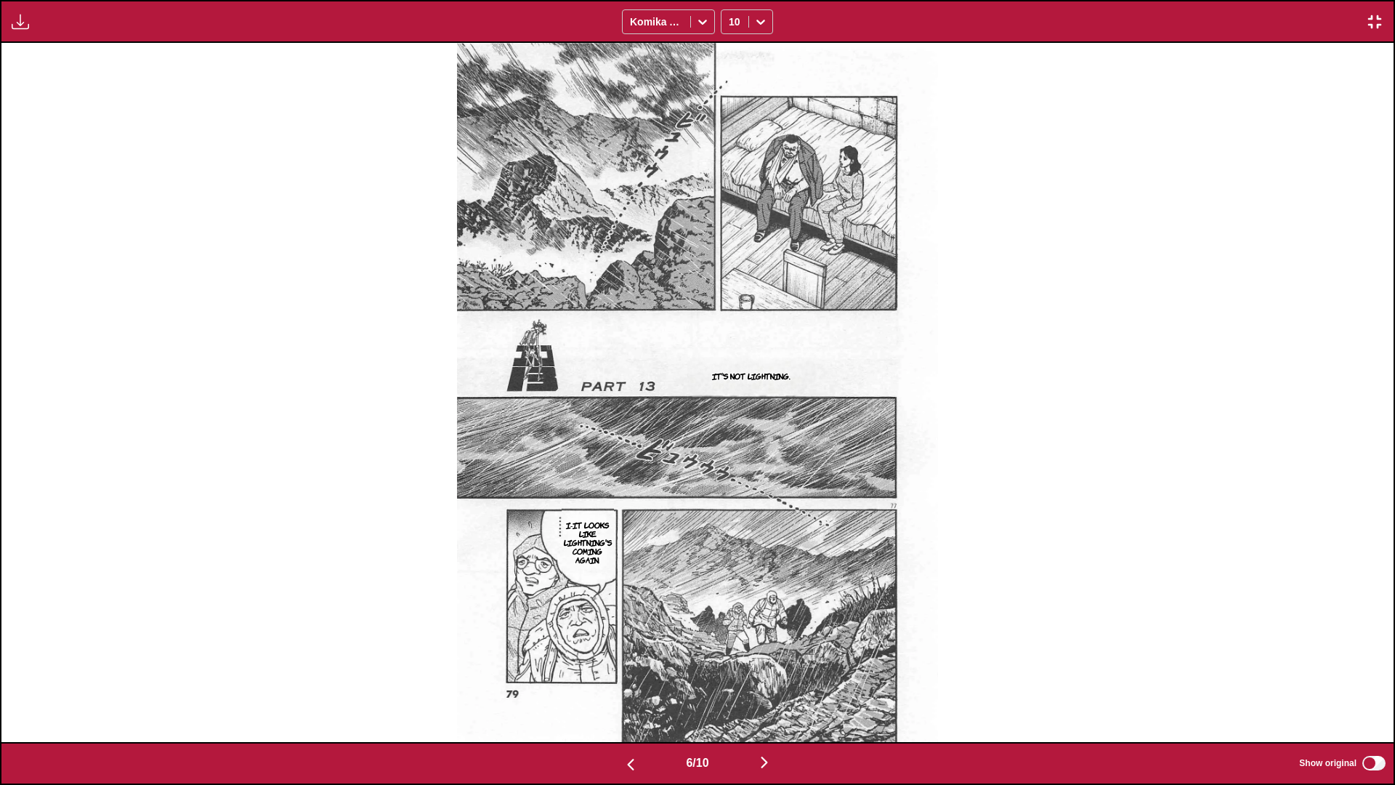
click at [731, 464] on img "button" at bounding box center [763, 761] width 17 height 17
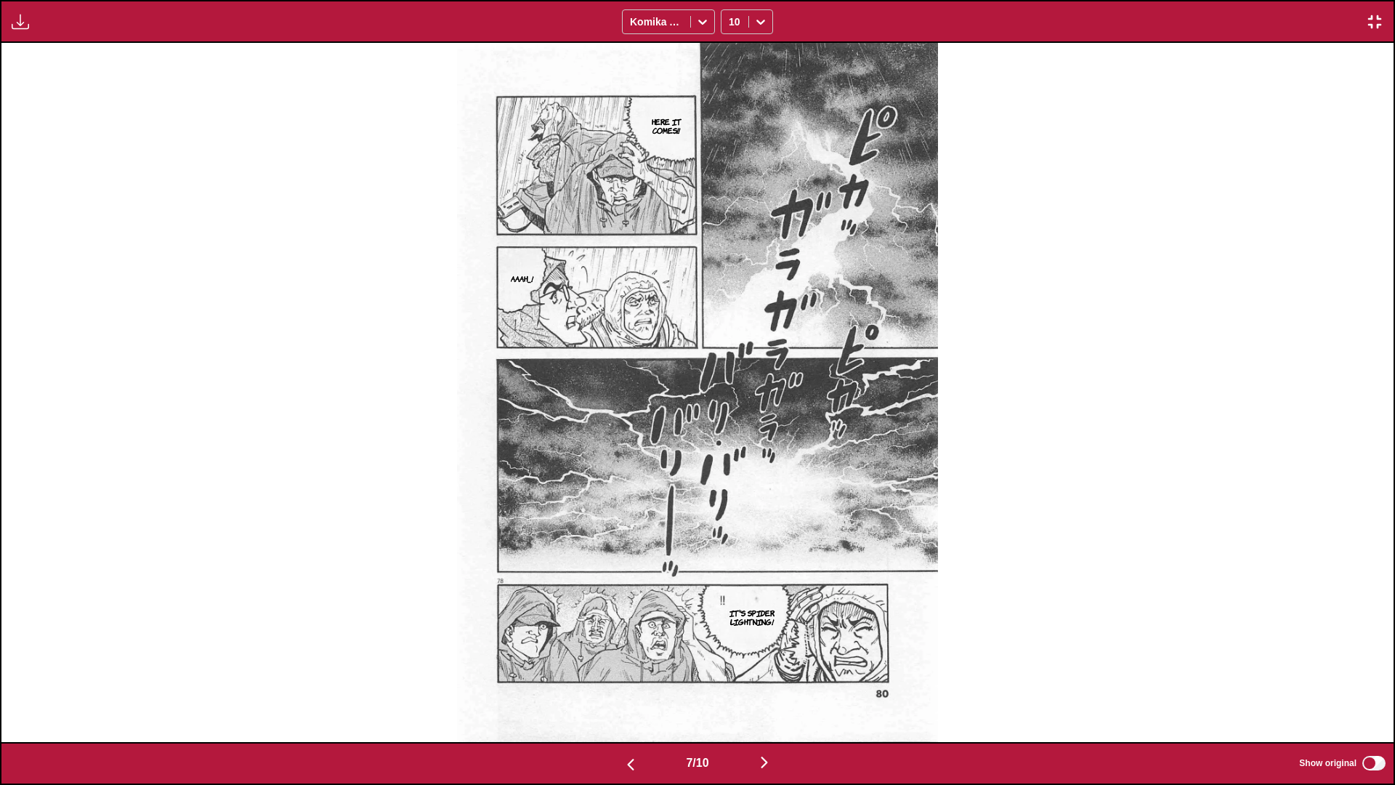
click at [731, 464] on img "button" at bounding box center [763, 761] width 17 height 17
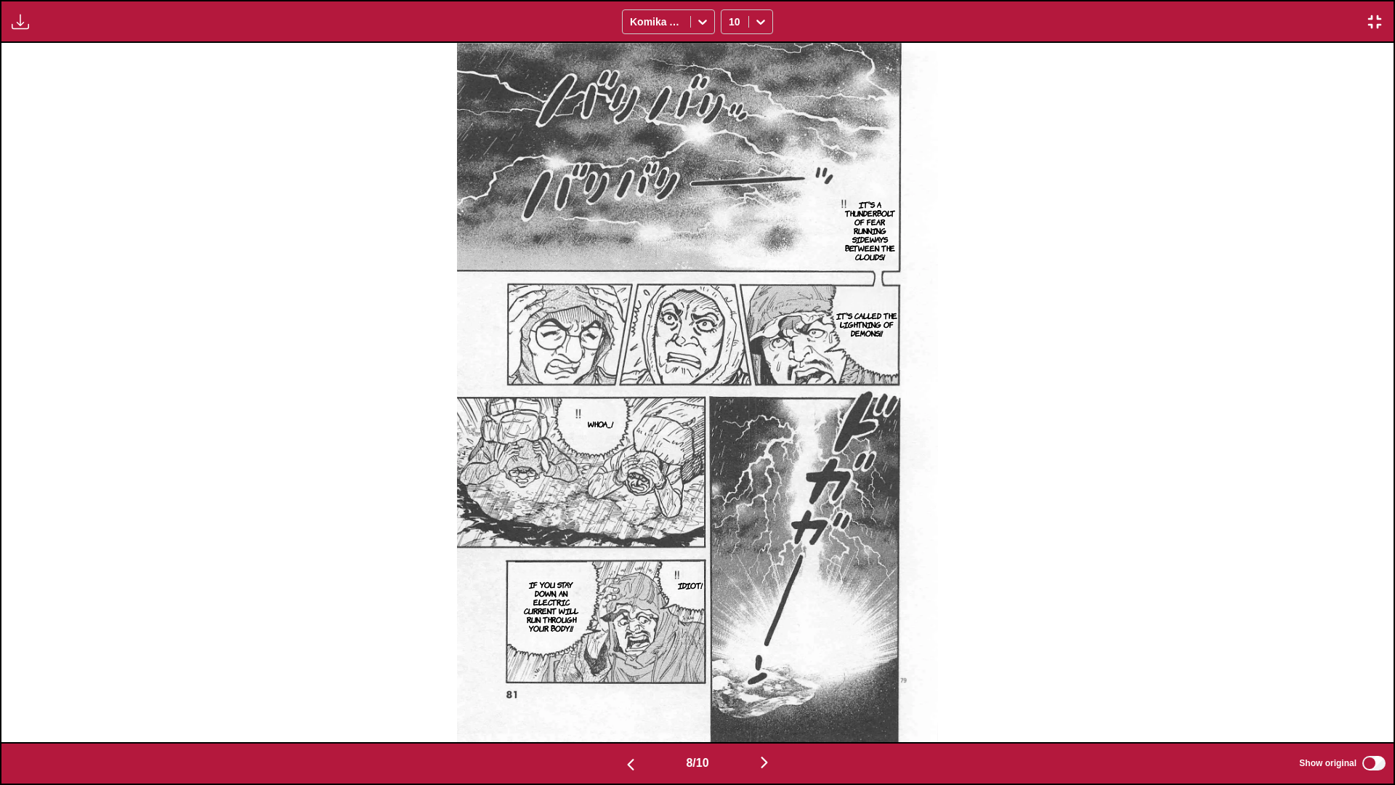
click at [731, 464] on img "button" at bounding box center [763, 761] width 17 height 17
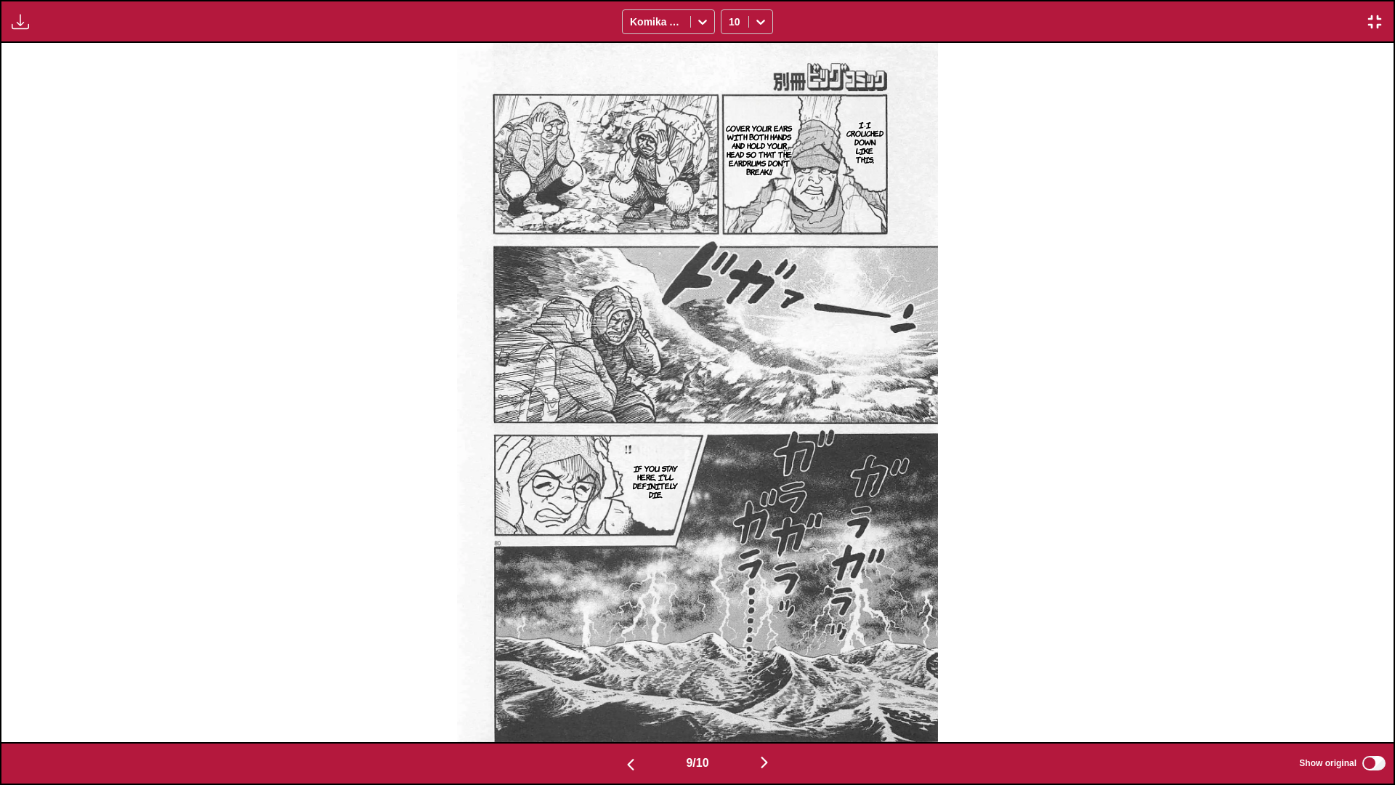
click at [731, 464] on img "button" at bounding box center [763, 761] width 17 height 17
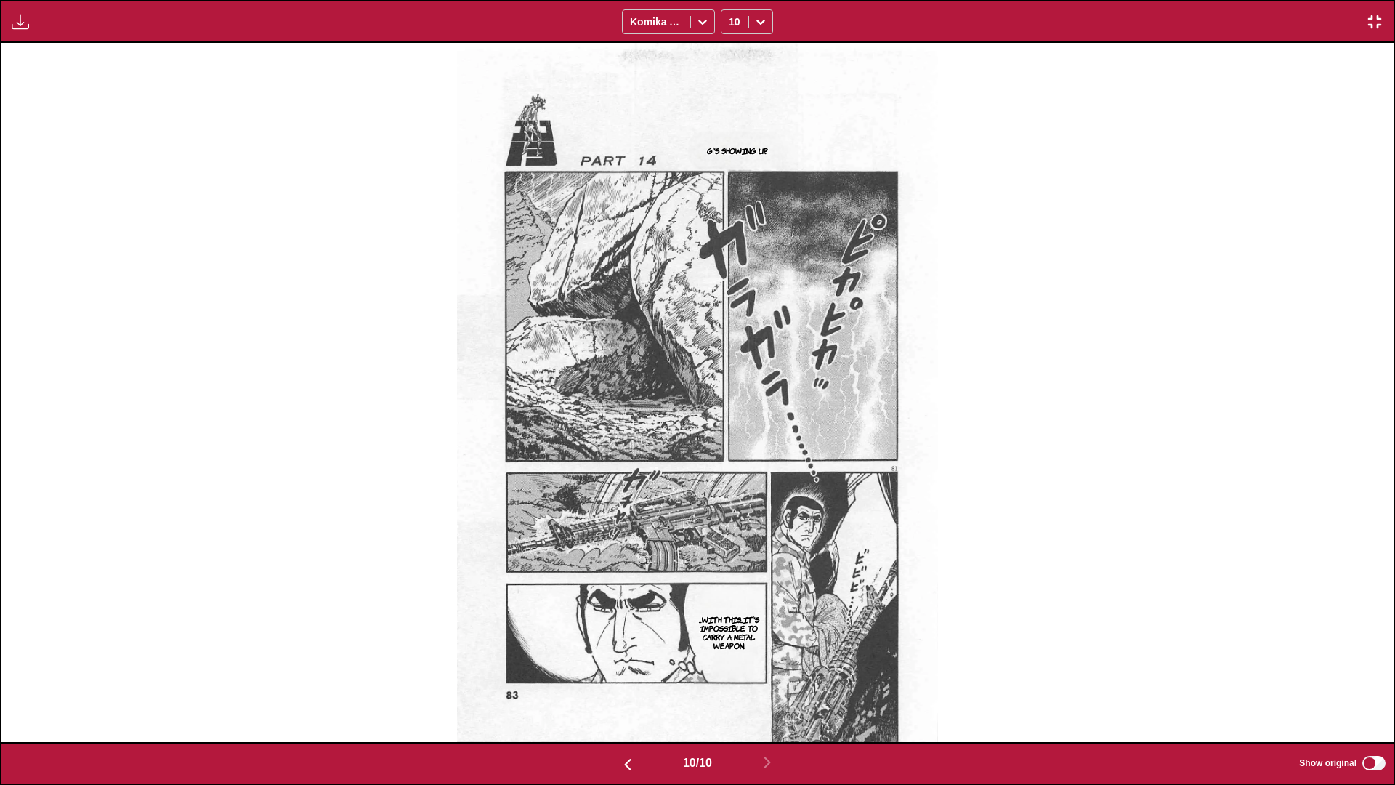
click at [731, 20] on img "button" at bounding box center [1374, 21] width 17 height 17
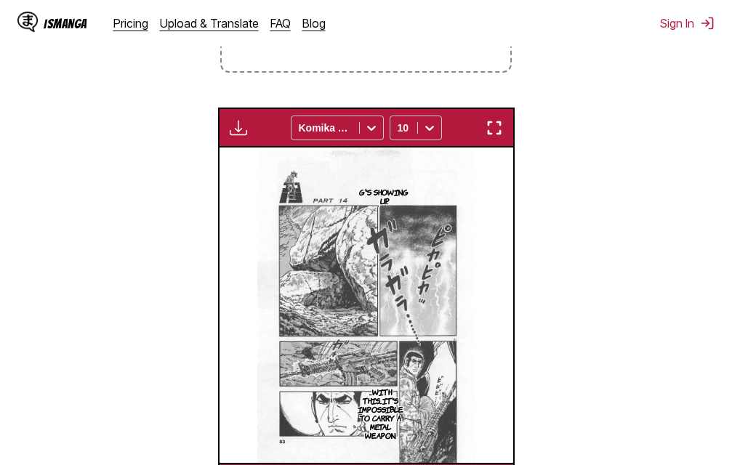
scroll to position [0, 2641]
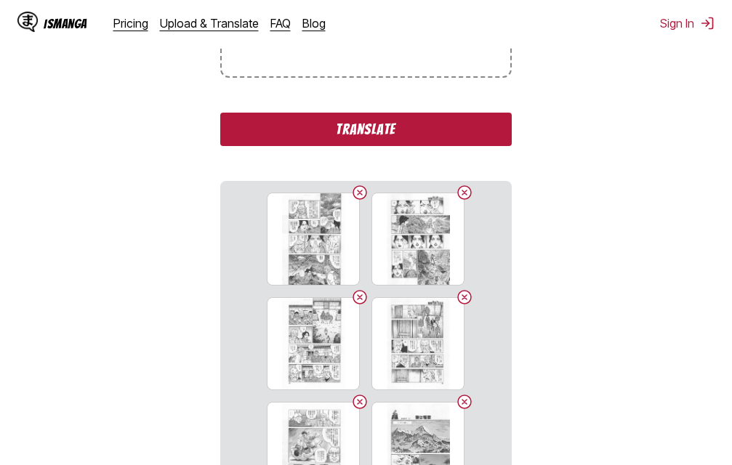
scroll to position [373, 0]
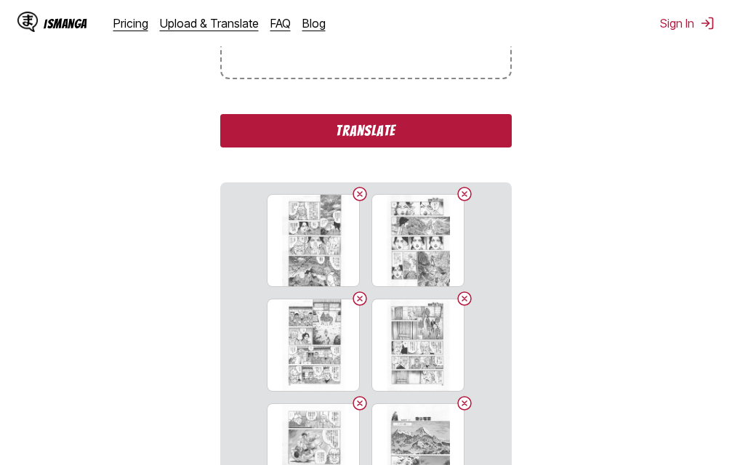
click at [418, 131] on button "Translate" at bounding box center [365, 130] width 291 height 33
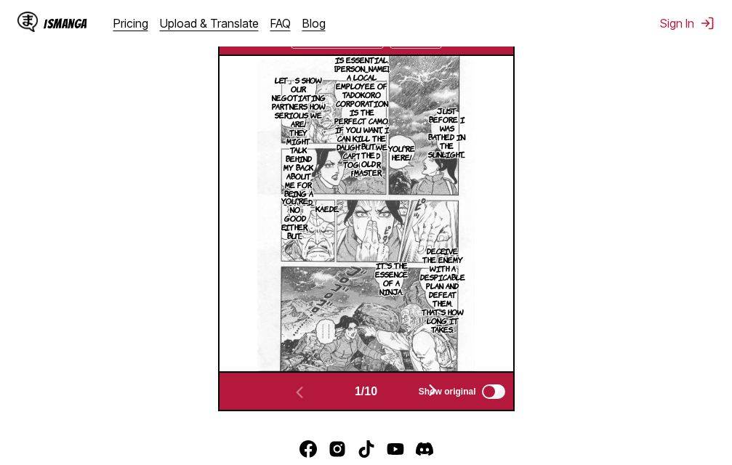
scroll to position [399, 0]
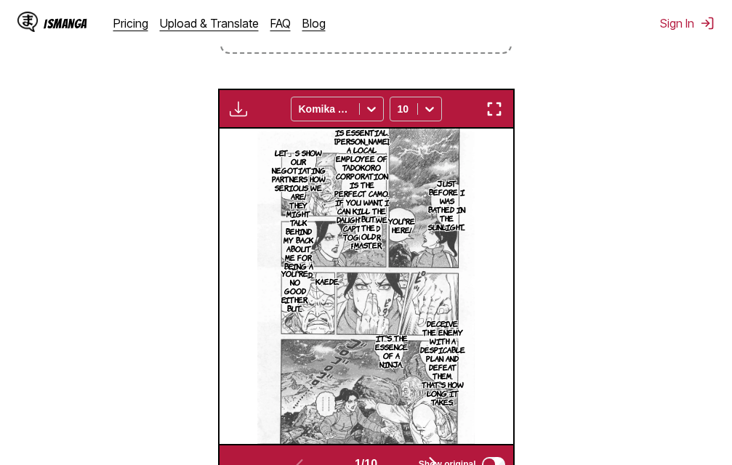
click at [494, 110] on img "button" at bounding box center [493, 108] width 17 height 17
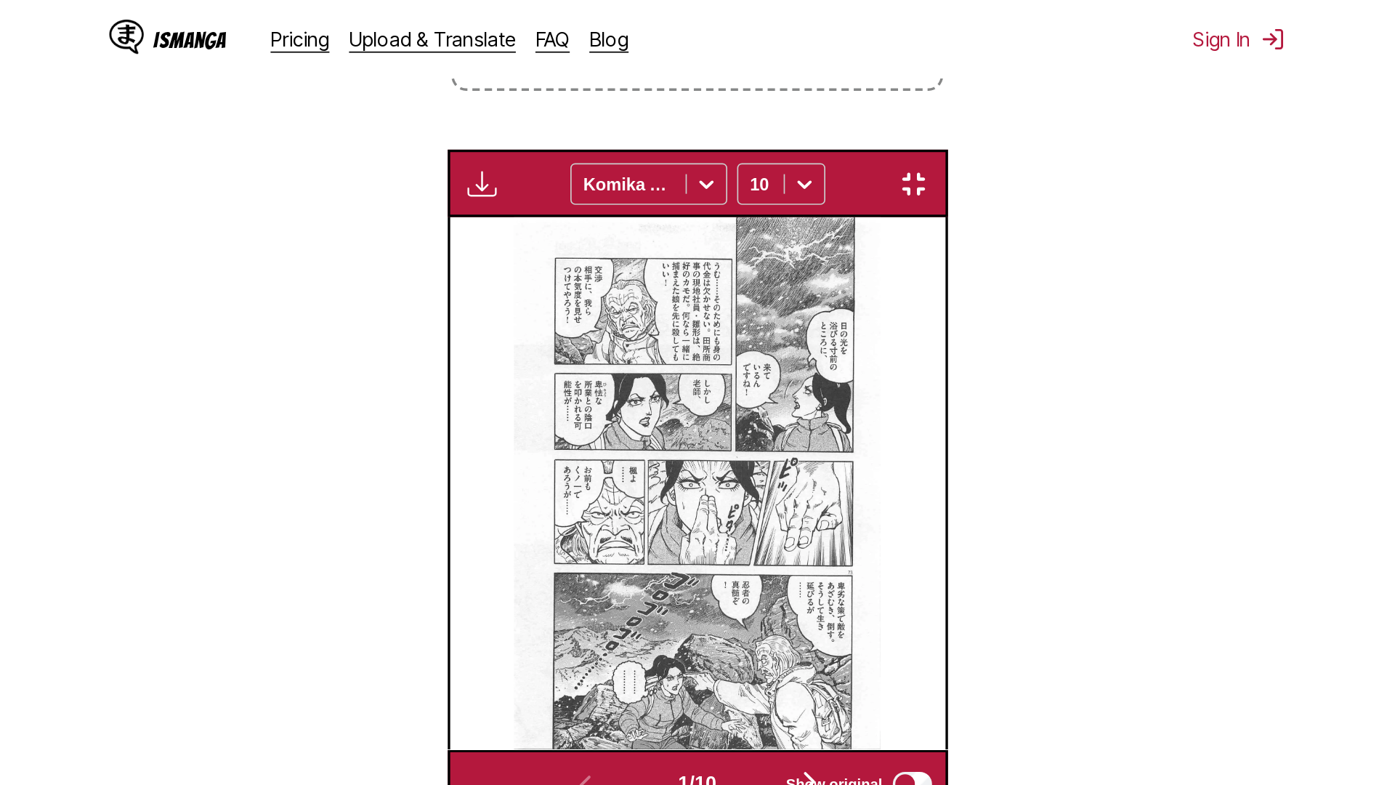
scroll to position [153, 0]
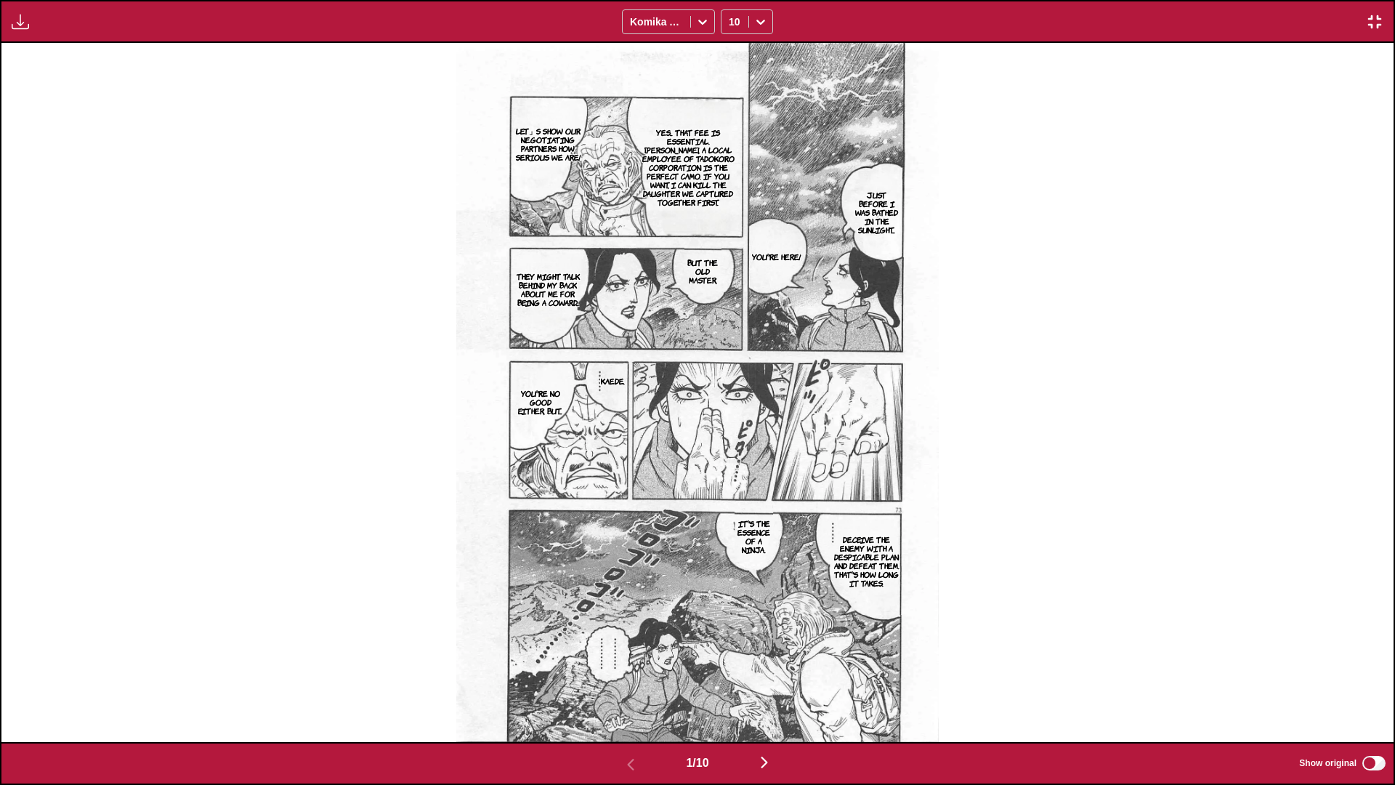
click at [731, 464] on img "button" at bounding box center [763, 761] width 17 height 17
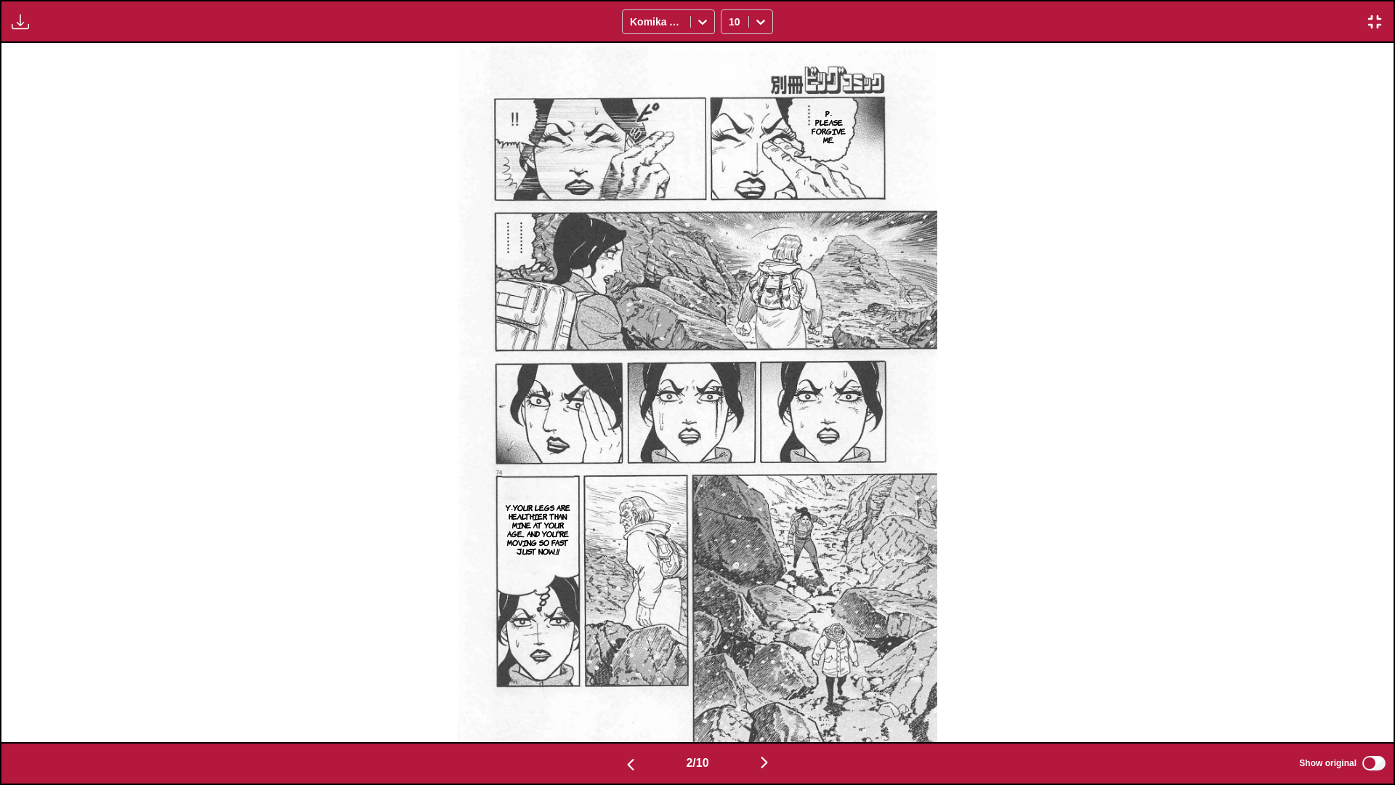
click at [731, 464] on img "button" at bounding box center [763, 761] width 17 height 17
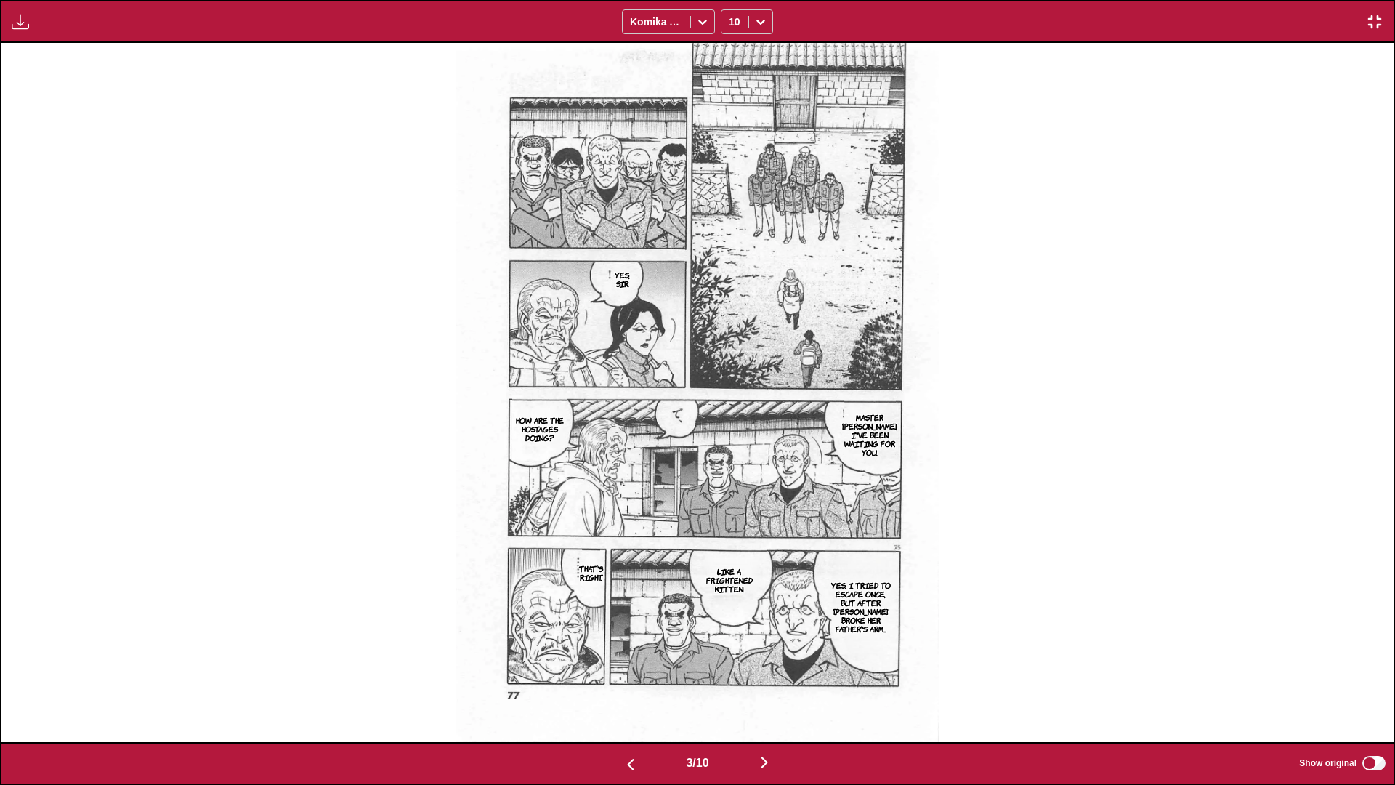
click at [731, 464] on img "button" at bounding box center [763, 761] width 17 height 17
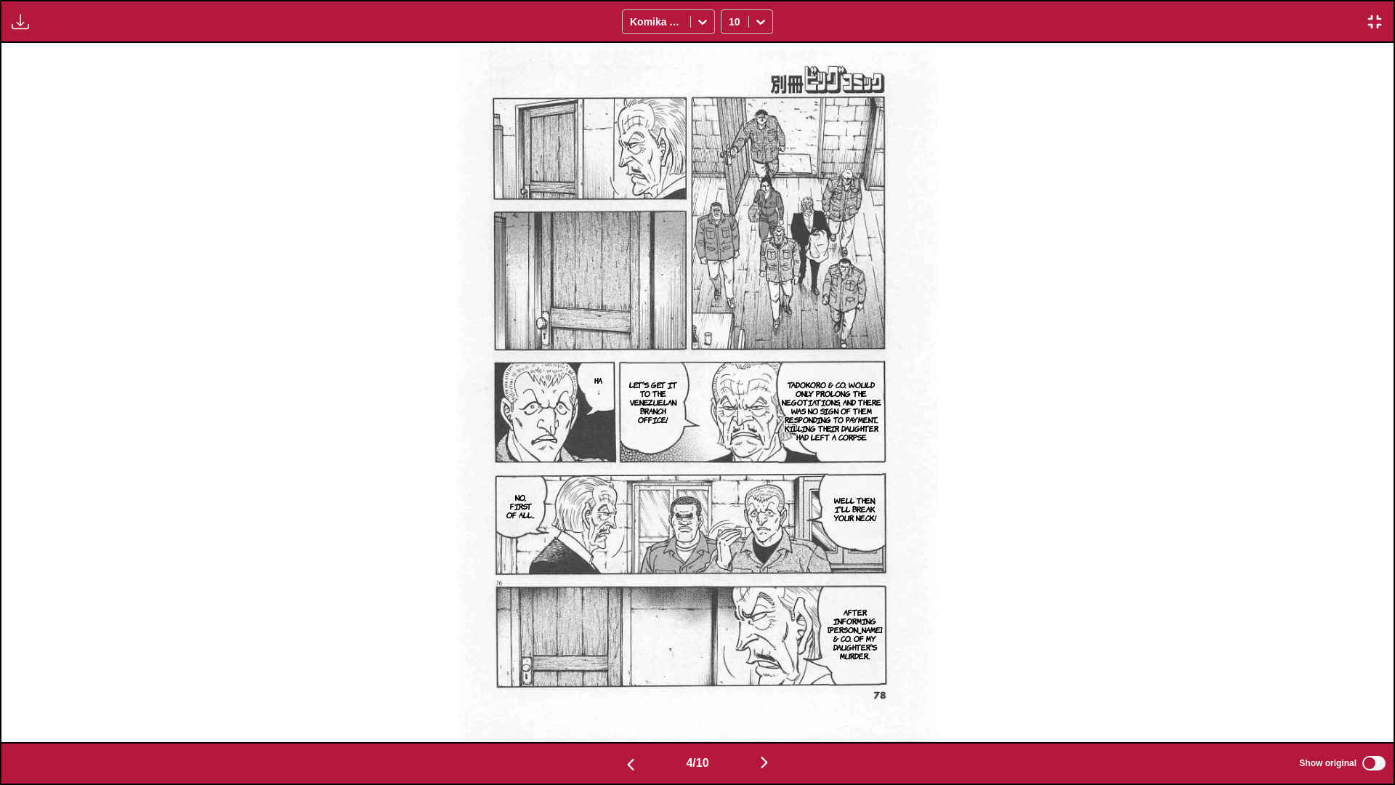
click at [731, 464] on img "button" at bounding box center [763, 761] width 17 height 17
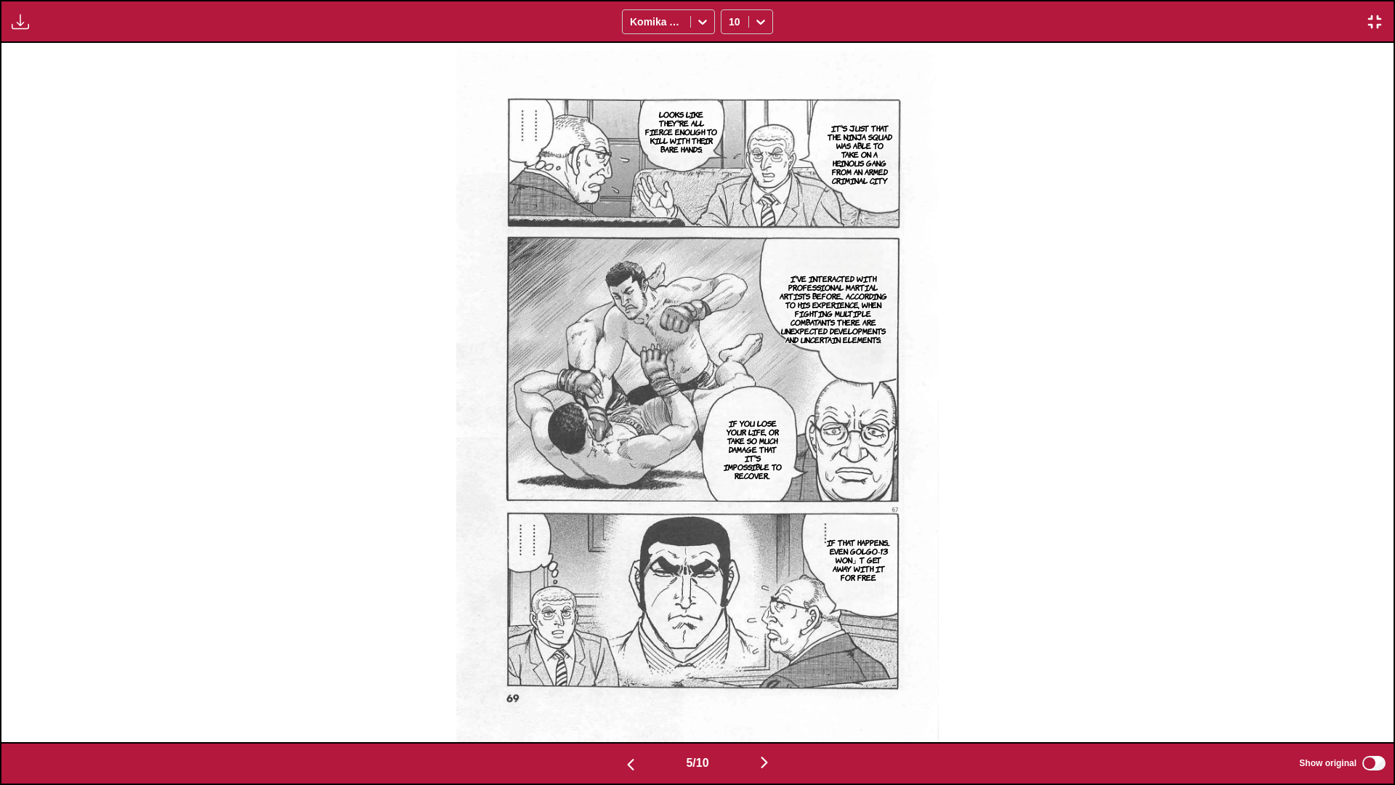
click at [731, 464] on img "button" at bounding box center [763, 761] width 17 height 17
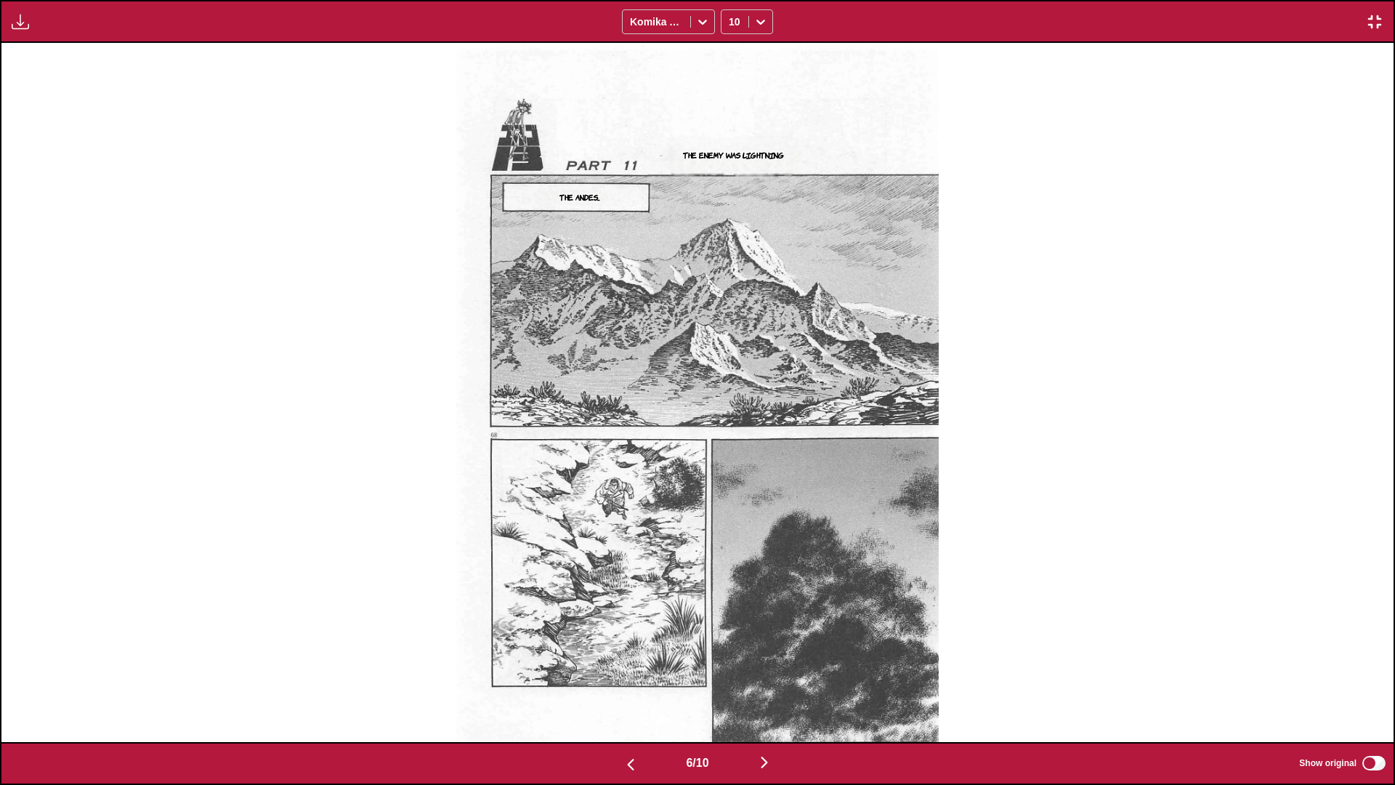
click at [731, 464] on img "button" at bounding box center [763, 761] width 17 height 17
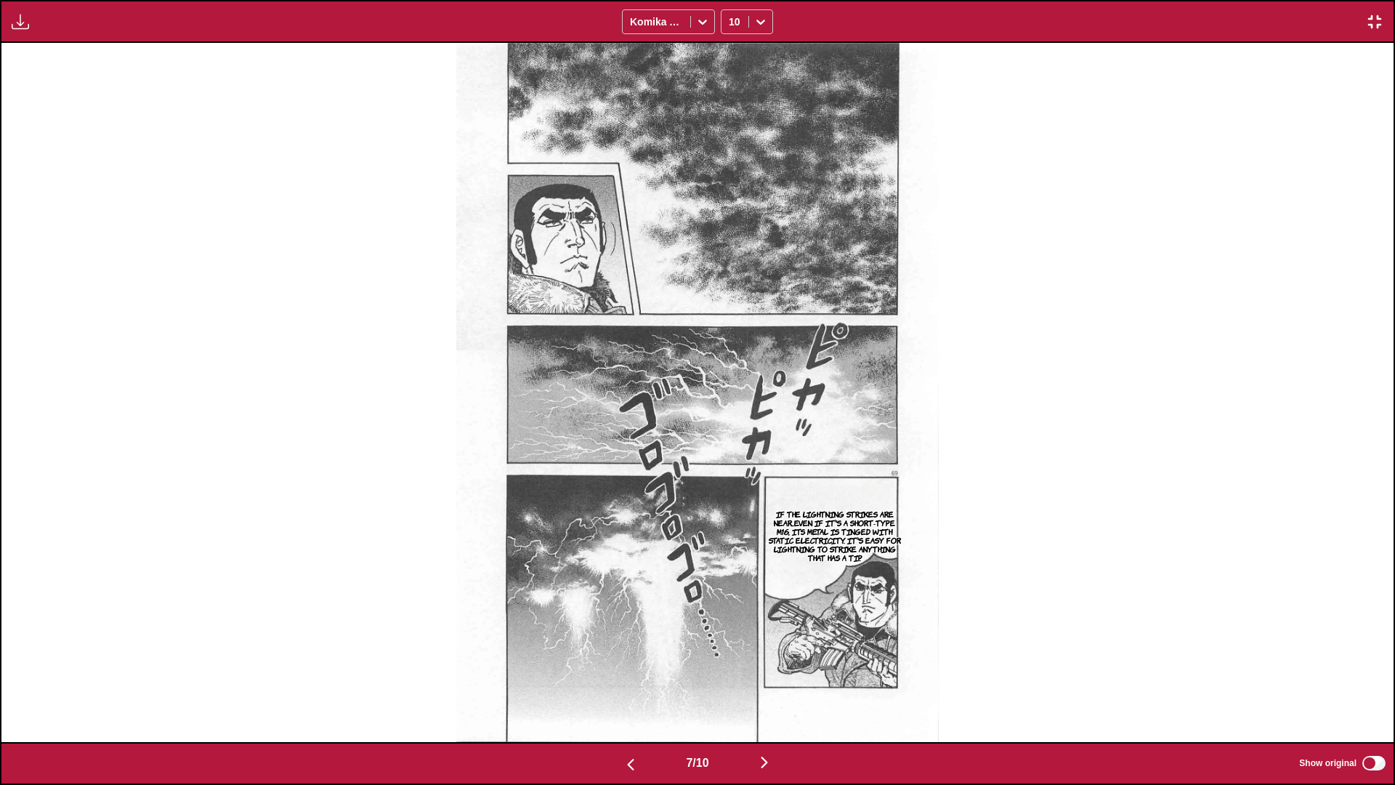
click at [731, 464] on img "button" at bounding box center [763, 761] width 17 height 17
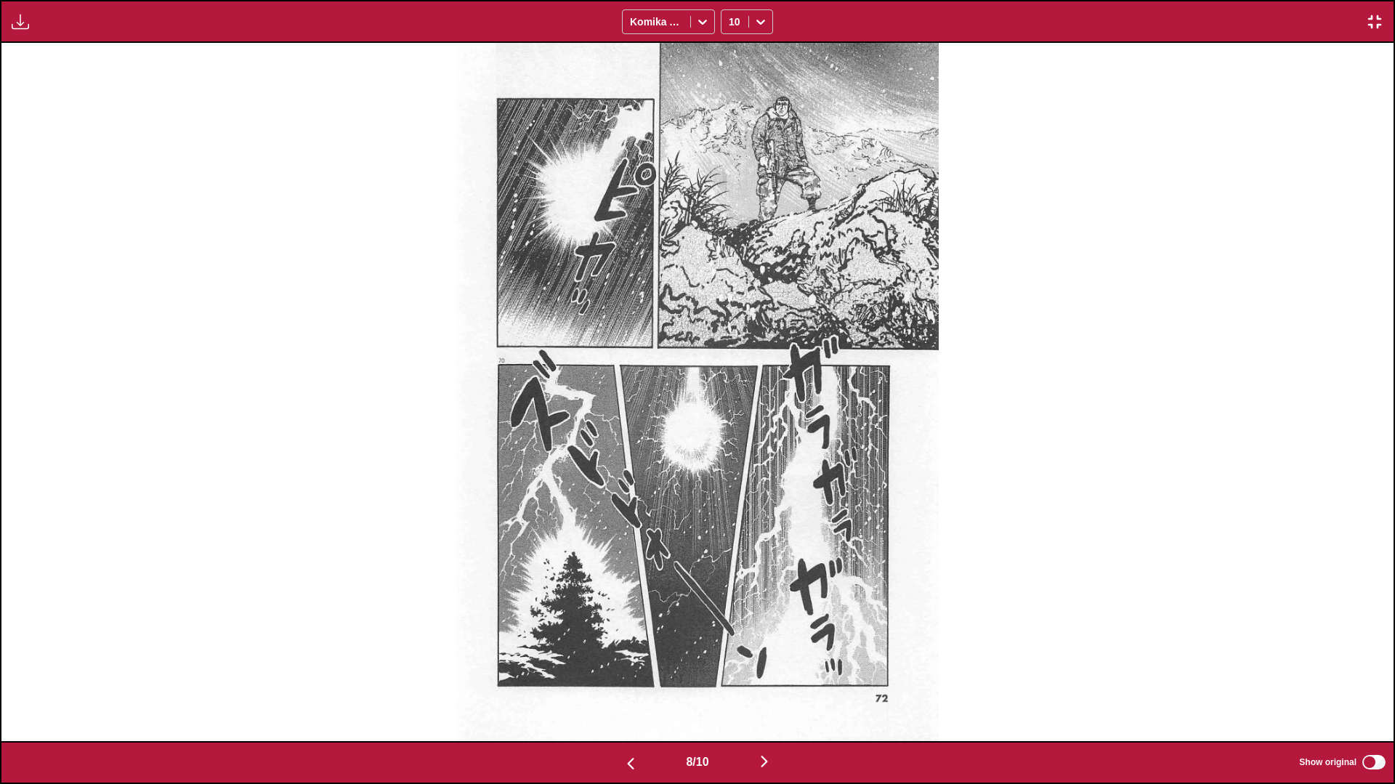
click at [731, 464] on img "button" at bounding box center [763, 761] width 17 height 17
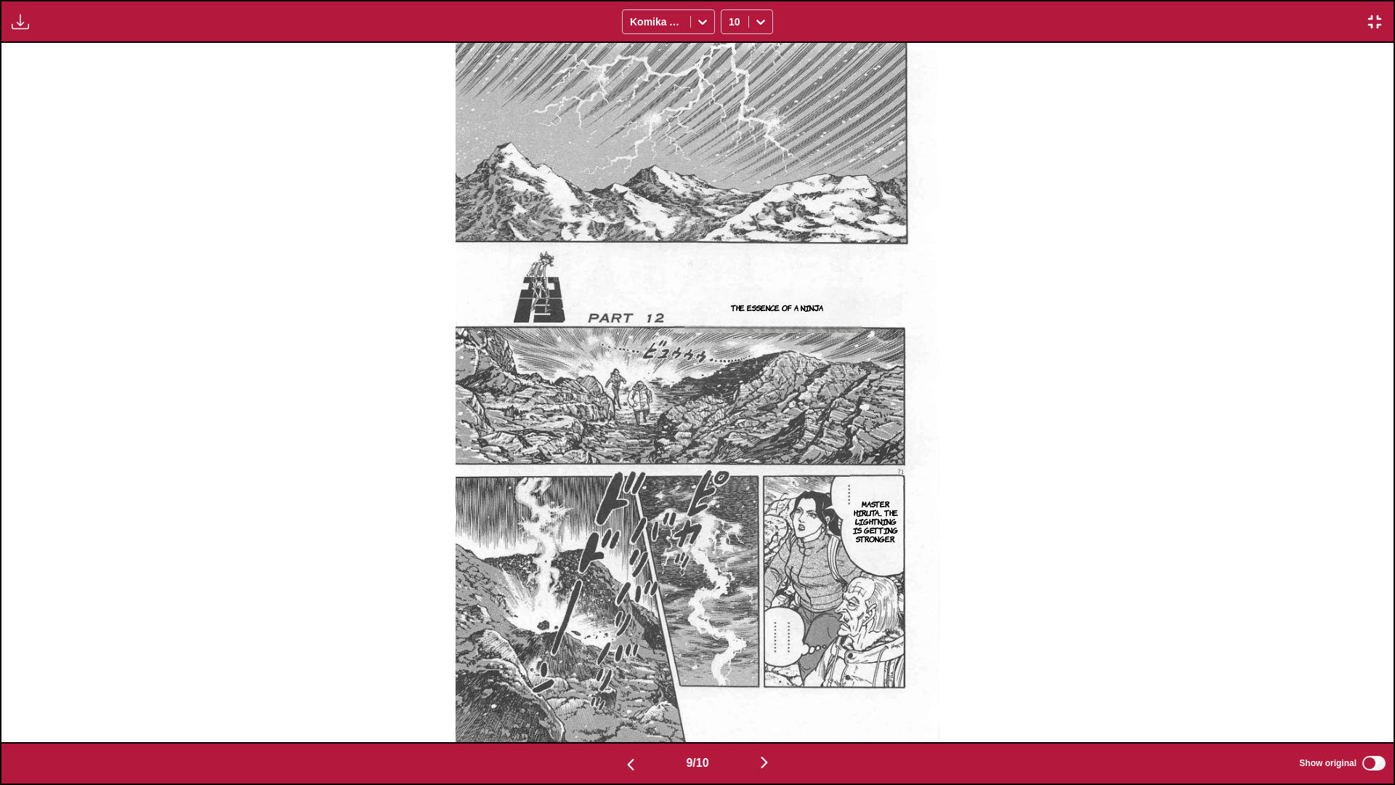
click at [731, 464] on img "button" at bounding box center [763, 761] width 17 height 17
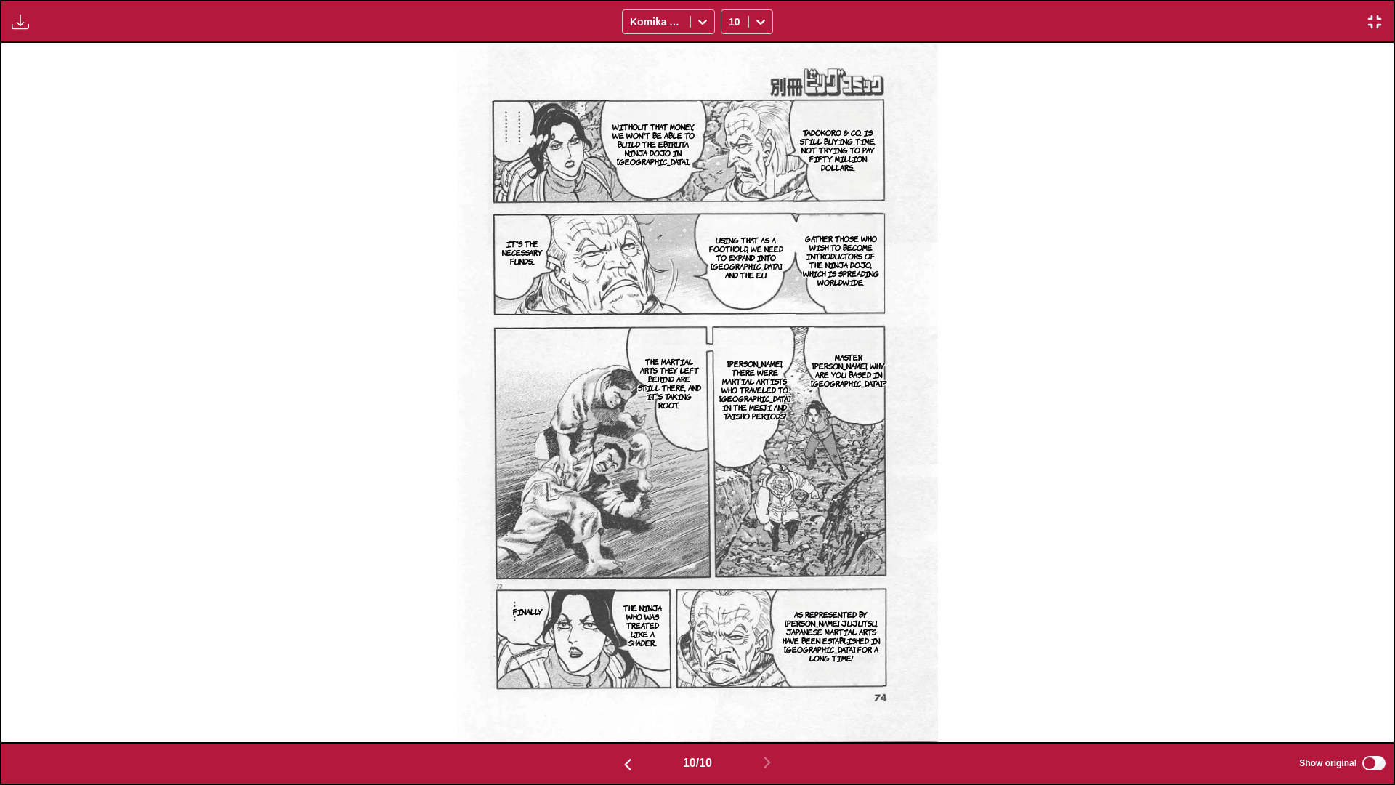
click at [731, 24] on img "button" at bounding box center [1374, 21] width 17 height 17
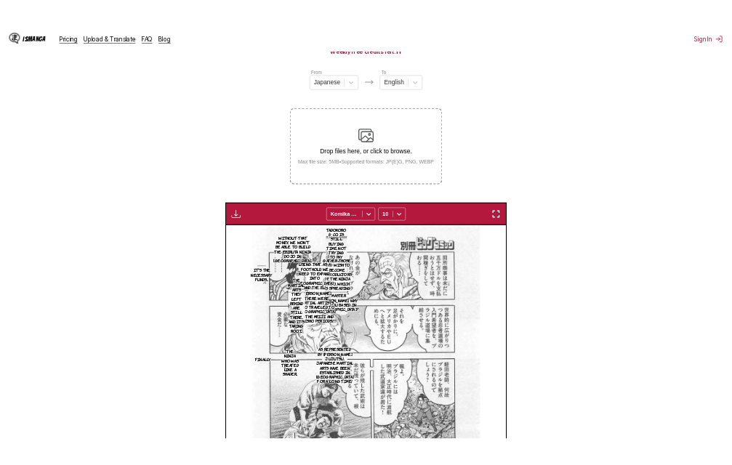
scroll to position [0, 2641]
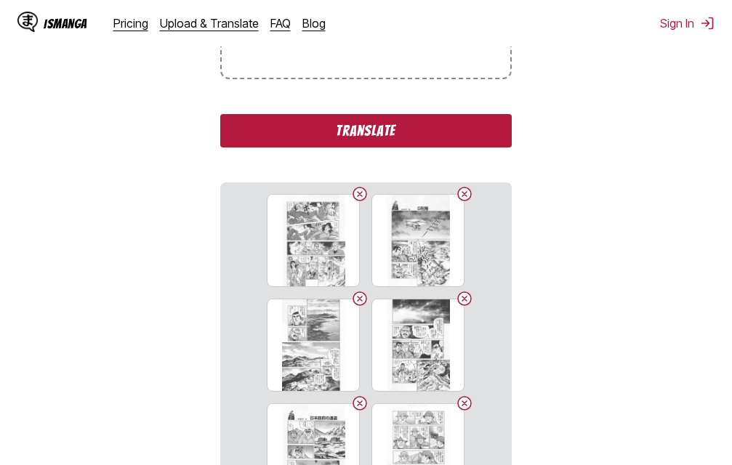
scroll to position [301, 0]
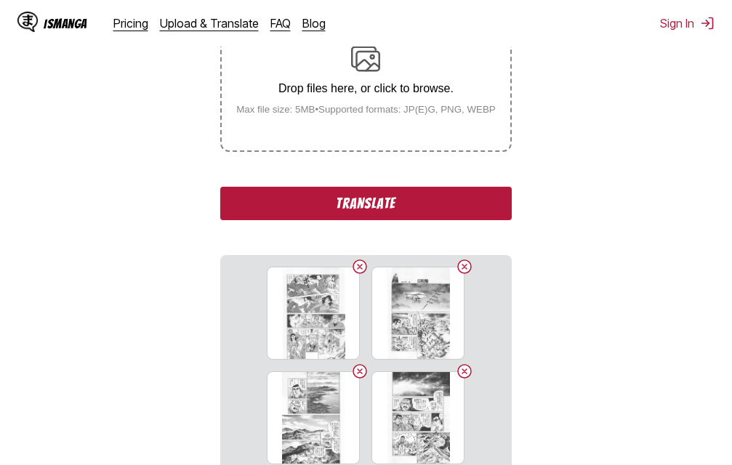
click at [377, 206] on button "Translate" at bounding box center [365, 203] width 291 height 33
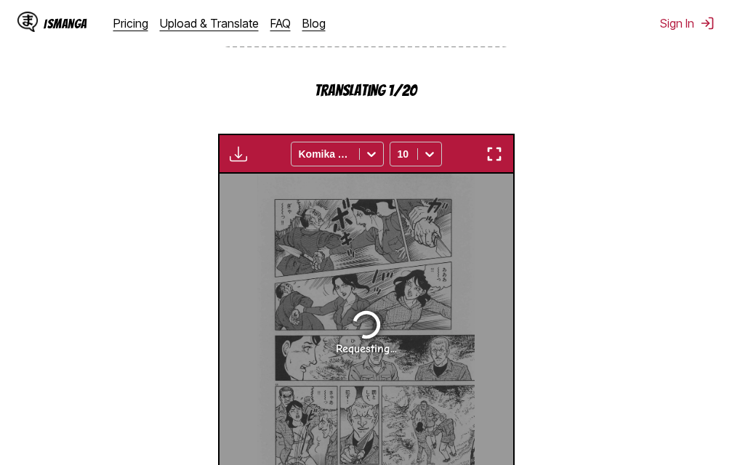
scroll to position [389, 0]
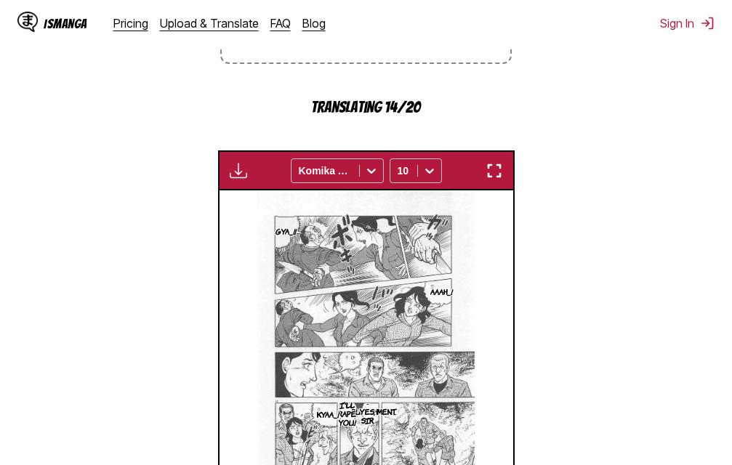
click at [490, 165] on img "button" at bounding box center [493, 170] width 17 height 17
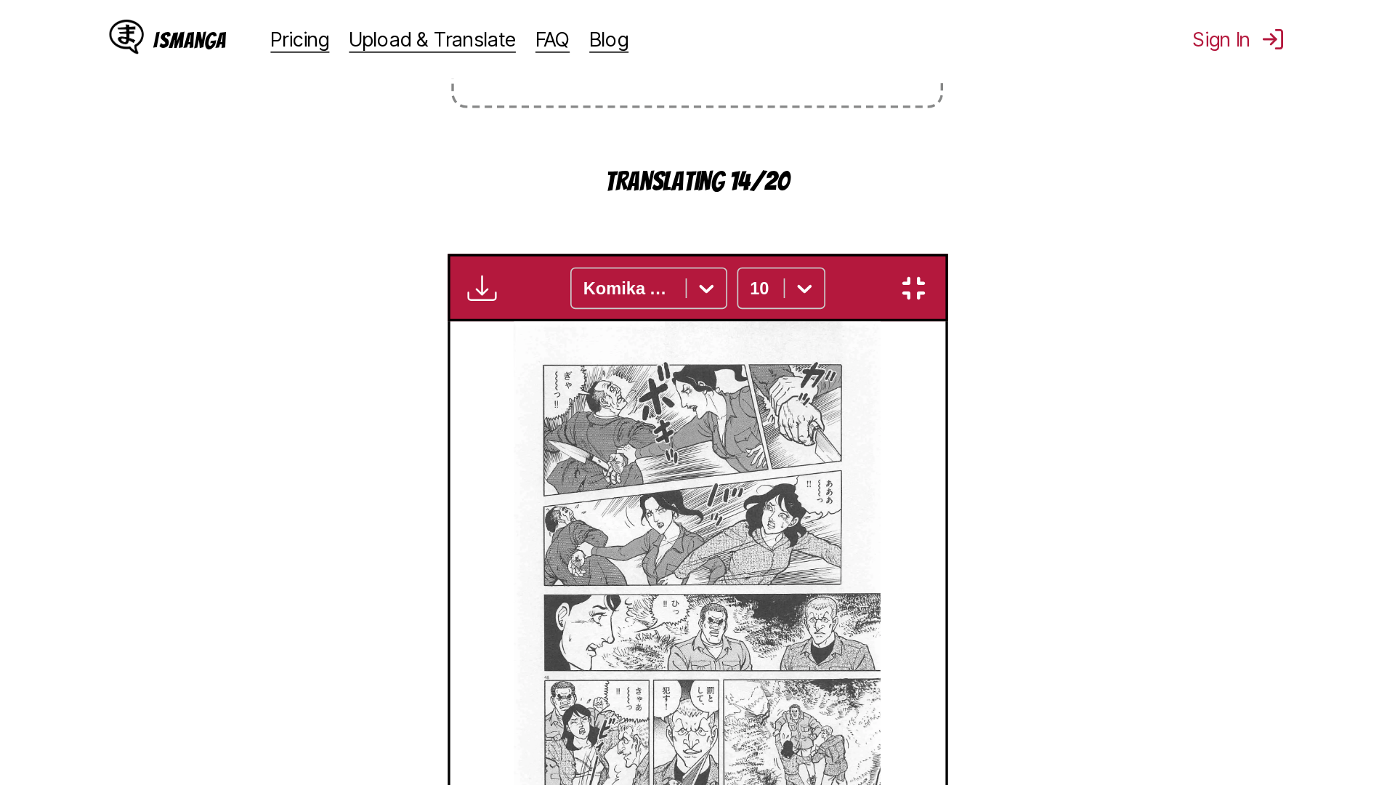
scroll to position [153, 0]
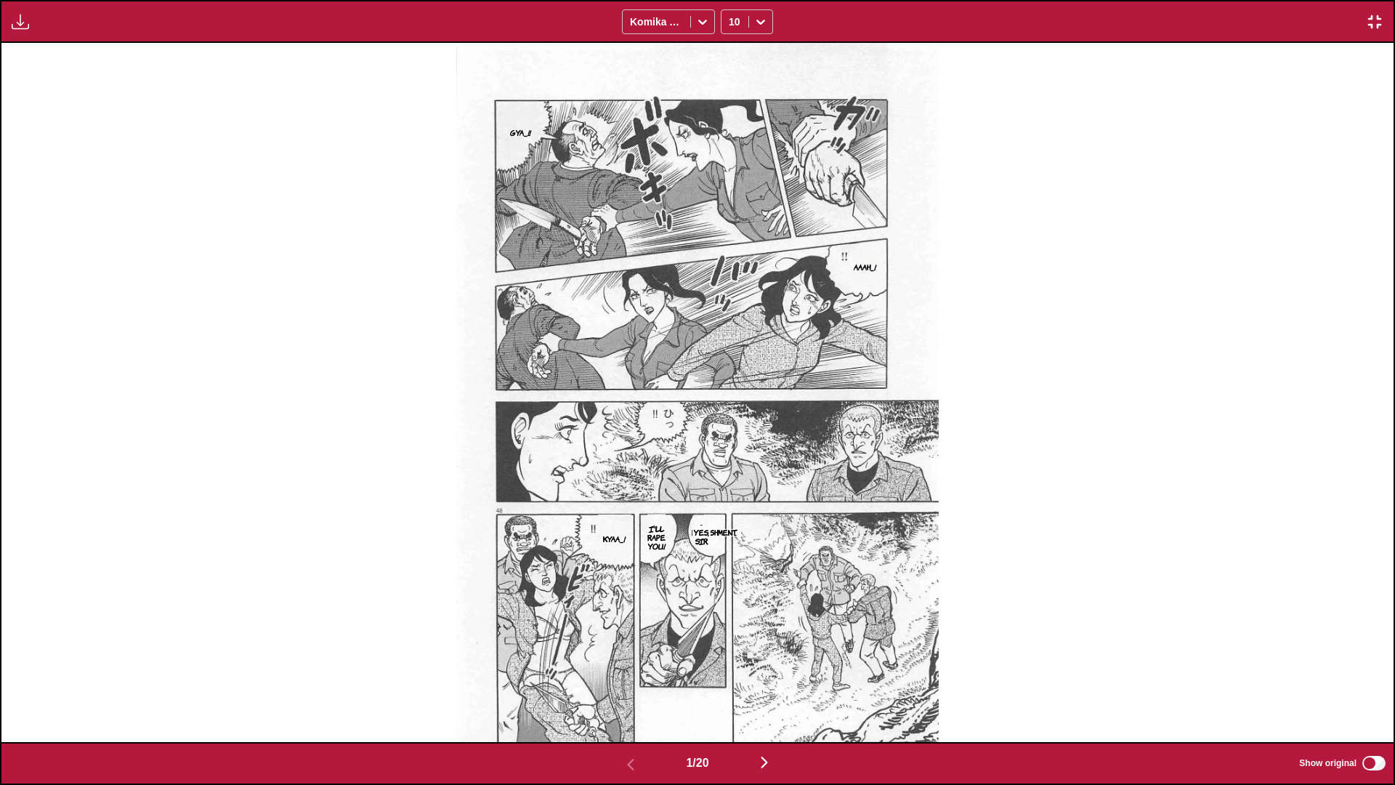
click at [731, 464] on img "button" at bounding box center [763, 761] width 17 height 17
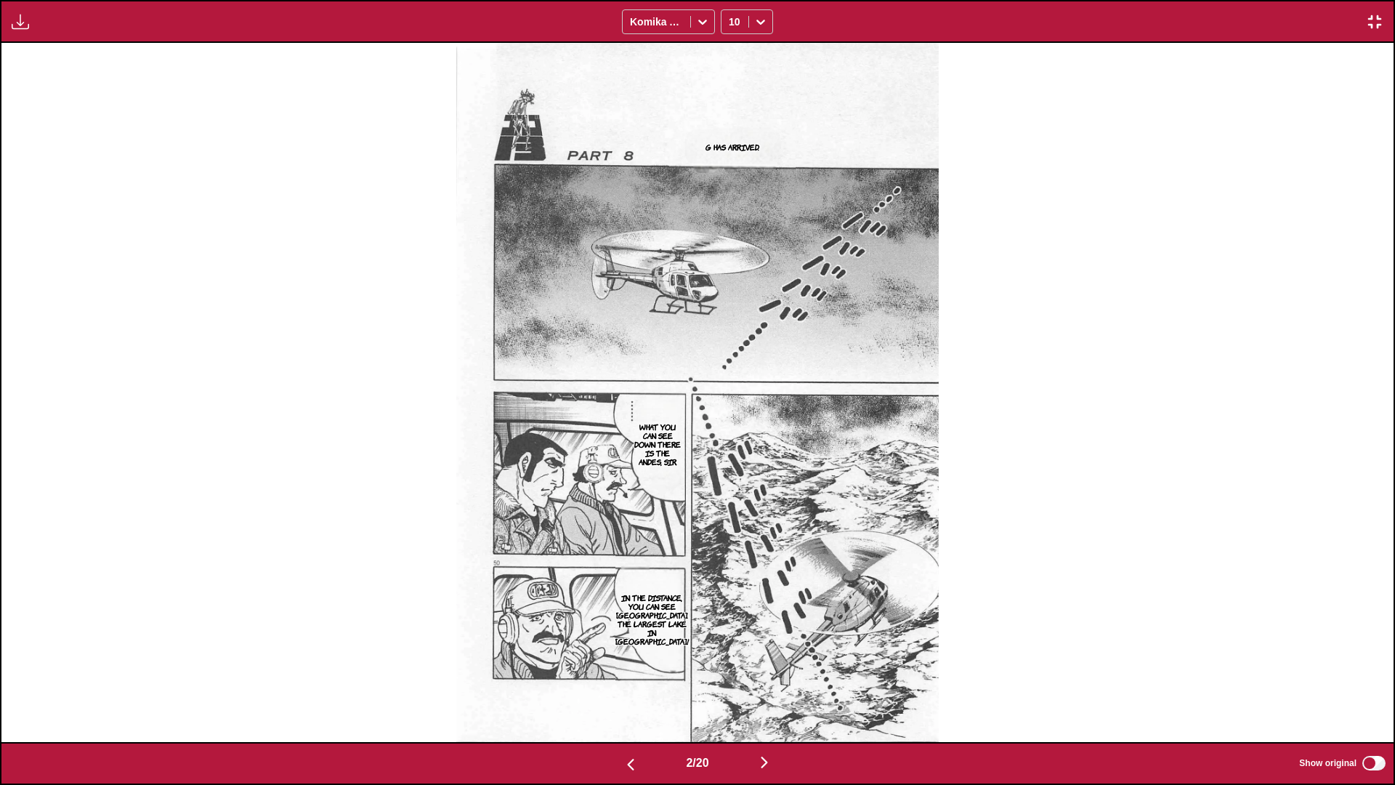
click at [731, 464] on img "button" at bounding box center [763, 761] width 17 height 17
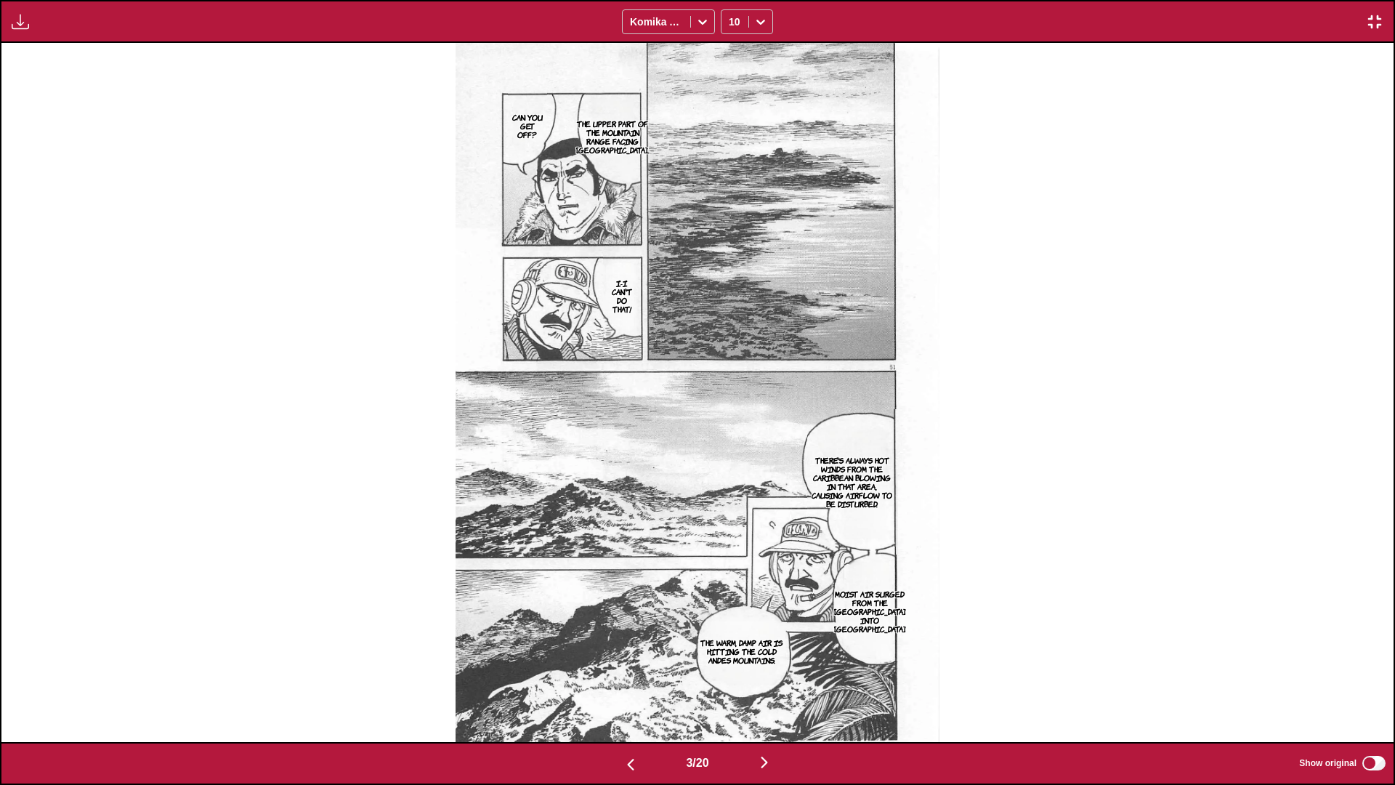
click at [731, 464] on img "button" at bounding box center [763, 761] width 17 height 17
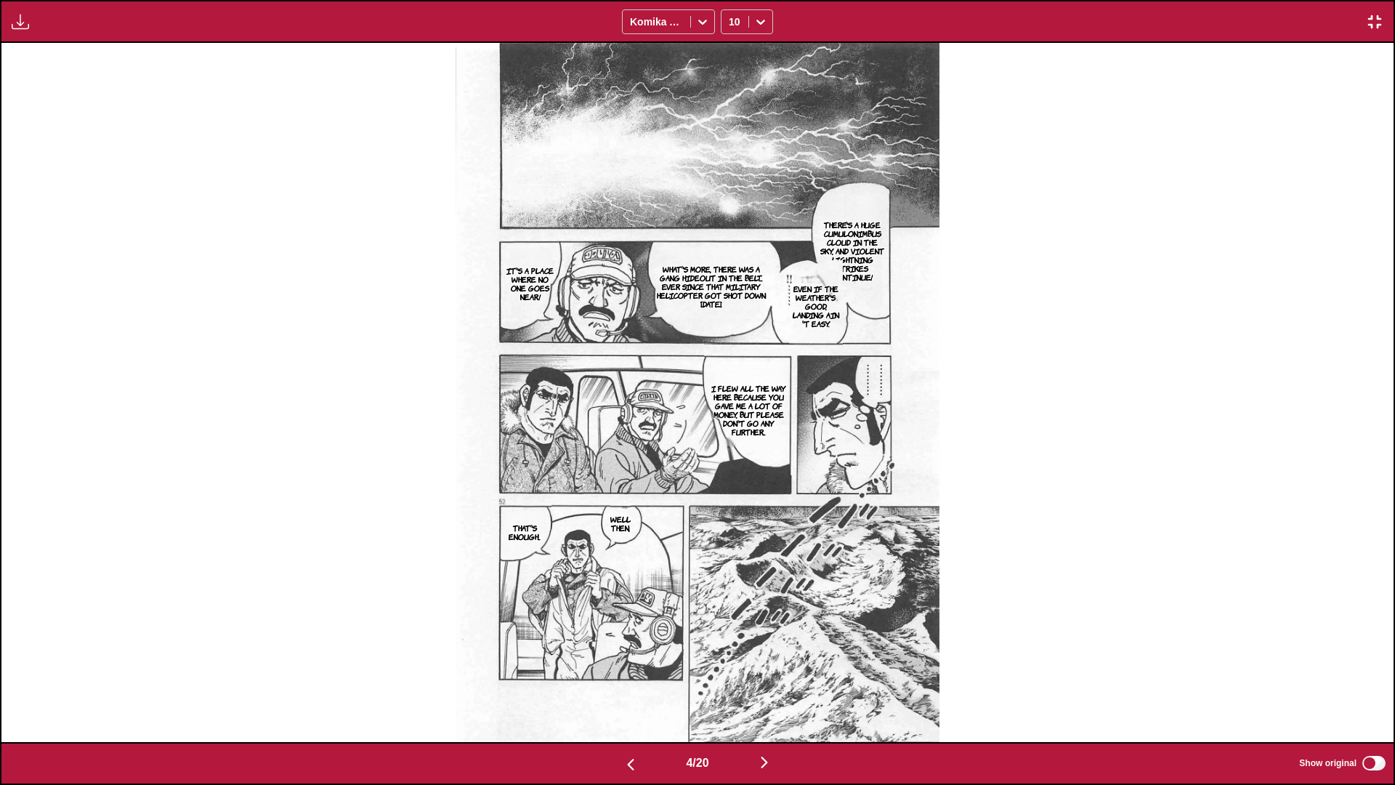
click at [731, 464] on img "button" at bounding box center [763, 761] width 17 height 17
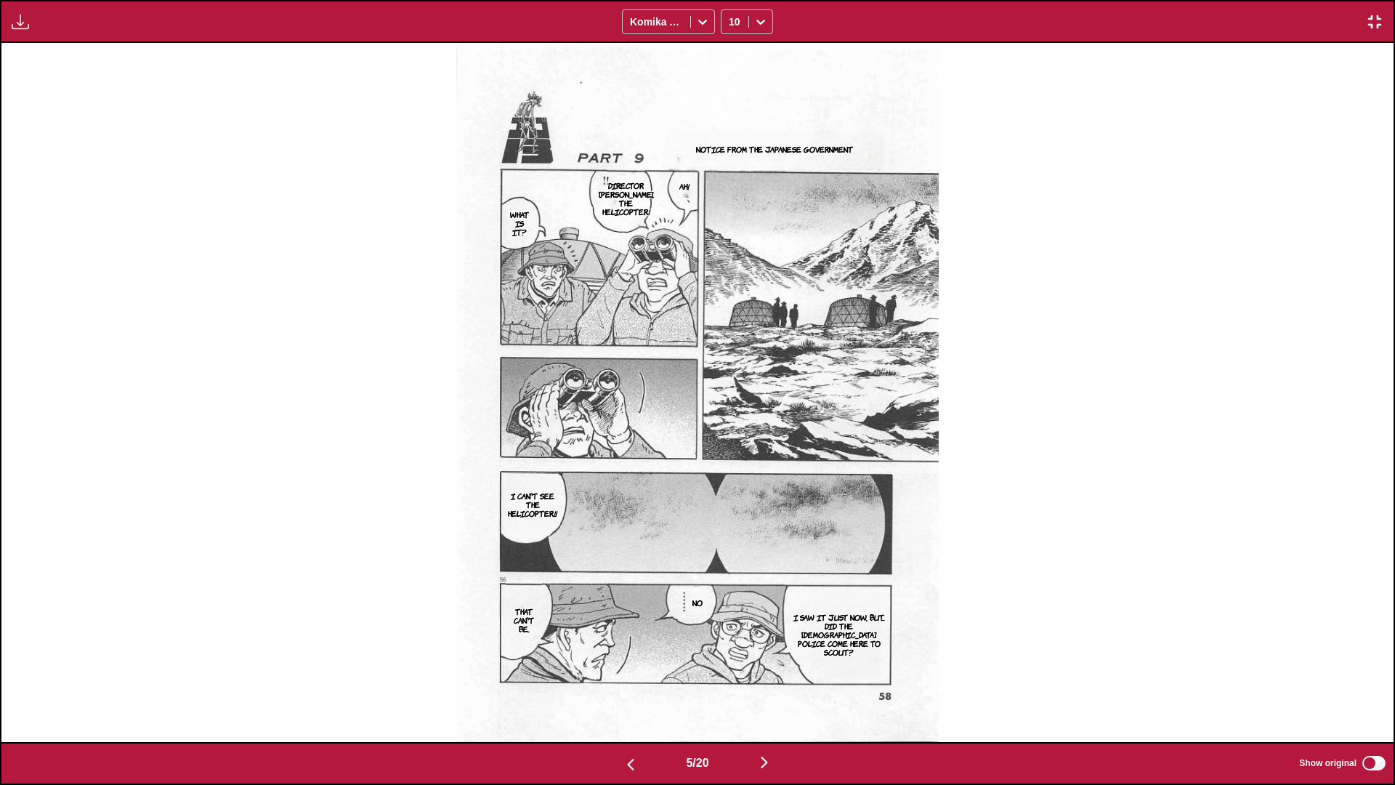
click at [731, 464] on img "button" at bounding box center [763, 761] width 17 height 17
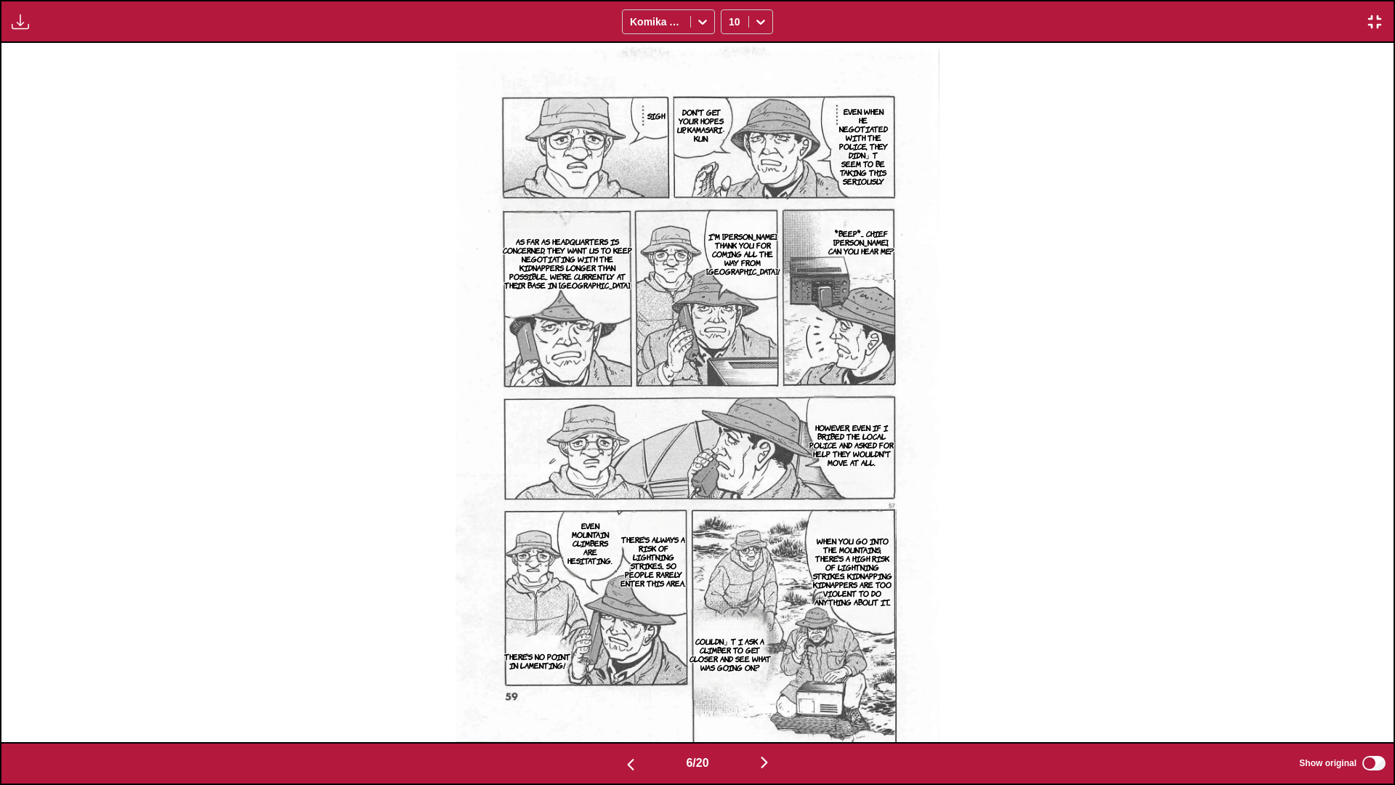
click at [731, 464] on img "button" at bounding box center [763, 761] width 17 height 17
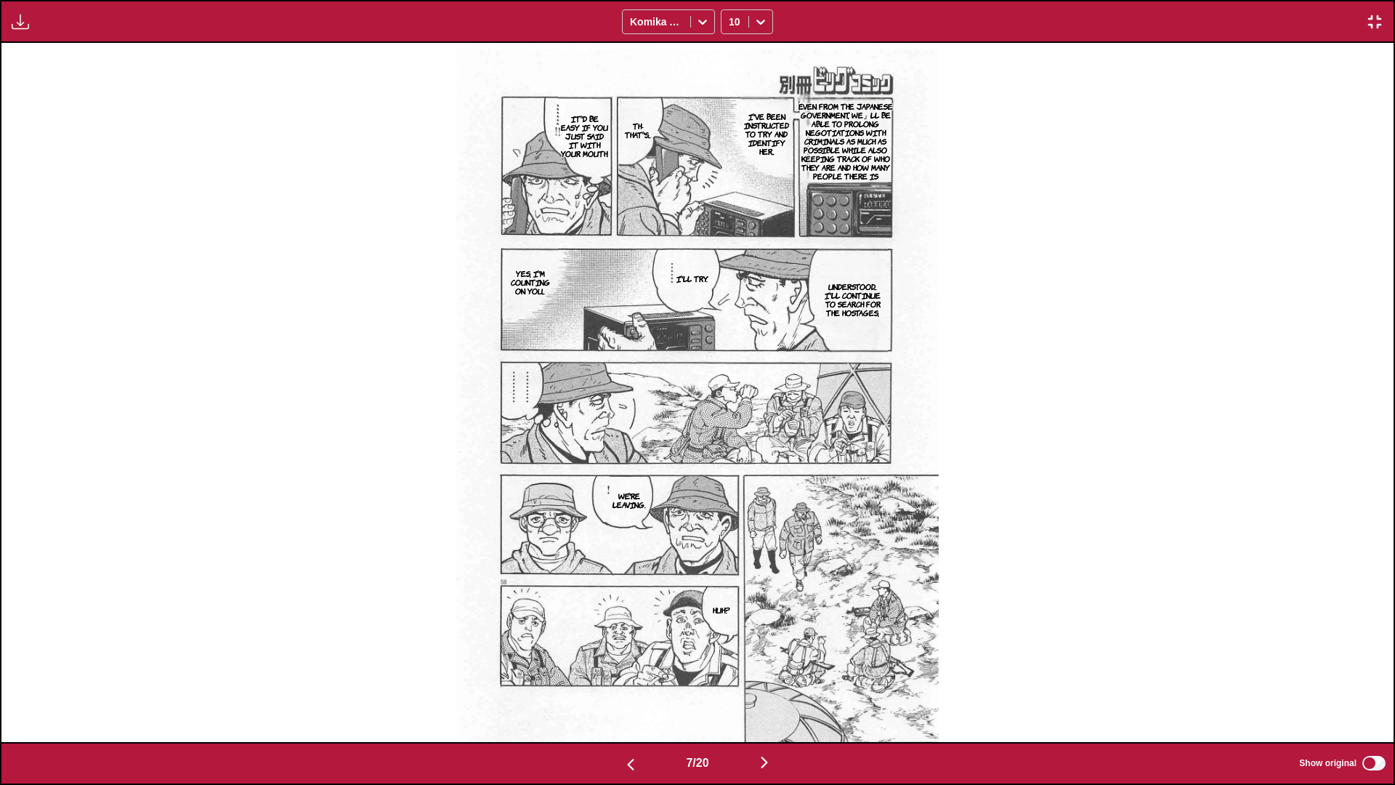
click at [731, 464] on img "button" at bounding box center [763, 761] width 17 height 17
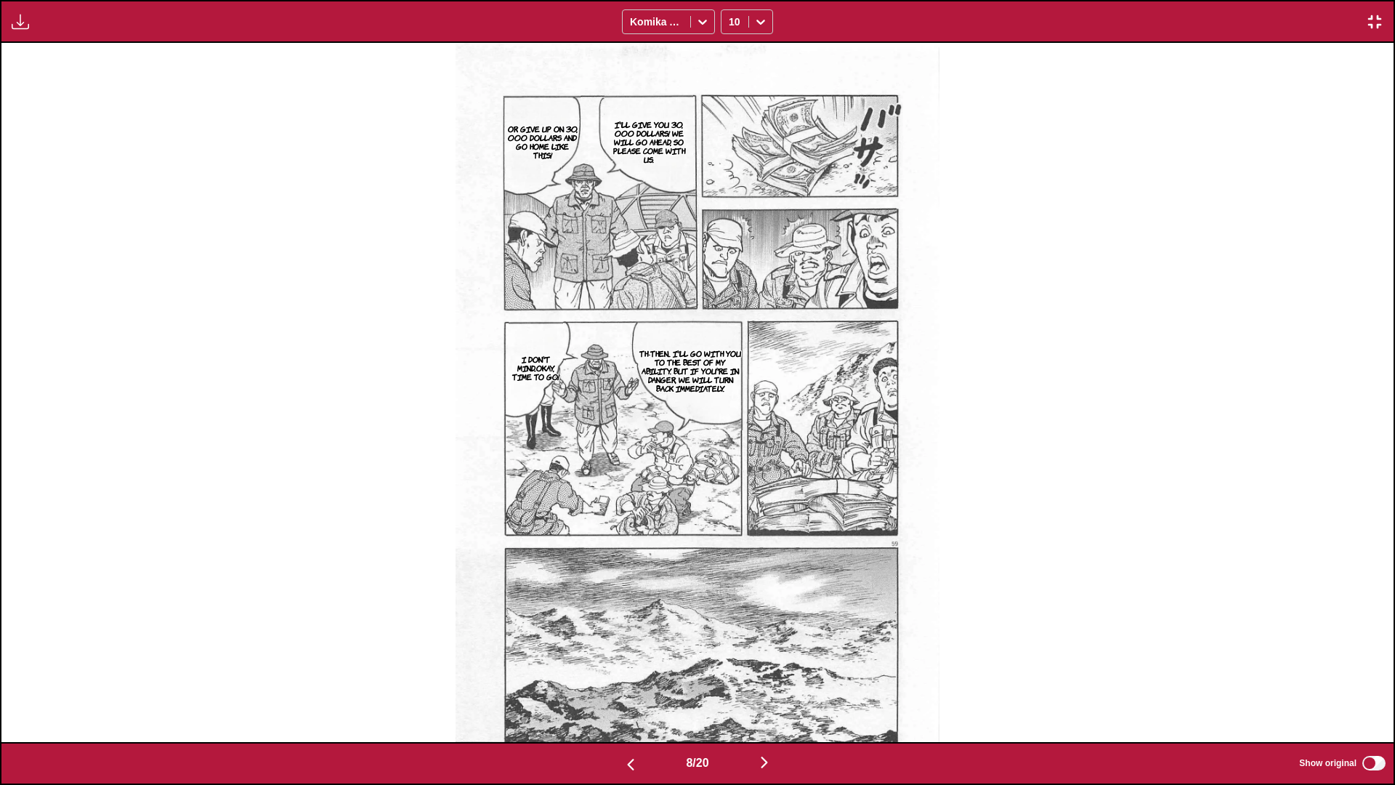
click at [731, 464] on img "button" at bounding box center [763, 761] width 17 height 17
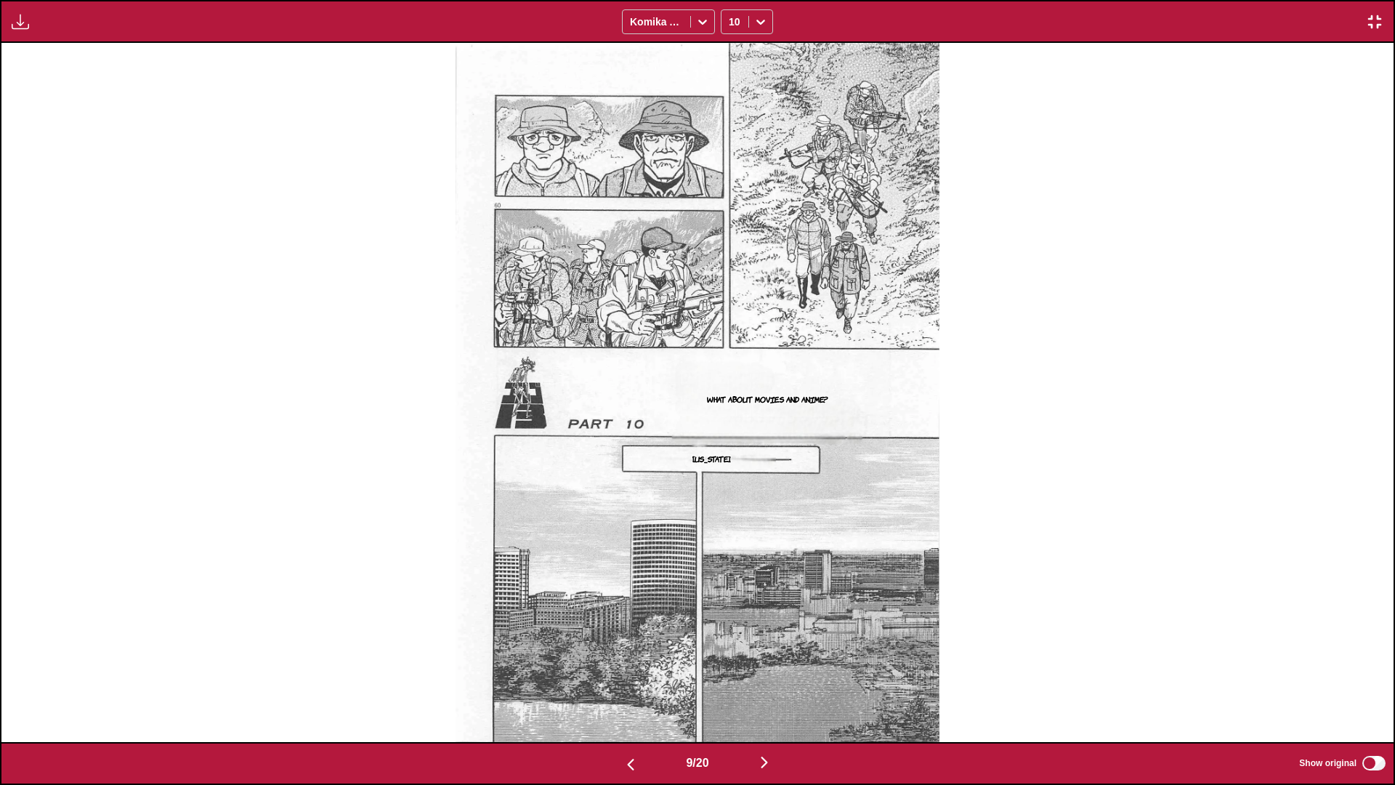
click at [731, 464] on img "button" at bounding box center [763, 761] width 17 height 17
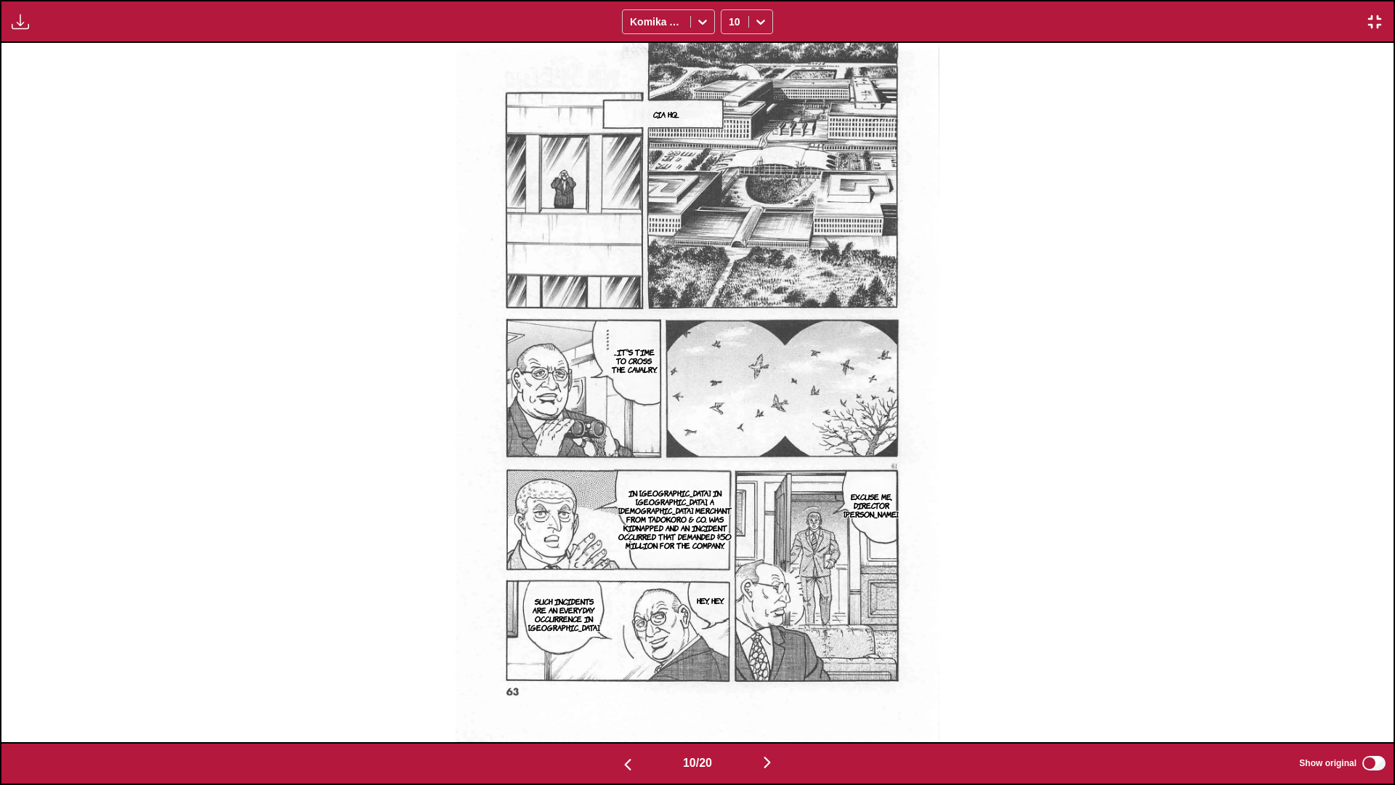
click at [731, 464] on img "button" at bounding box center [766, 761] width 17 height 17
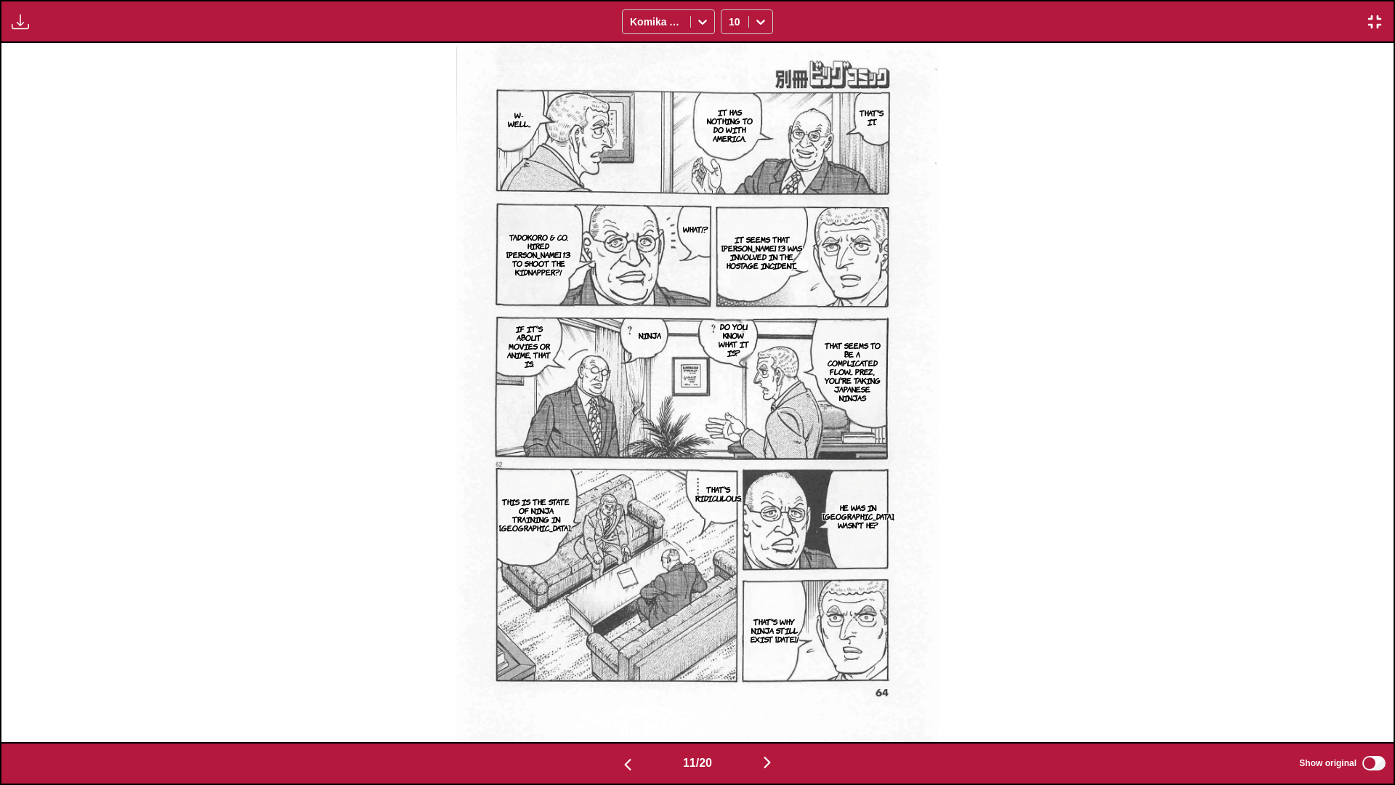
click at [731, 464] on img "button" at bounding box center [766, 761] width 17 height 17
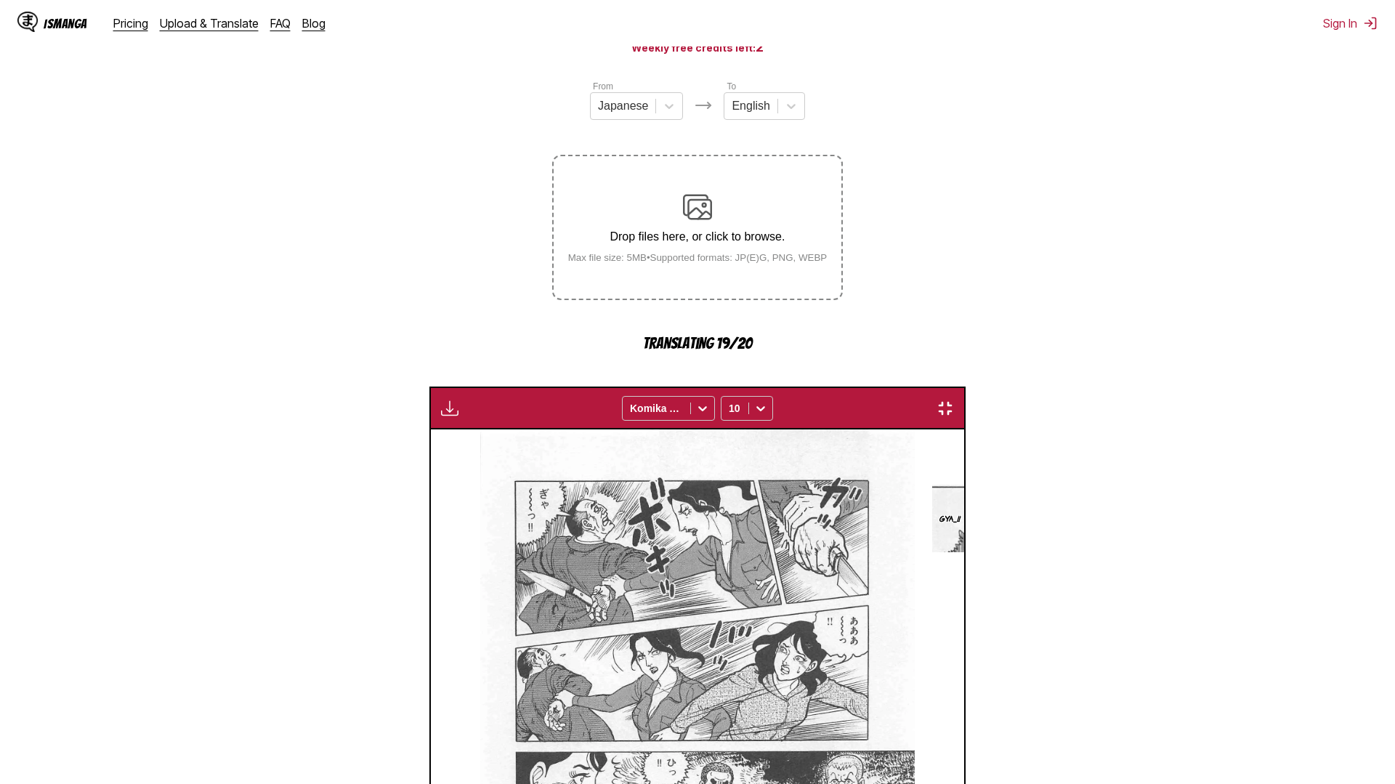
scroll to position [0, 15310]
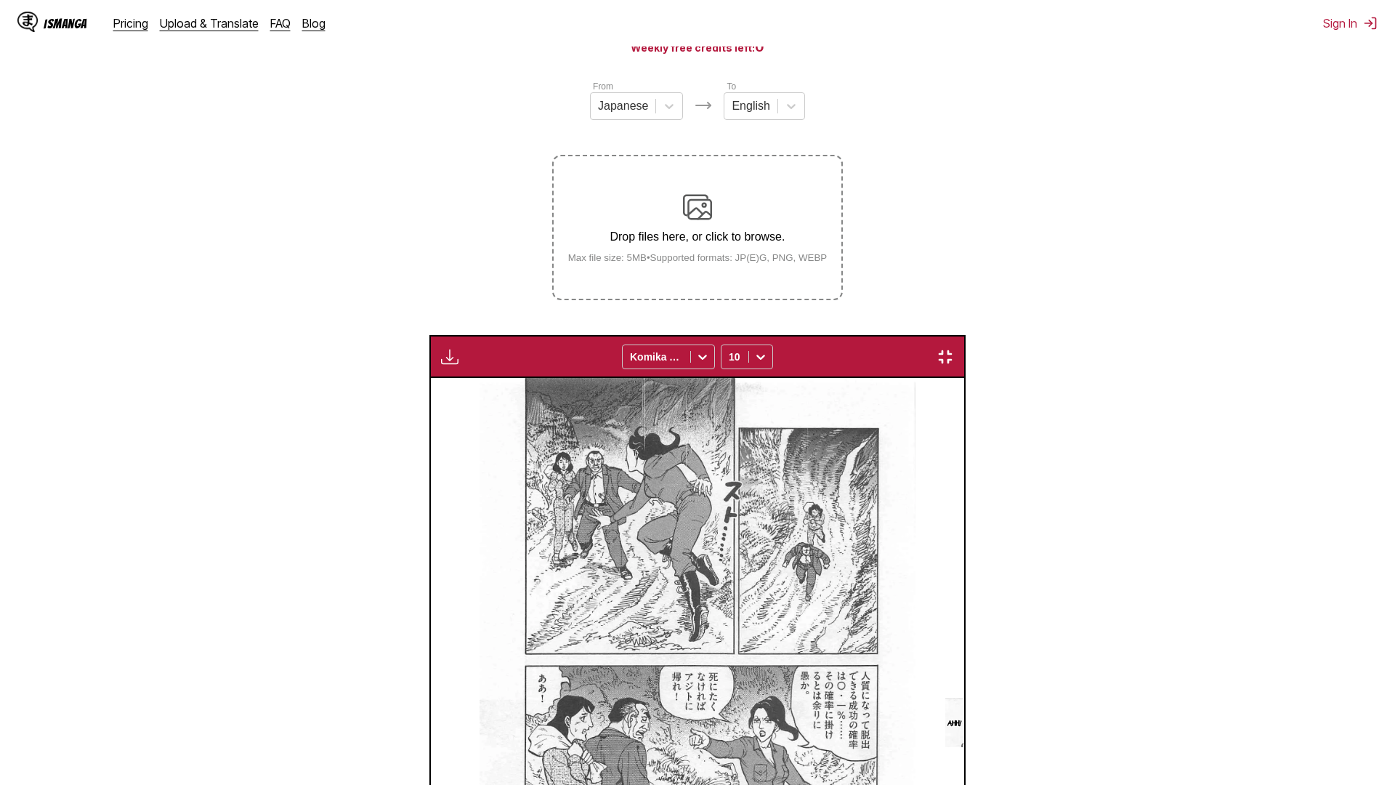
scroll to position [0, 22270]
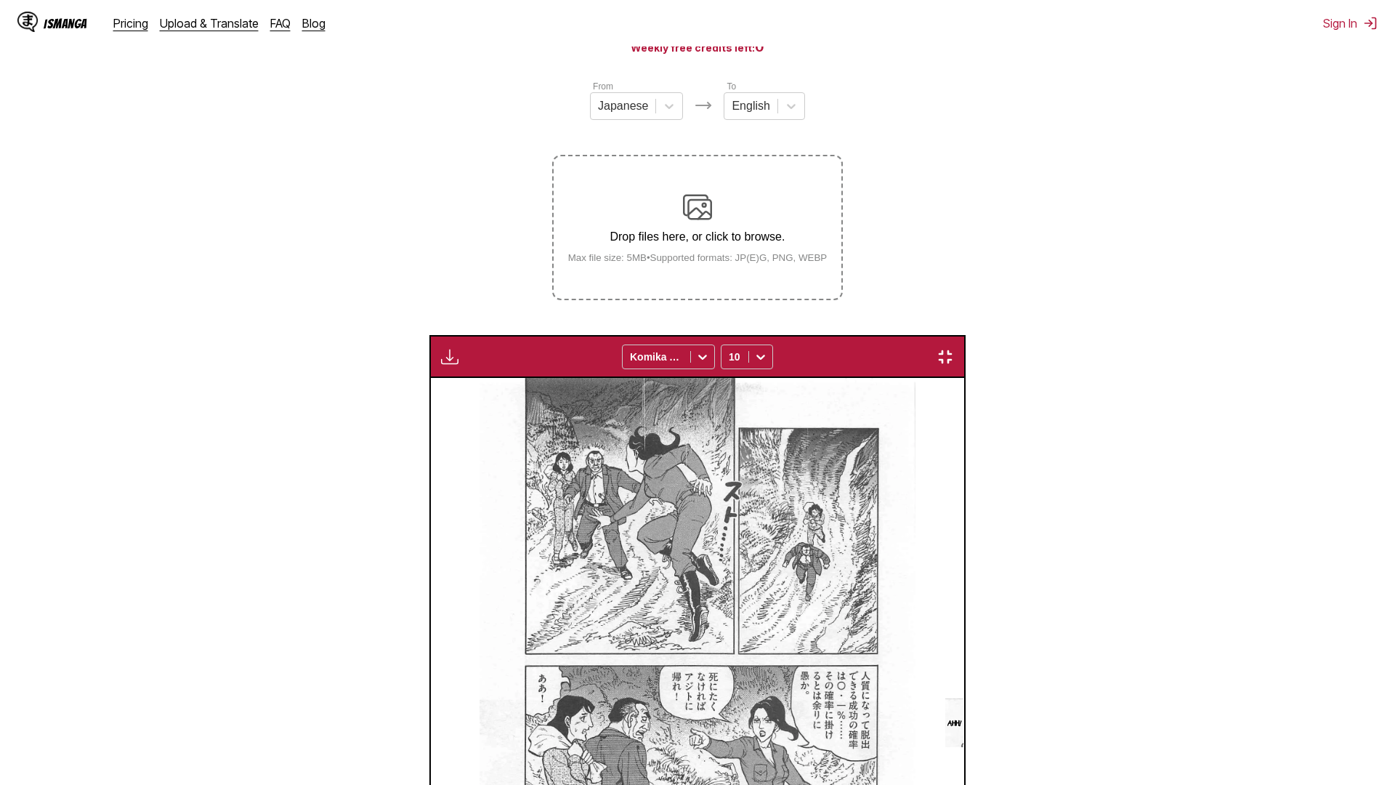
click at [954, 348] on img "button" at bounding box center [944, 356] width 17 height 17
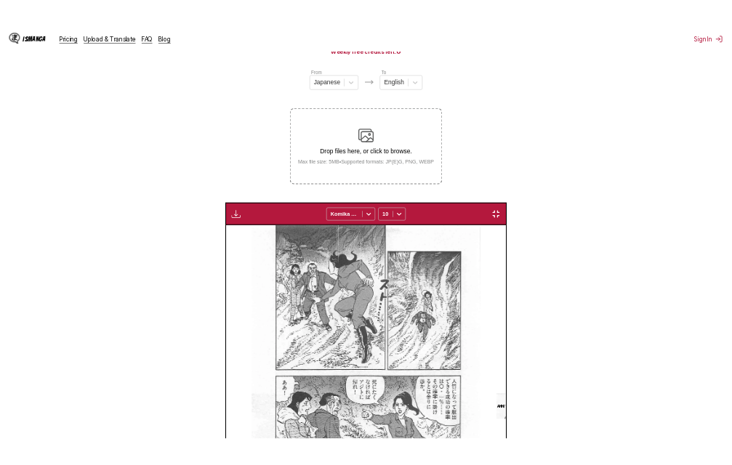
scroll to position [0, 5576]
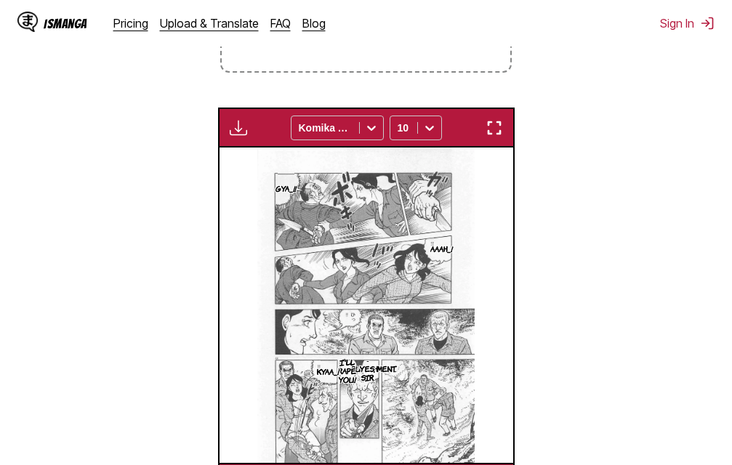
scroll to position [0, 5576]
